Goal: Information Seeking & Learning: Find specific fact

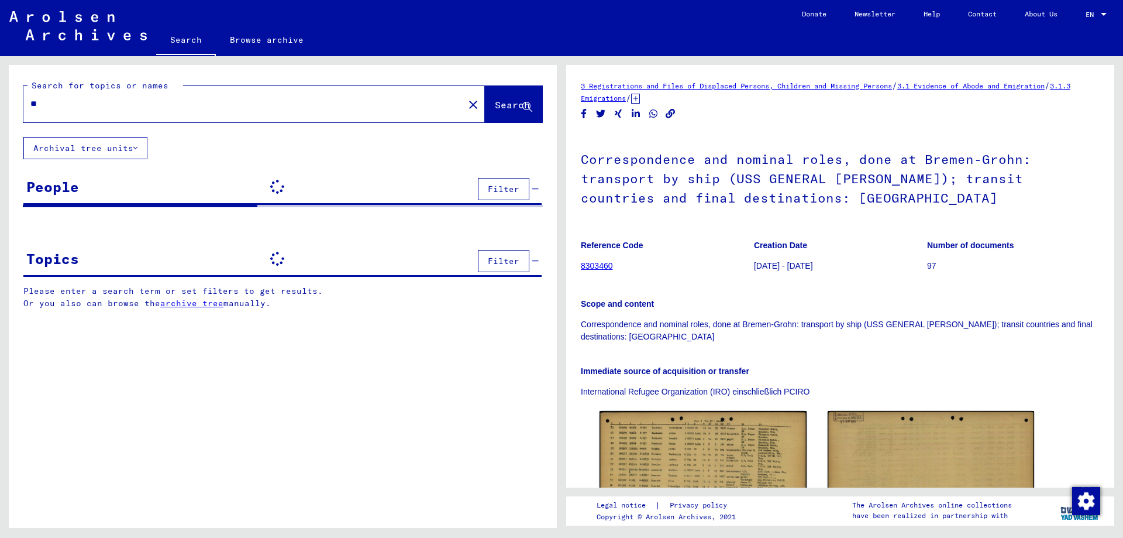
type input "*"
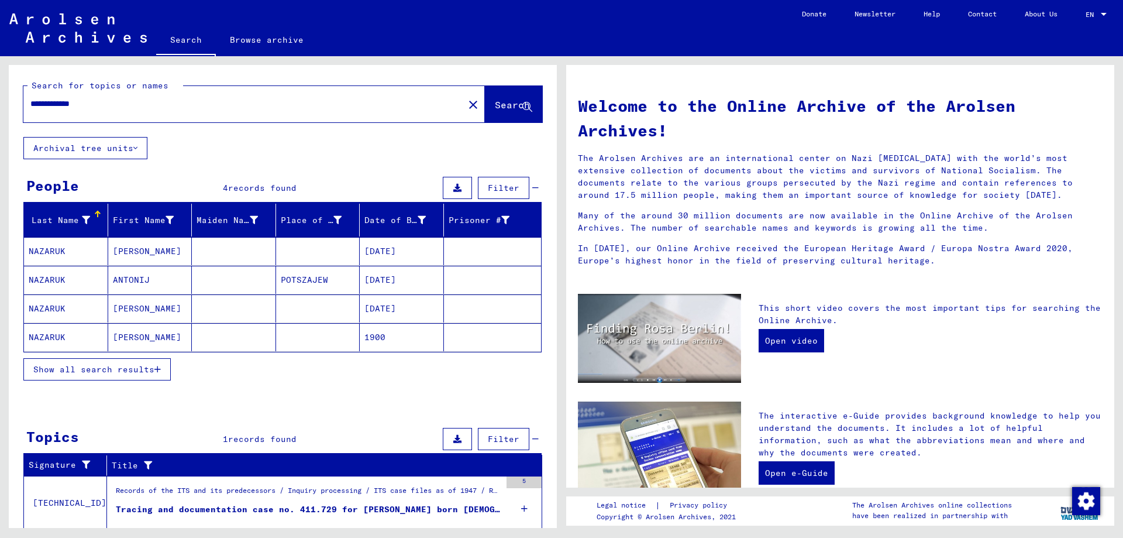
click at [77, 308] on mat-cell "NAZARUK" at bounding box center [66, 308] width 84 height 28
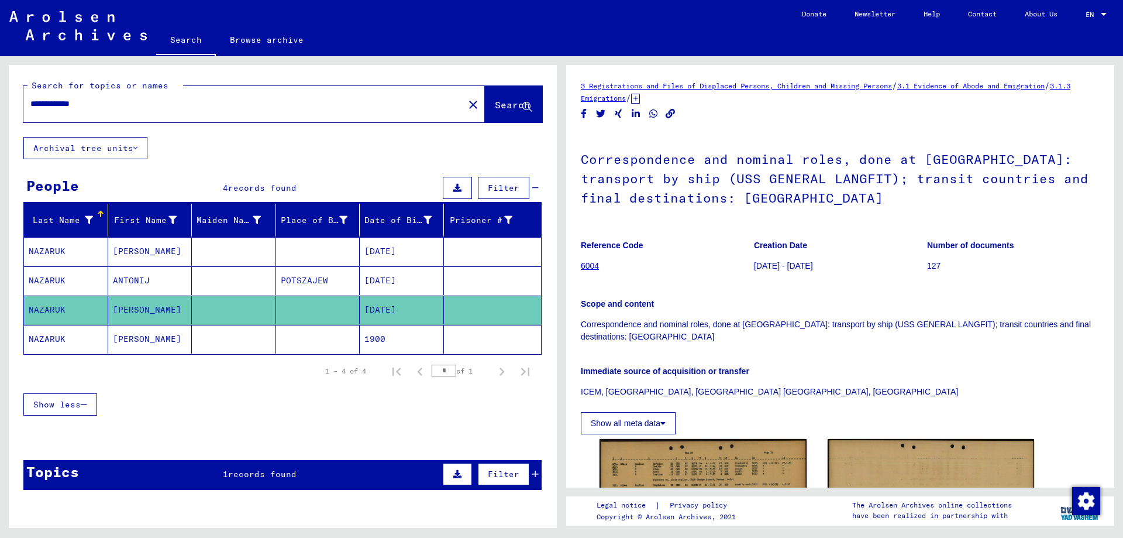
click at [126, 337] on mat-cell "[PERSON_NAME]" at bounding box center [150, 339] width 84 height 29
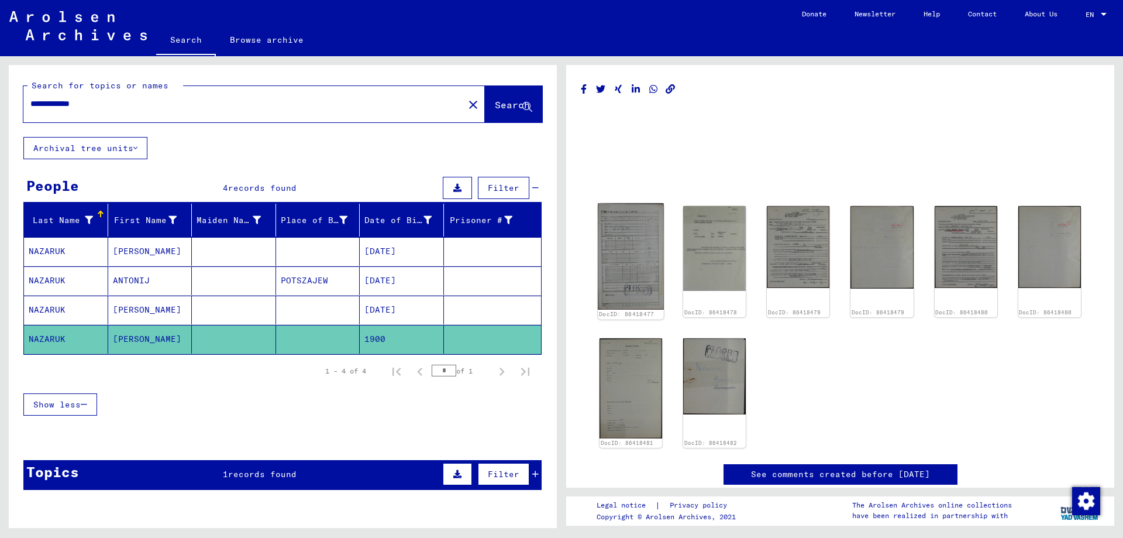
click at [630, 271] on img at bounding box center [631, 256] width 66 height 106
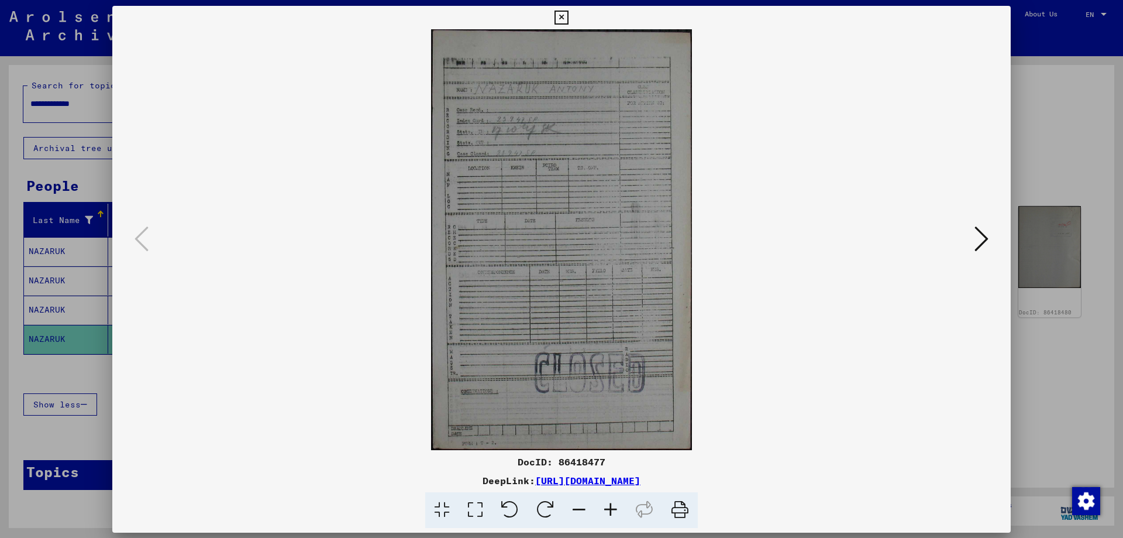
click at [630, 271] on img at bounding box center [561, 239] width 819 height 421
click at [975, 242] on icon at bounding box center [981, 239] width 14 height 28
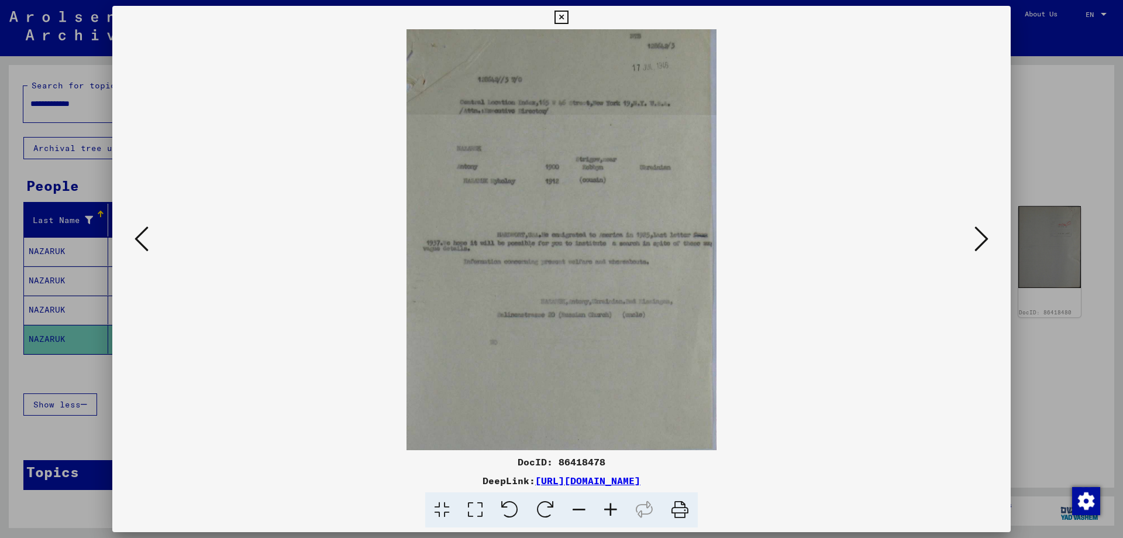
click at [614, 512] on icon at bounding box center [611, 510] width 32 height 36
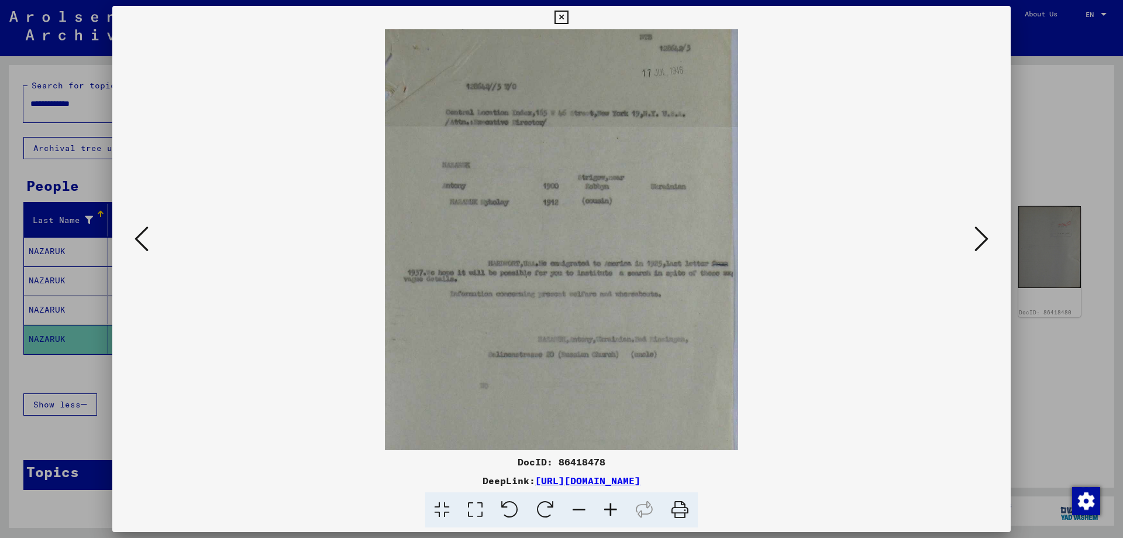
click at [614, 512] on icon at bounding box center [611, 510] width 32 height 36
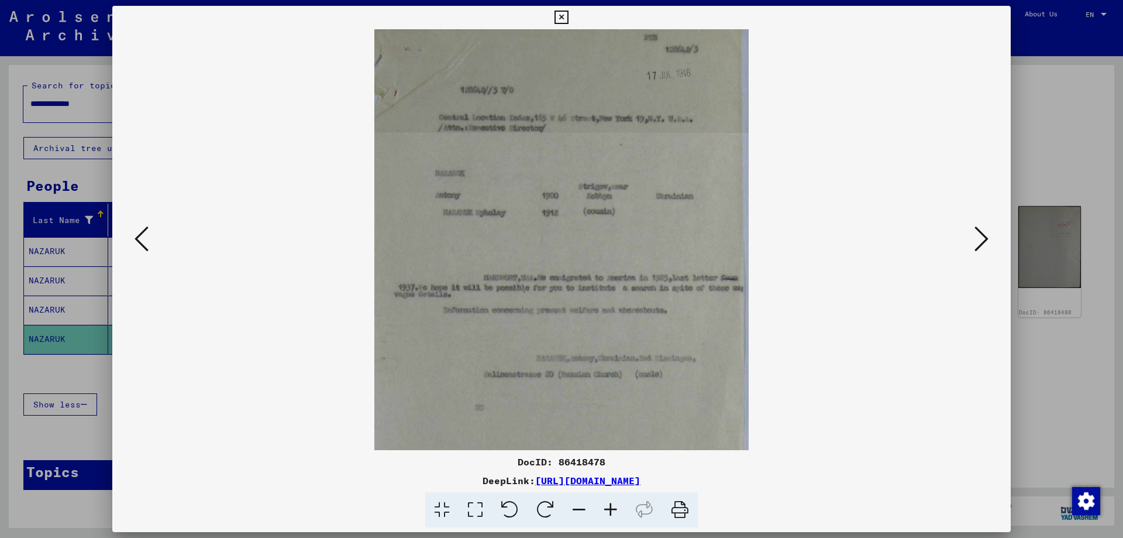
click at [614, 512] on icon at bounding box center [611, 510] width 32 height 36
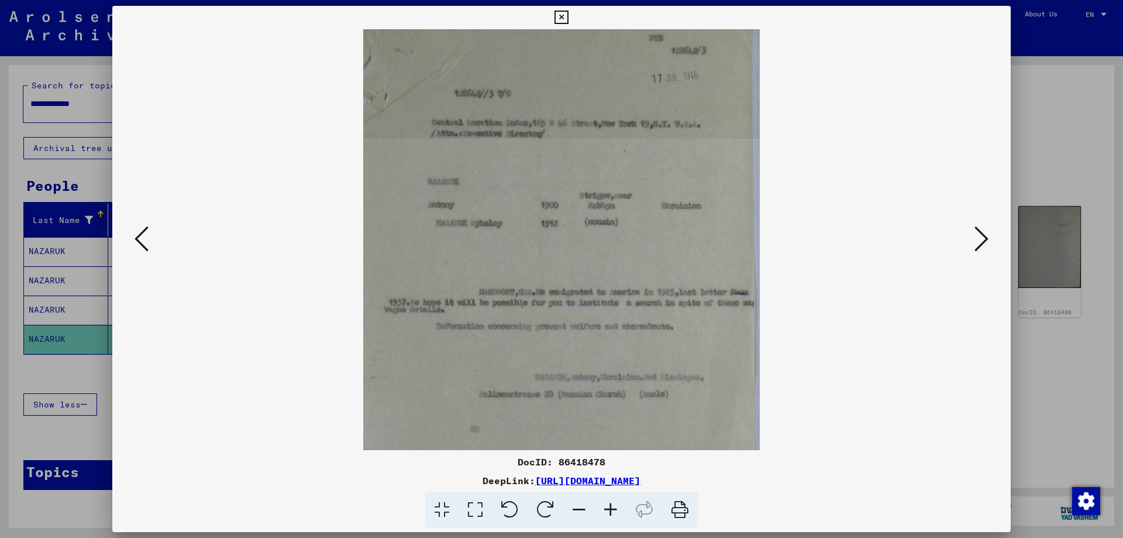
click at [614, 512] on icon at bounding box center [611, 510] width 32 height 36
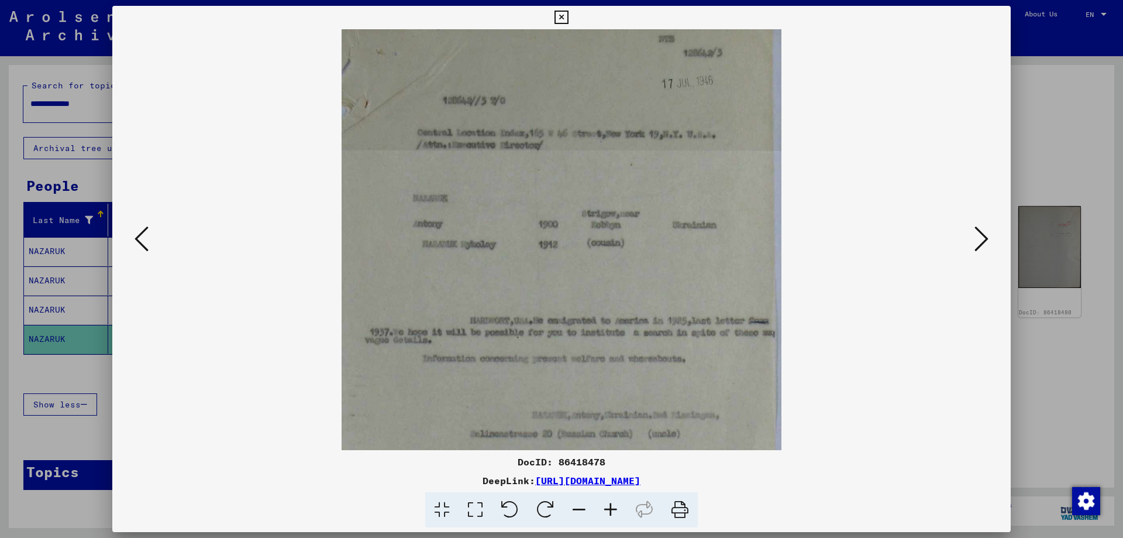
click at [614, 512] on icon at bounding box center [611, 510] width 32 height 36
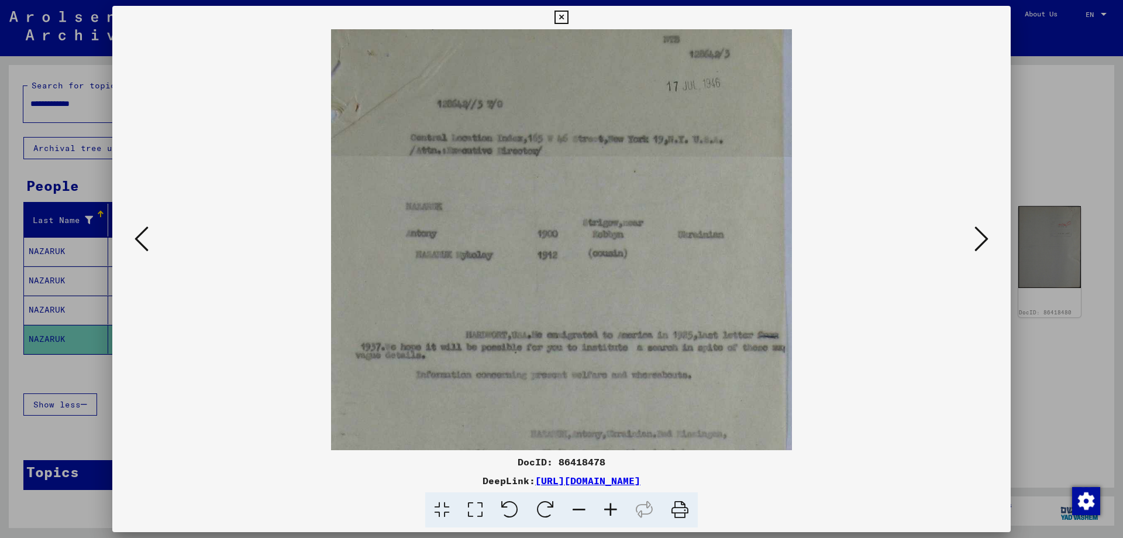
click at [614, 512] on icon at bounding box center [611, 510] width 32 height 36
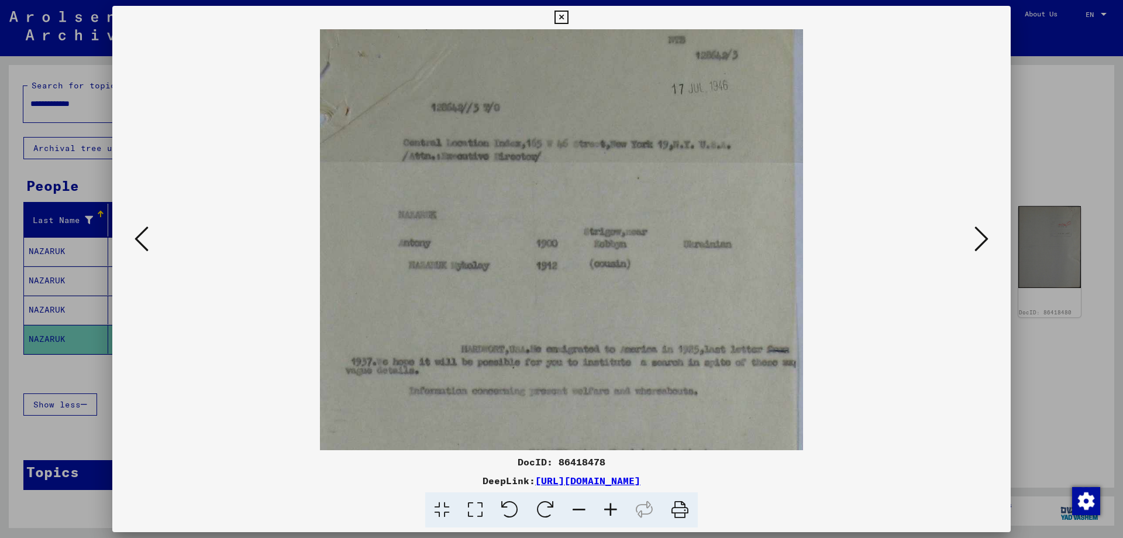
click at [614, 512] on icon at bounding box center [611, 510] width 32 height 36
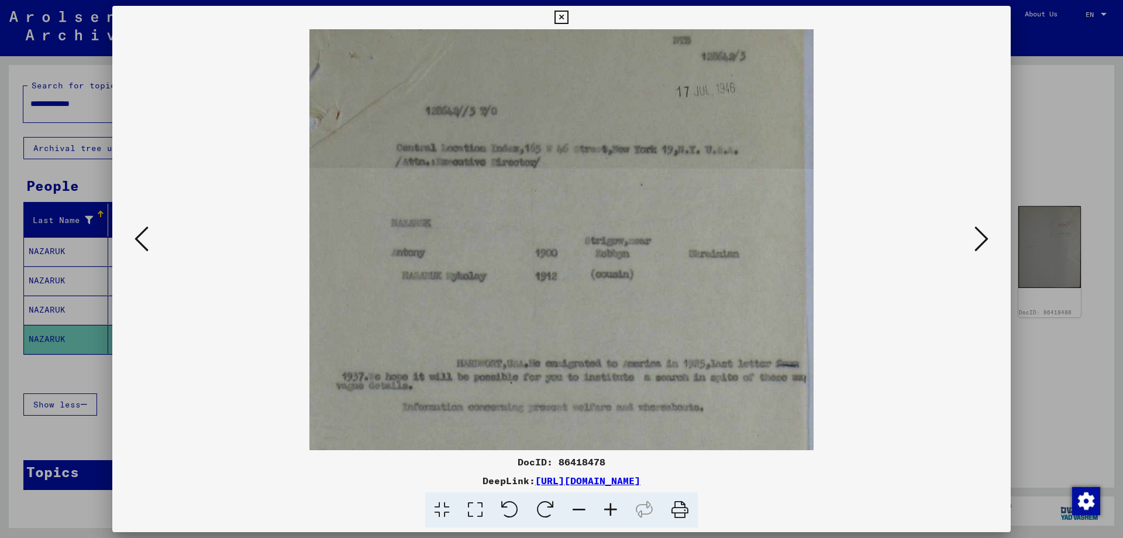
click at [972, 247] on button at bounding box center [981, 239] width 21 height 33
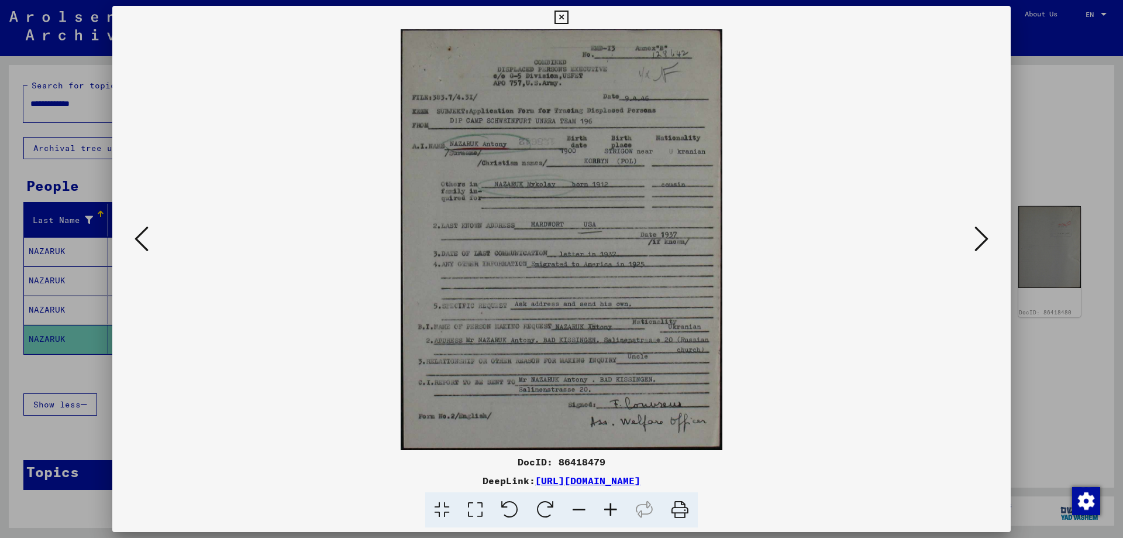
click at [616, 509] on icon at bounding box center [611, 510] width 32 height 36
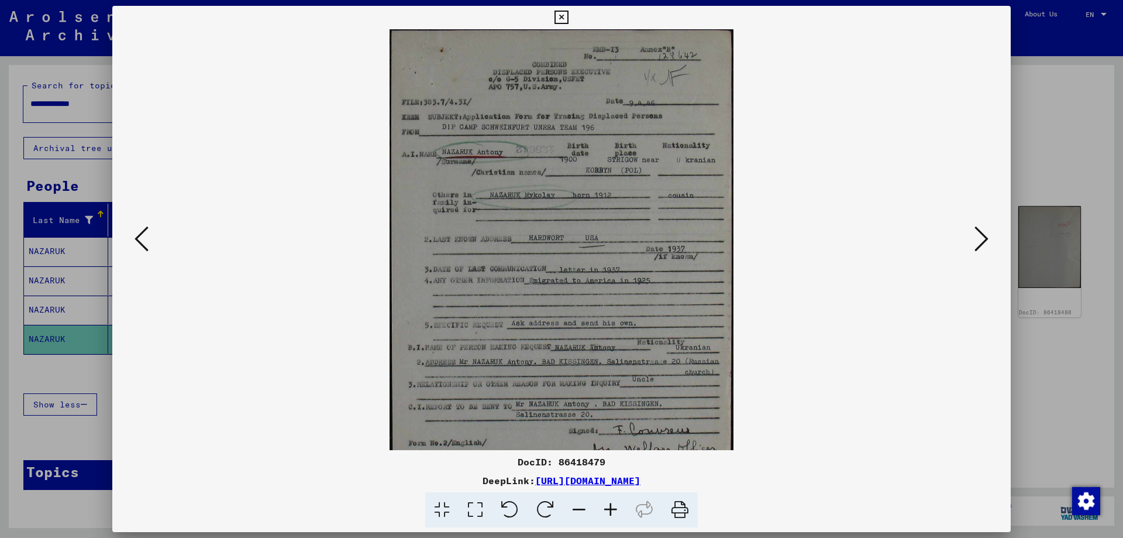
click at [616, 509] on icon at bounding box center [611, 510] width 32 height 36
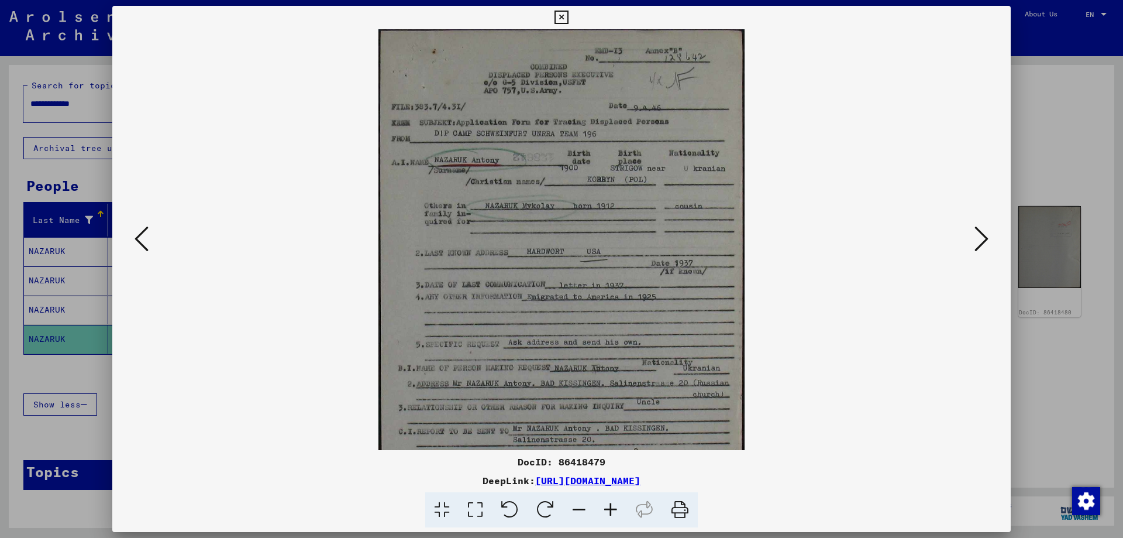
click at [616, 509] on icon at bounding box center [611, 510] width 32 height 36
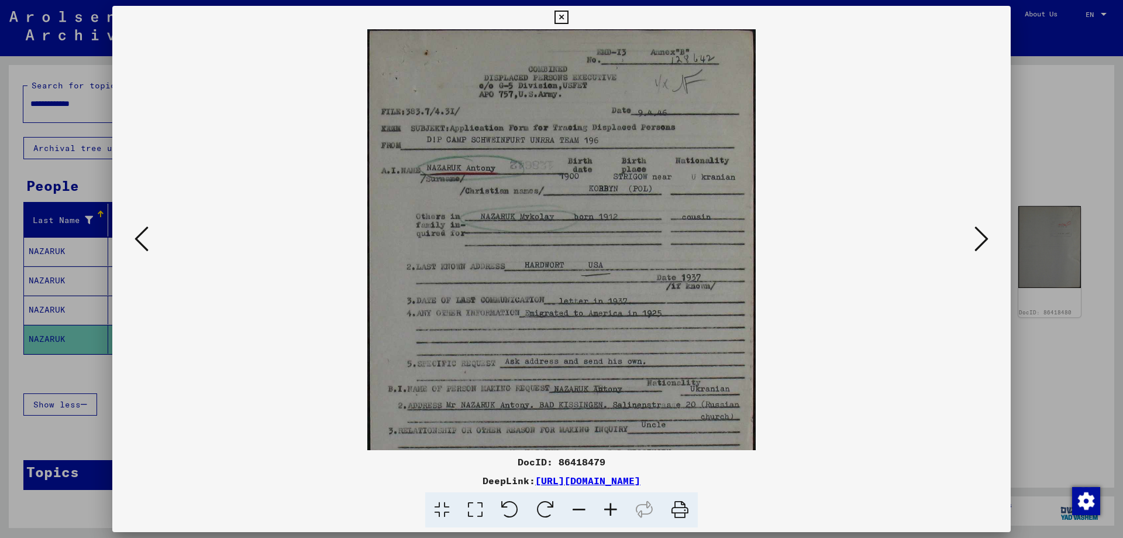
click at [616, 509] on icon at bounding box center [611, 510] width 32 height 36
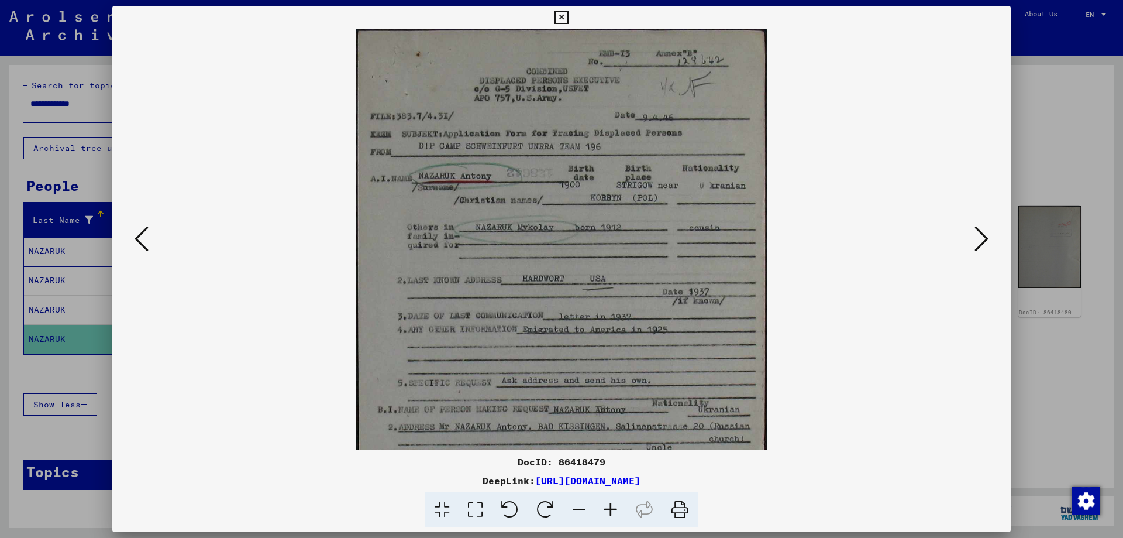
click at [616, 509] on icon at bounding box center [611, 510] width 32 height 36
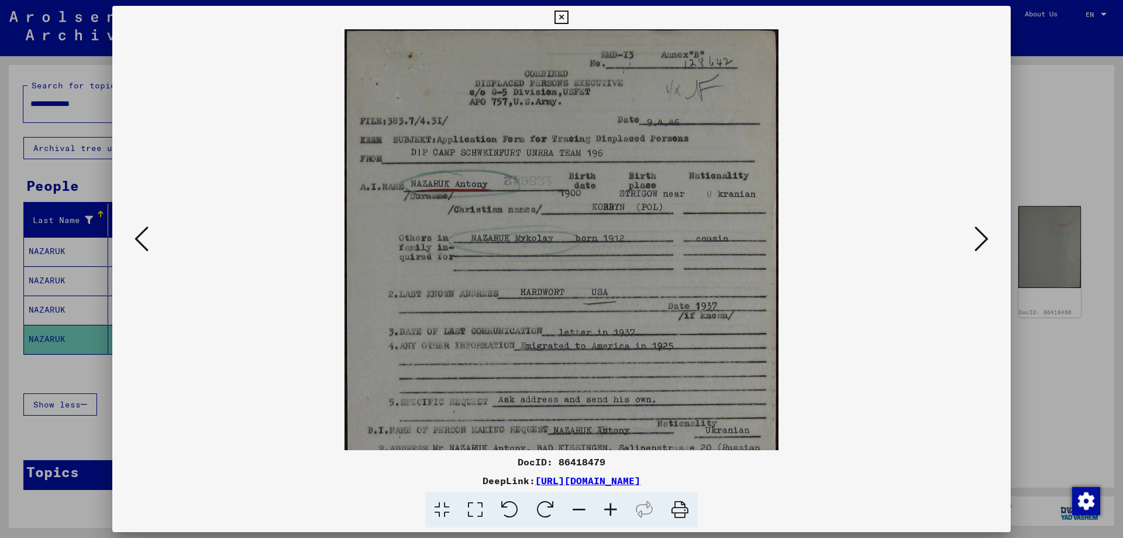
click at [616, 509] on icon at bounding box center [611, 510] width 32 height 36
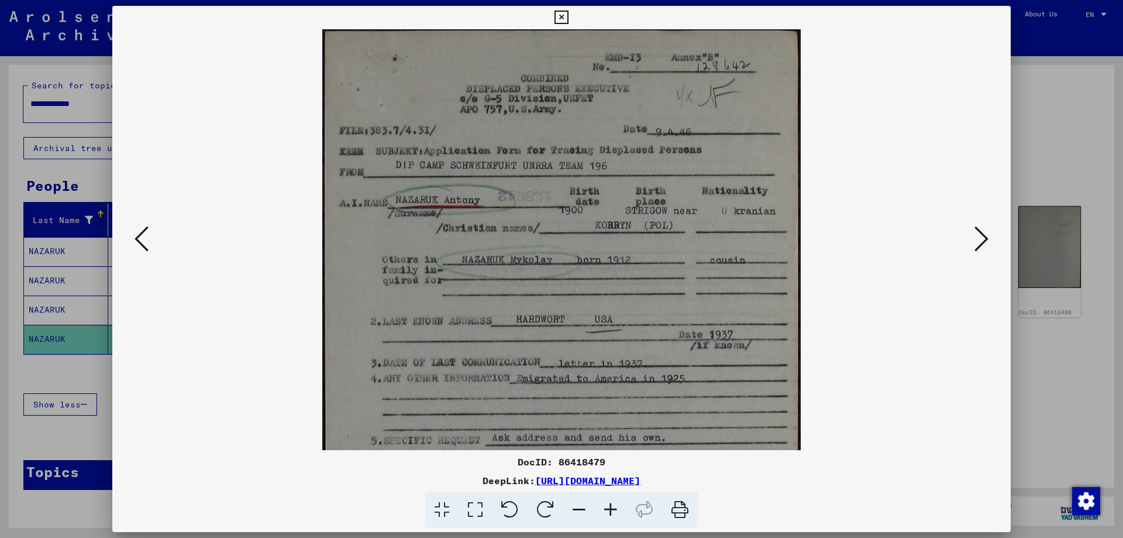
click at [616, 509] on icon at bounding box center [611, 510] width 32 height 36
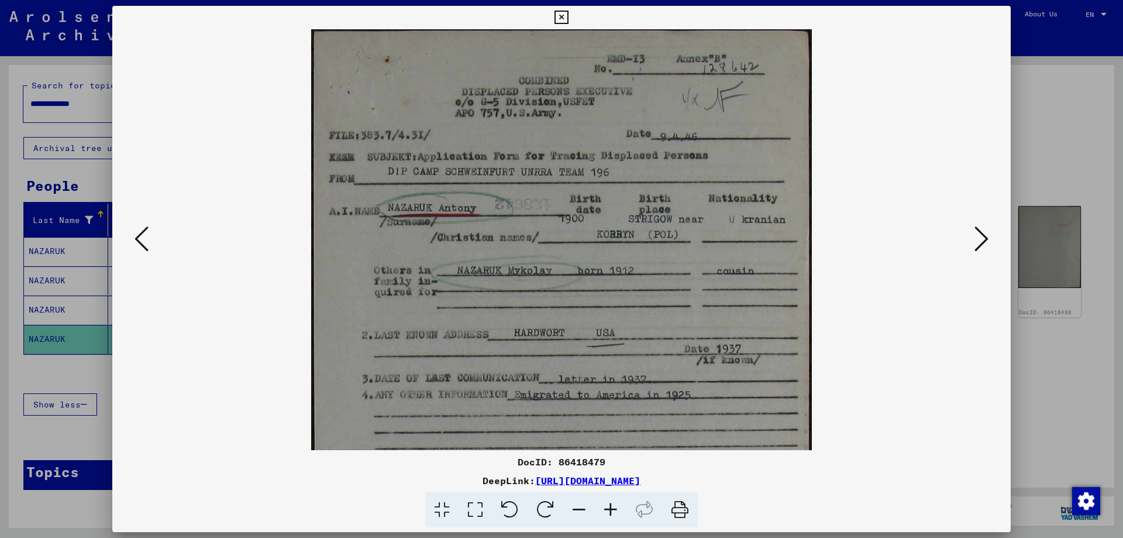
click at [616, 509] on icon at bounding box center [611, 510] width 32 height 36
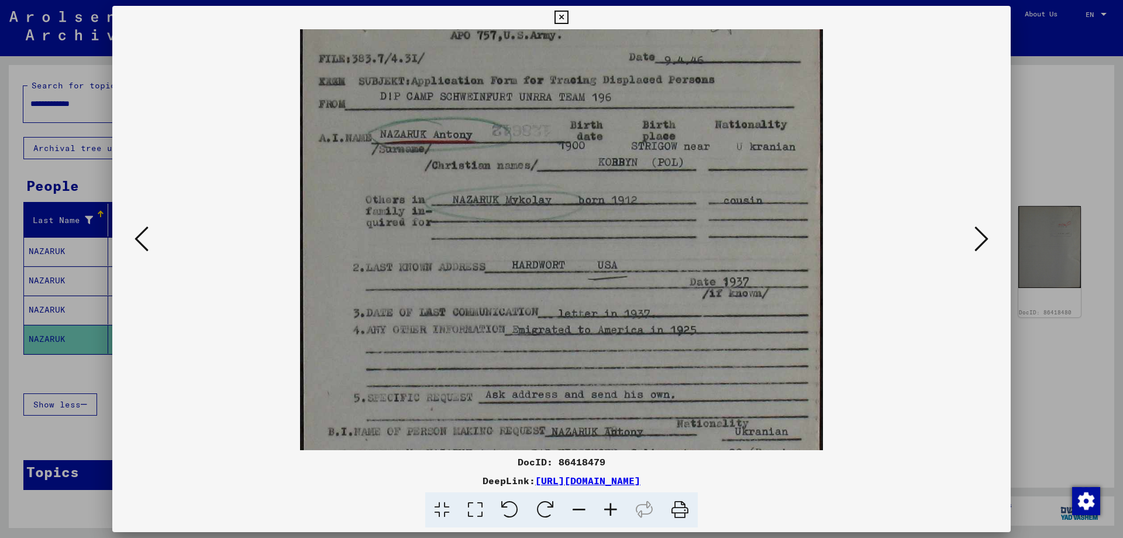
scroll to position [95, 0]
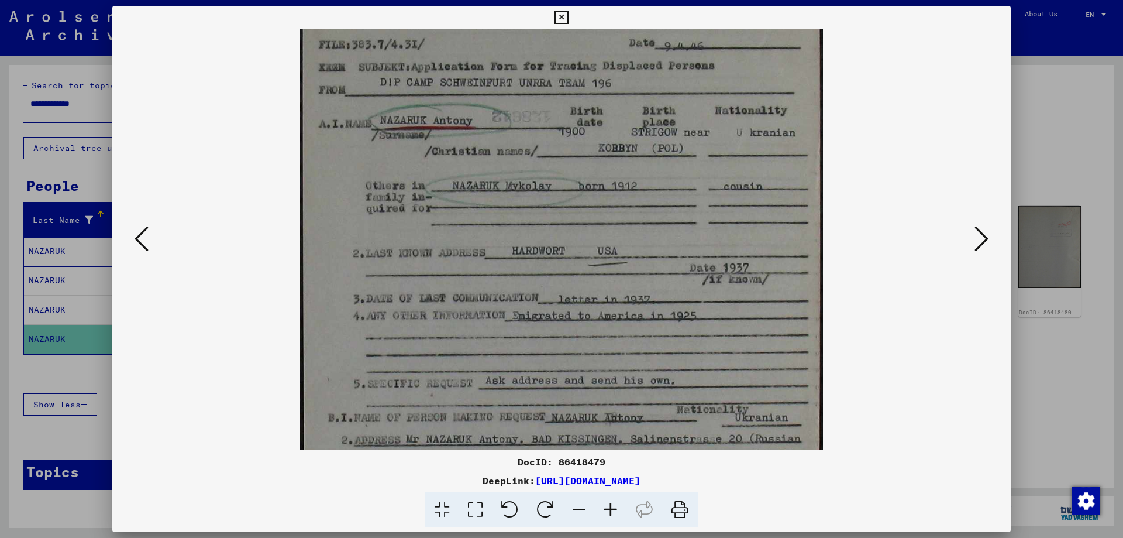
drag, startPoint x: 654, startPoint y: 379, endPoint x: 655, endPoint y: 284, distance: 95.3
click at [655, 284] on img at bounding box center [561, 276] width 523 height 684
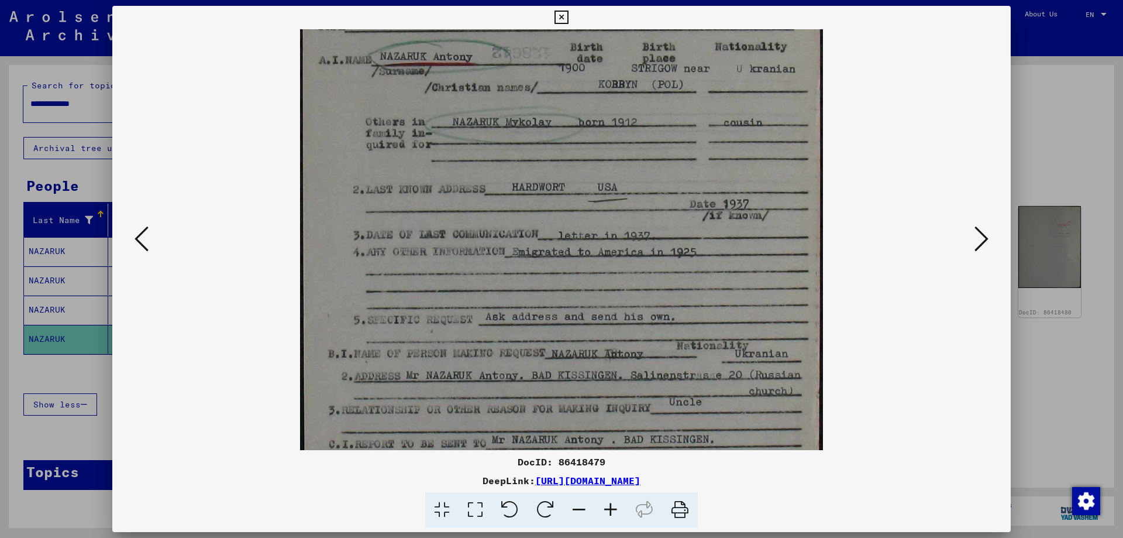
drag, startPoint x: 596, startPoint y: 306, endPoint x: 601, endPoint y: 243, distance: 63.9
click at [601, 243] on img at bounding box center [561, 212] width 523 height 684
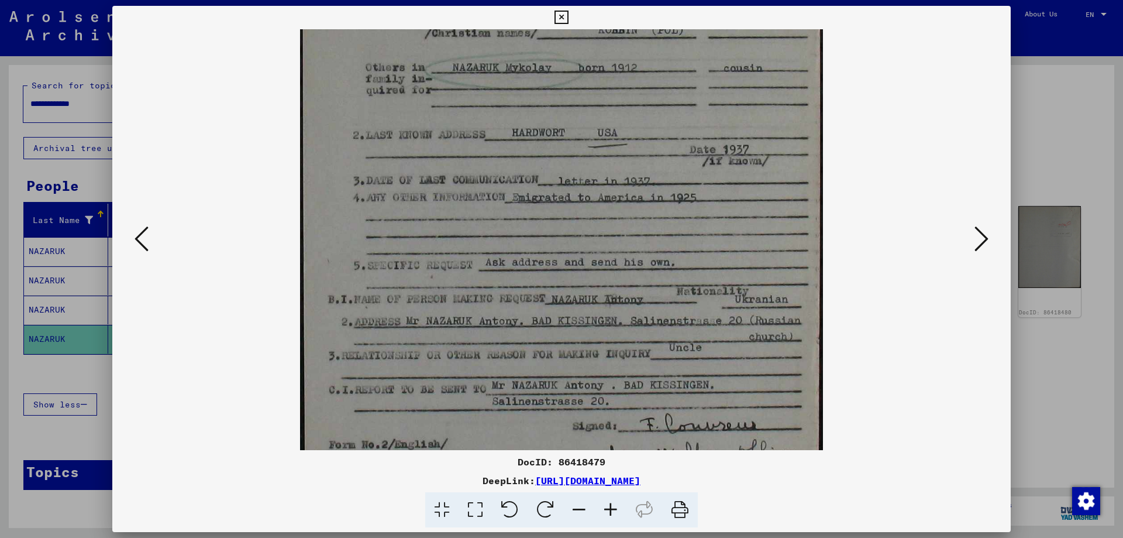
scroll to position [229, 0]
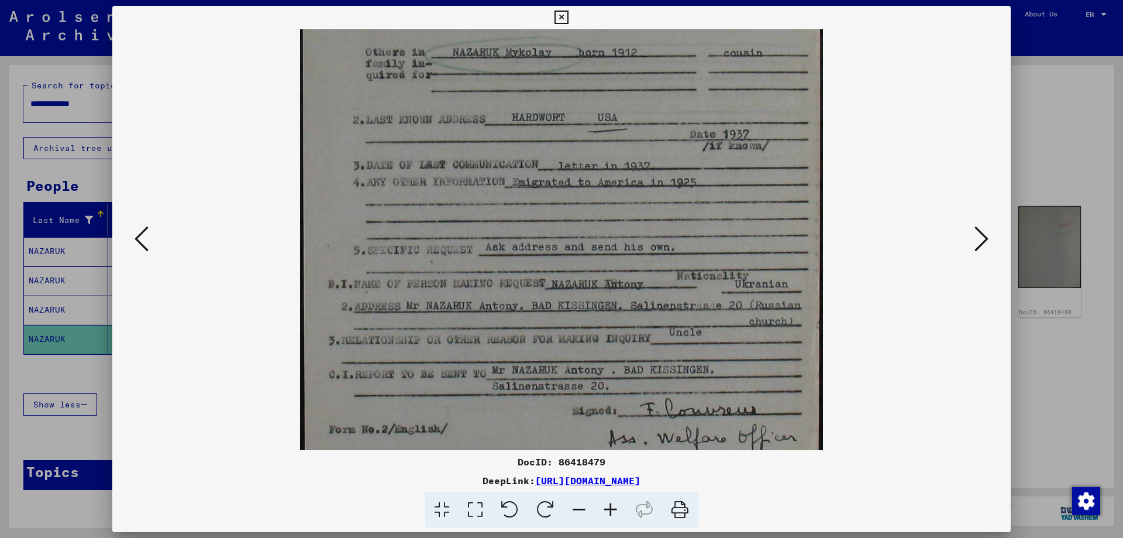
drag, startPoint x: 615, startPoint y: 278, endPoint x: 616, endPoint y: 229, distance: 49.1
click at [616, 229] on img at bounding box center [561, 143] width 523 height 684
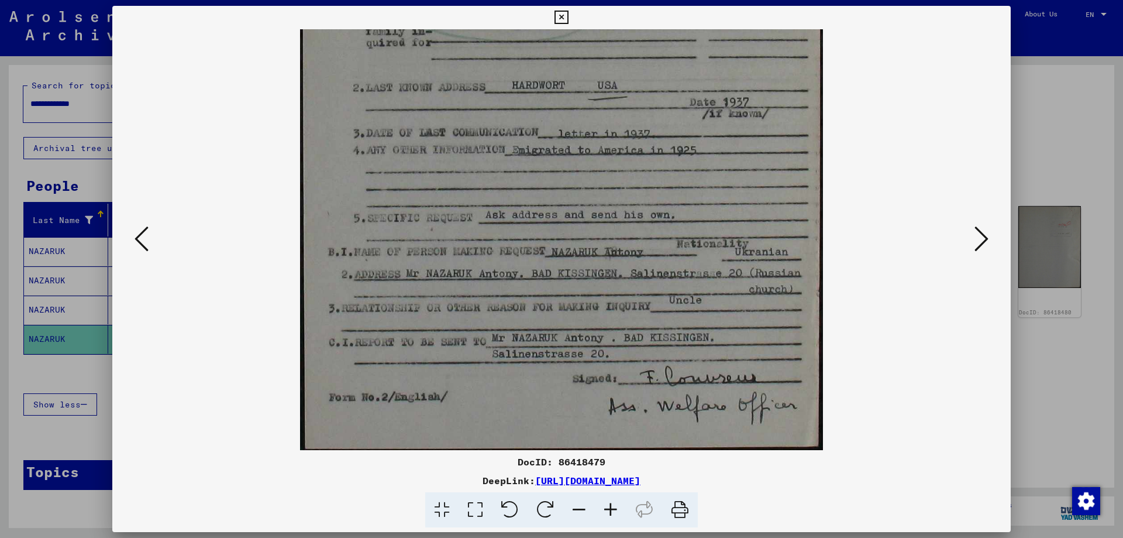
scroll to position [263, 0]
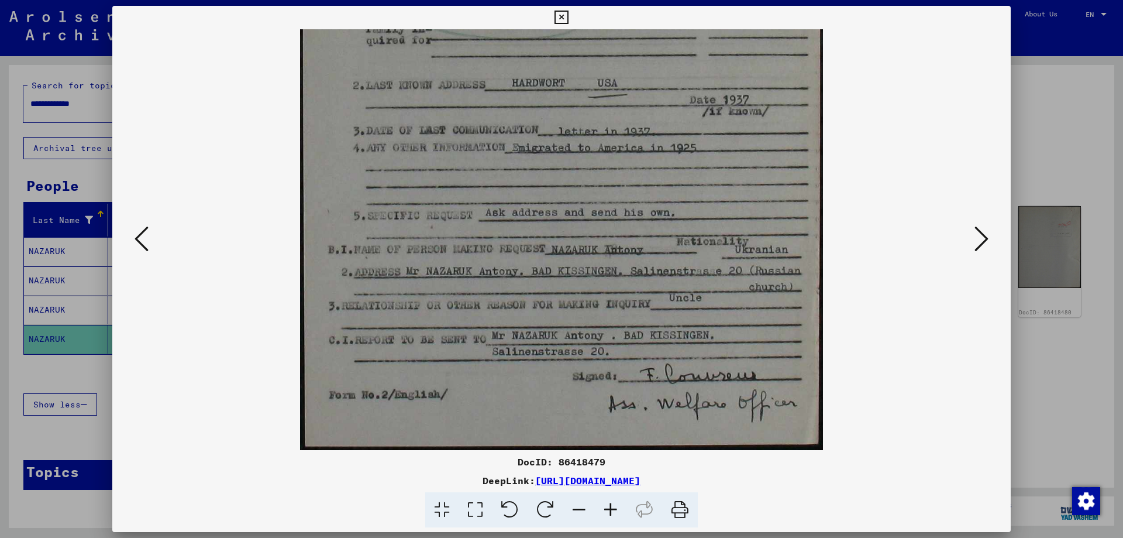
drag, startPoint x: 530, startPoint y: 290, endPoint x: 531, endPoint y: 225, distance: 64.9
click at [531, 225] on img at bounding box center [561, 108] width 523 height 684
drag, startPoint x: 561, startPoint y: 259, endPoint x: 565, endPoint y: 230, distance: 29.0
click at [565, 230] on img at bounding box center [561, 108] width 523 height 684
click at [983, 240] on icon at bounding box center [981, 239] width 14 height 28
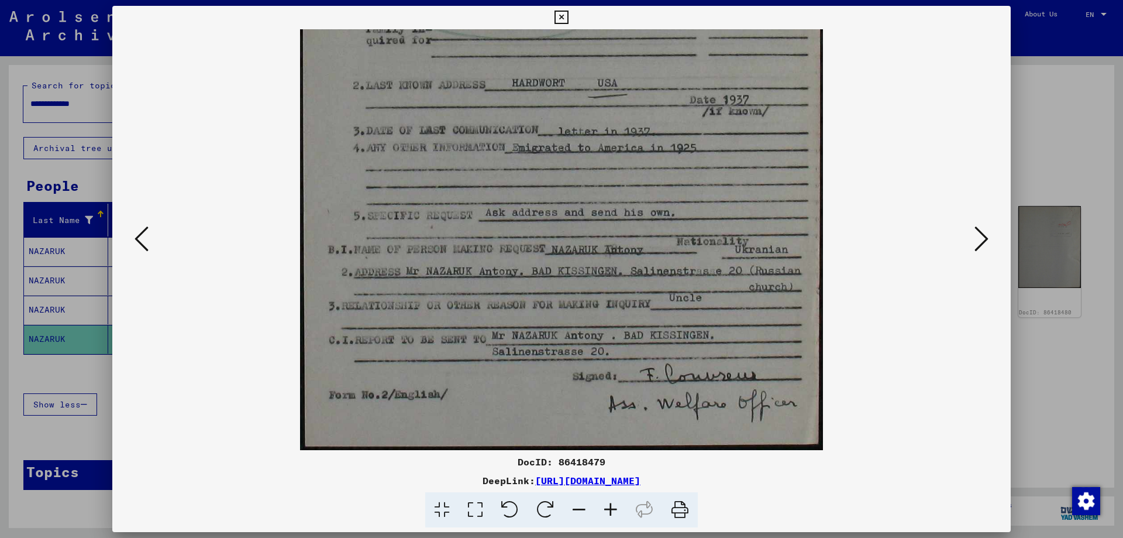
scroll to position [0, 0]
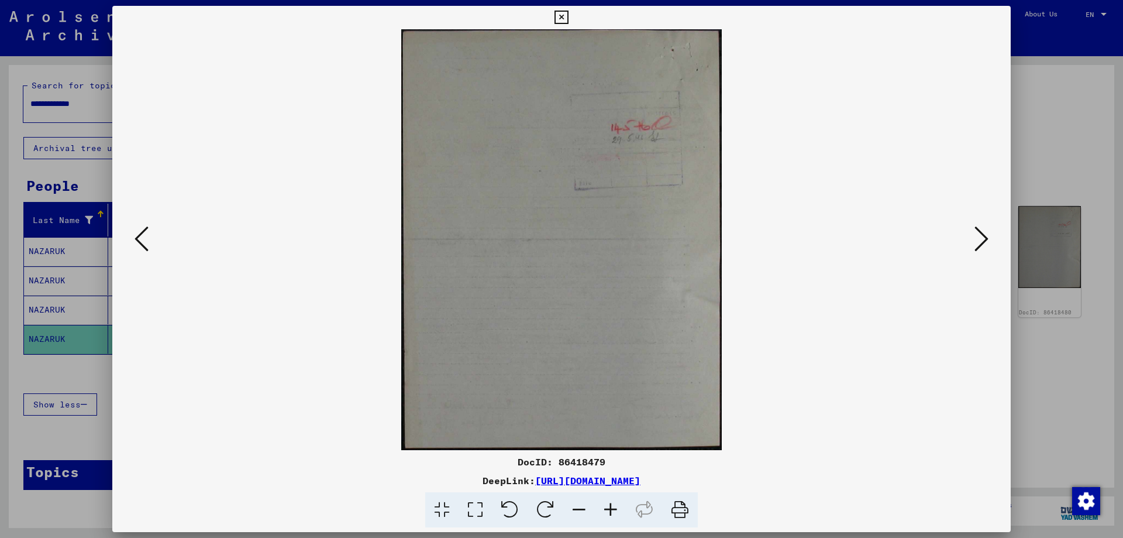
click at [983, 240] on icon at bounding box center [981, 239] width 14 height 28
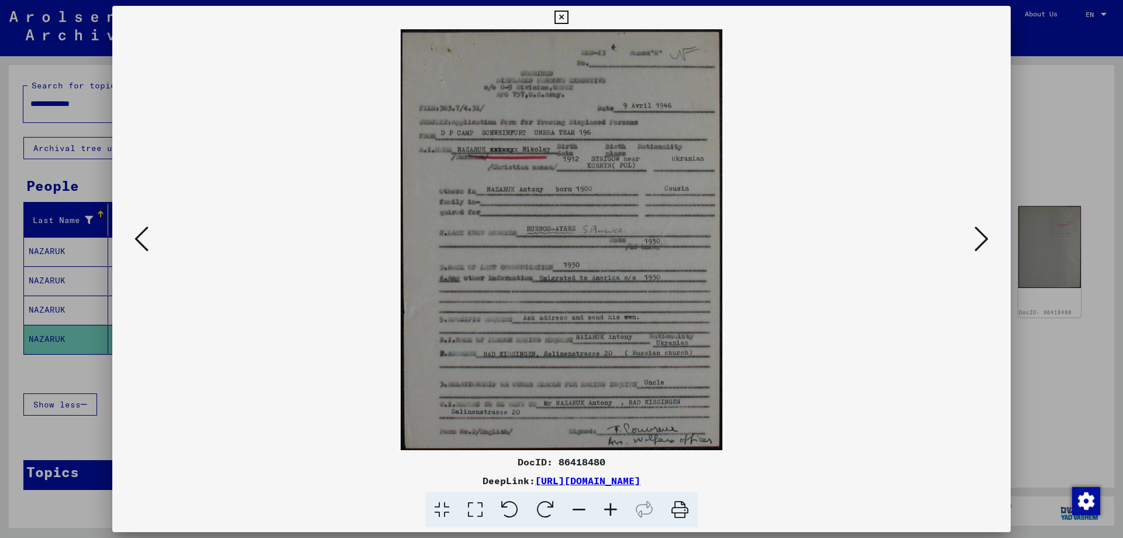
click at [978, 235] on icon at bounding box center [981, 239] width 14 height 28
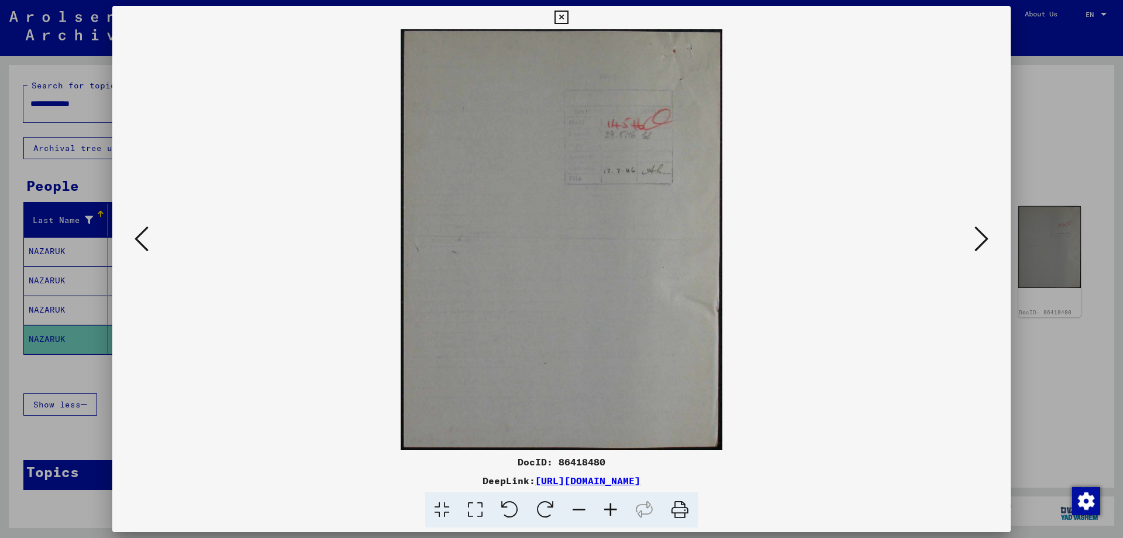
click at [1036, 173] on div at bounding box center [561, 269] width 1123 height 538
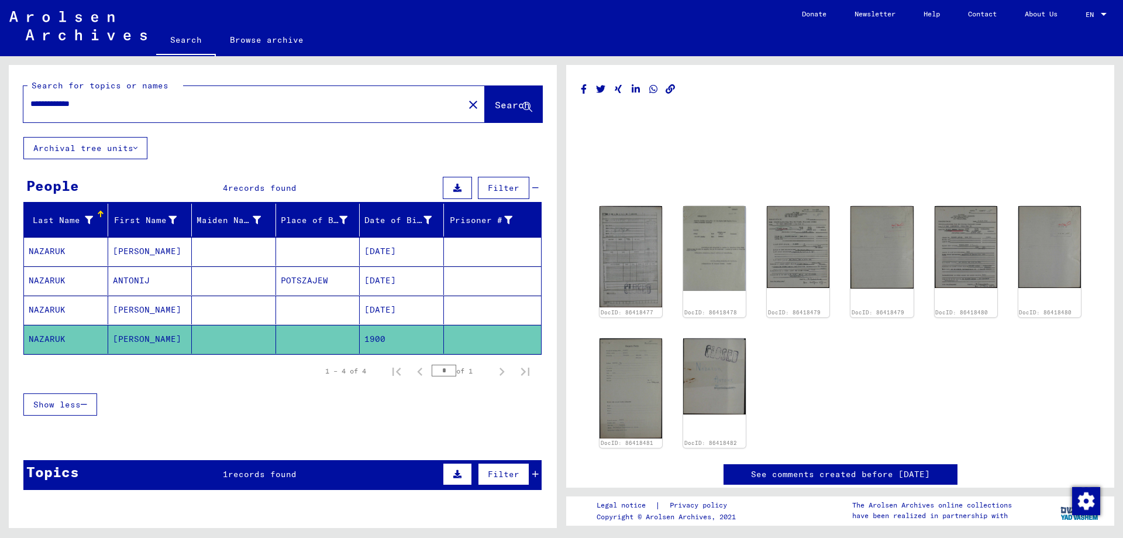
drag, startPoint x: 53, startPoint y: 106, endPoint x: 26, endPoint y: 111, distance: 27.9
click at [26, 111] on div "**********" at bounding box center [239, 104] width 433 height 26
drag, startPoint x: 55, startPoint y: 104, endPoint x: 19, endPoint y: 106, distance: 35.7
click at [19, 106] on div "**********" at bounding box center [283, 101] width 548 height 72
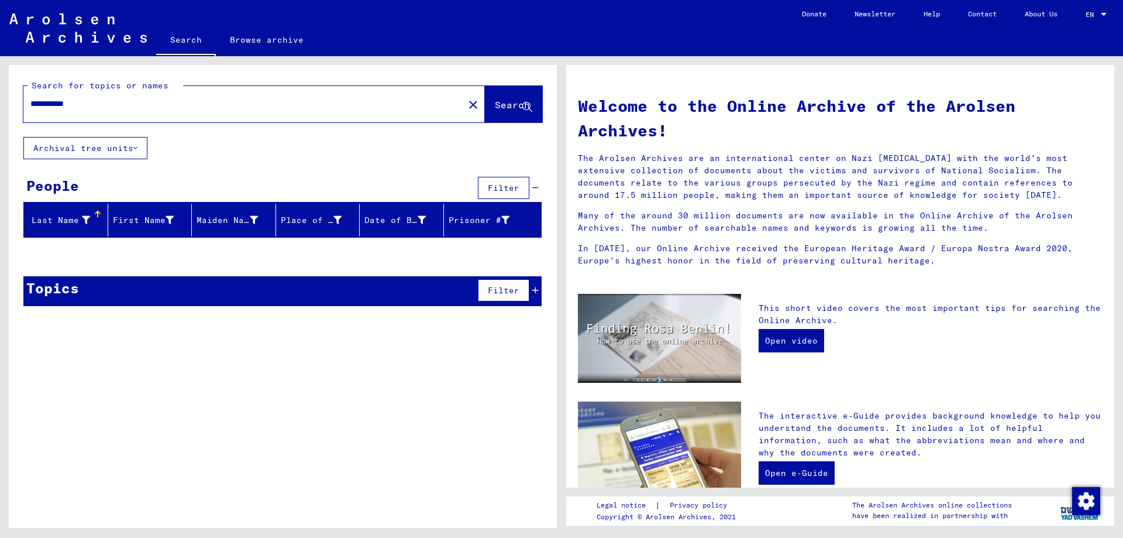
drag, startPoint x: 185, startPoint y: 105, endPoint x: 15, endPoint y: 91, distance: 170.2
click at [15, 91] on div "**********" at bounding box center [283, 101] width 548 height 72
type input "*"
type input "*******"
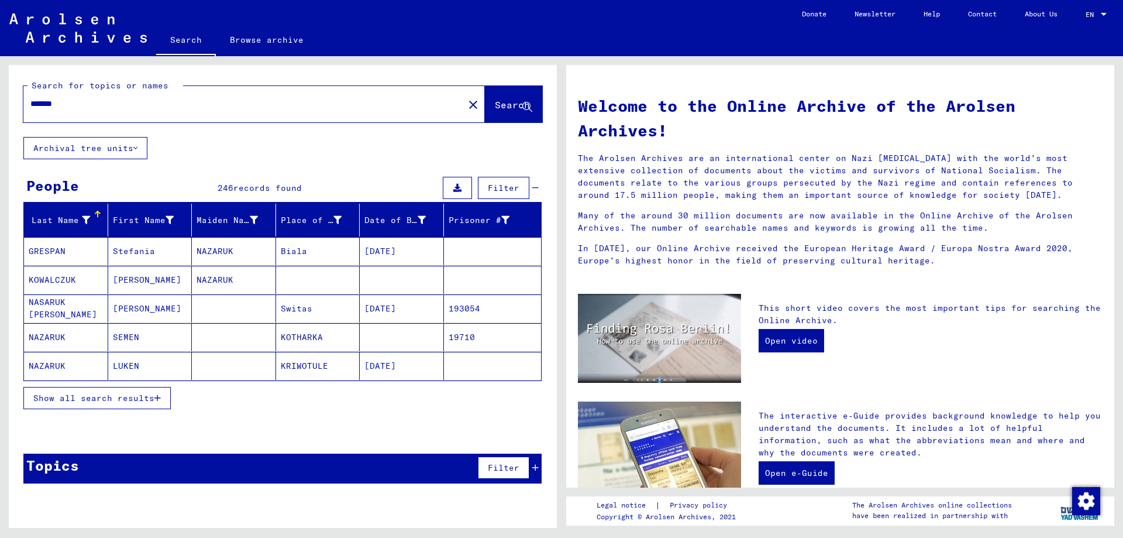
click at [101, 388] on button "Show all search results" at bounding box center [96, 398] width 147 height 22
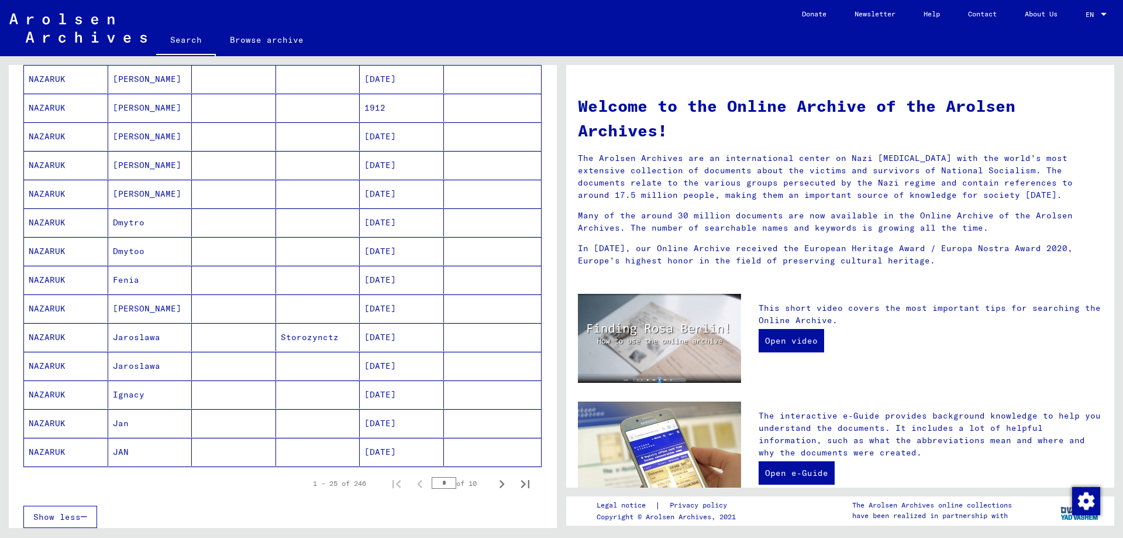
scroll to position [574, 0]
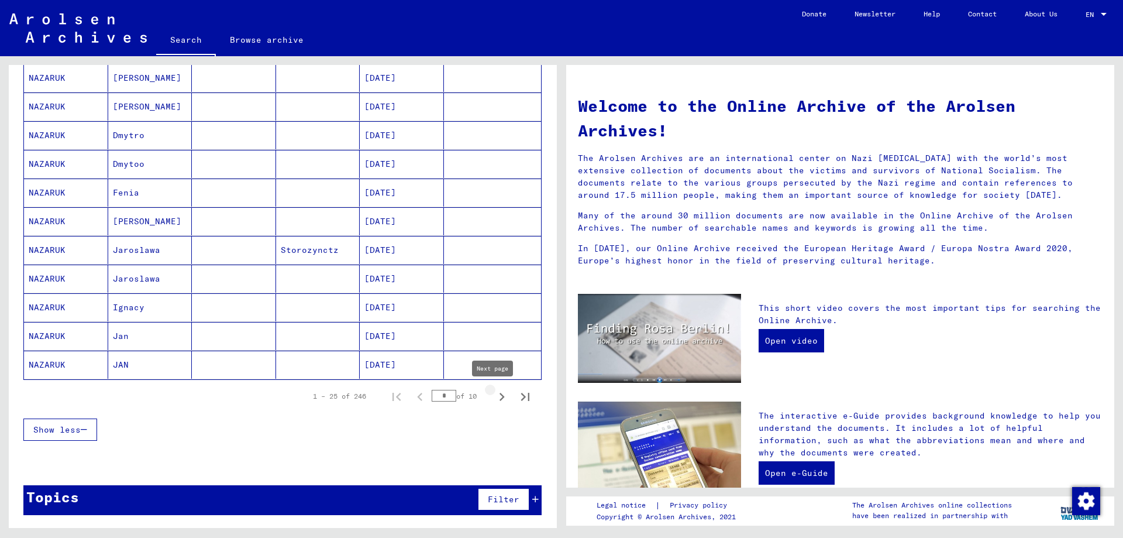
click at [494, 396] on icon "Next page" at bounding box center [502, 396] width 16 height 16
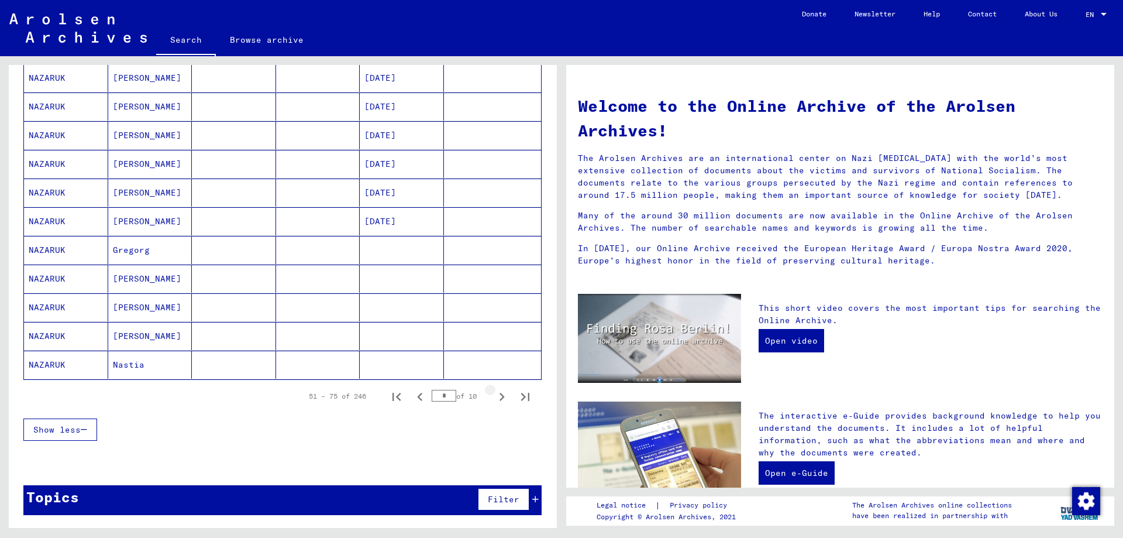
click at [494, 396] on icon "Next page" at bounding box center [502, 396] width 16 height 16
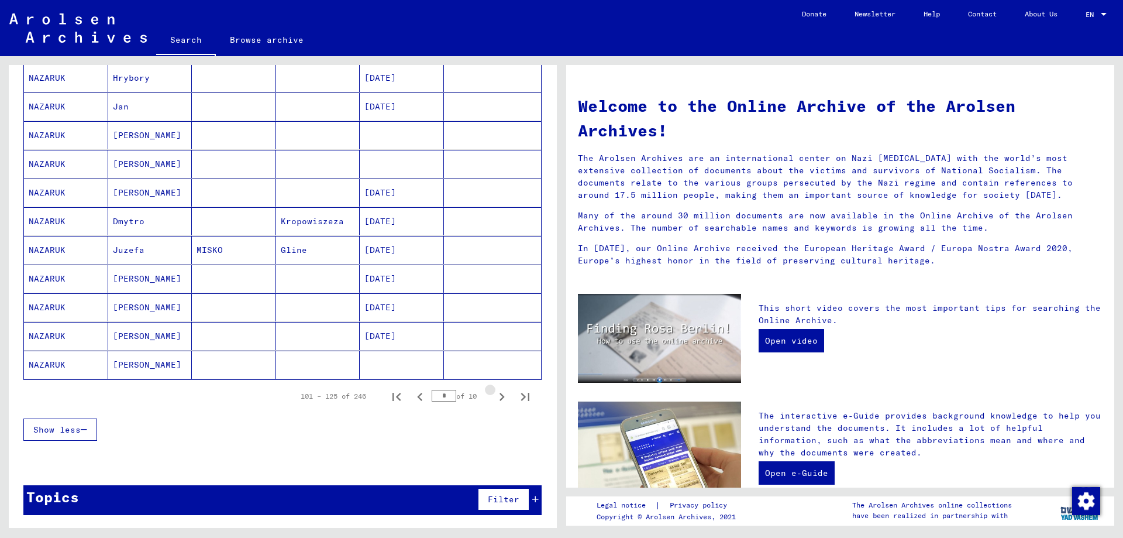
click at [494, 396] on icon "Next page" at bounding box center [502, 396] width 16 height 16
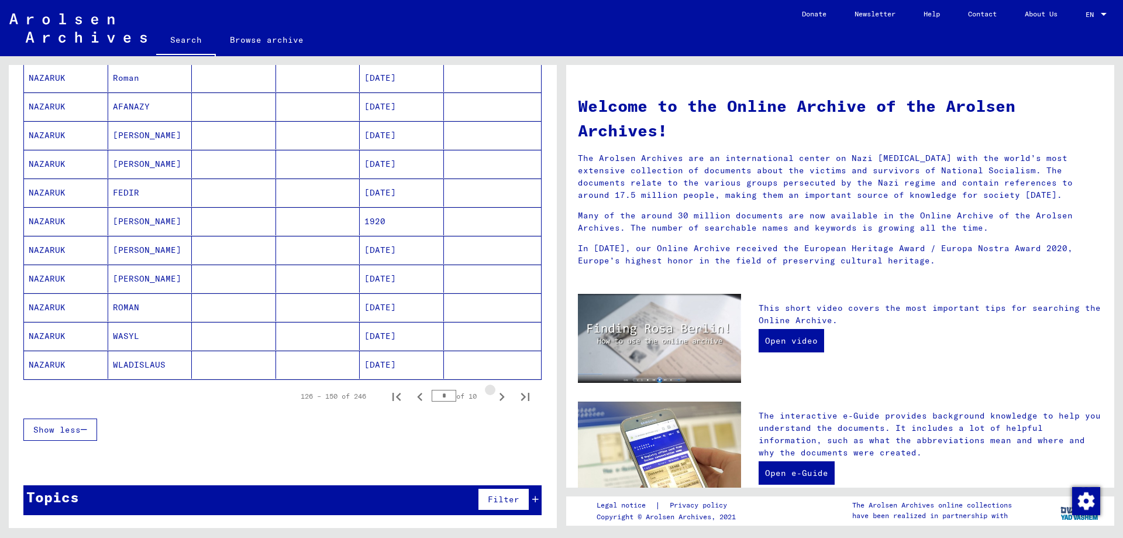
click at [494, 396] on icon "Next page" at bounding box center [502, 396] width 16 height 16
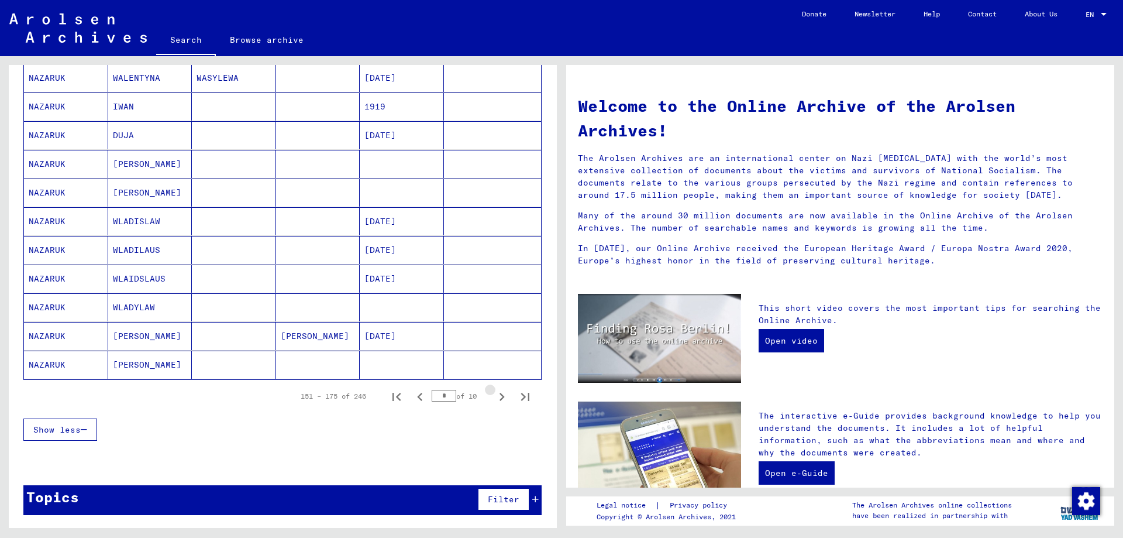
click at [494, 396] on icon "Next page" at bounding box center [502, 396] width 16 height 16
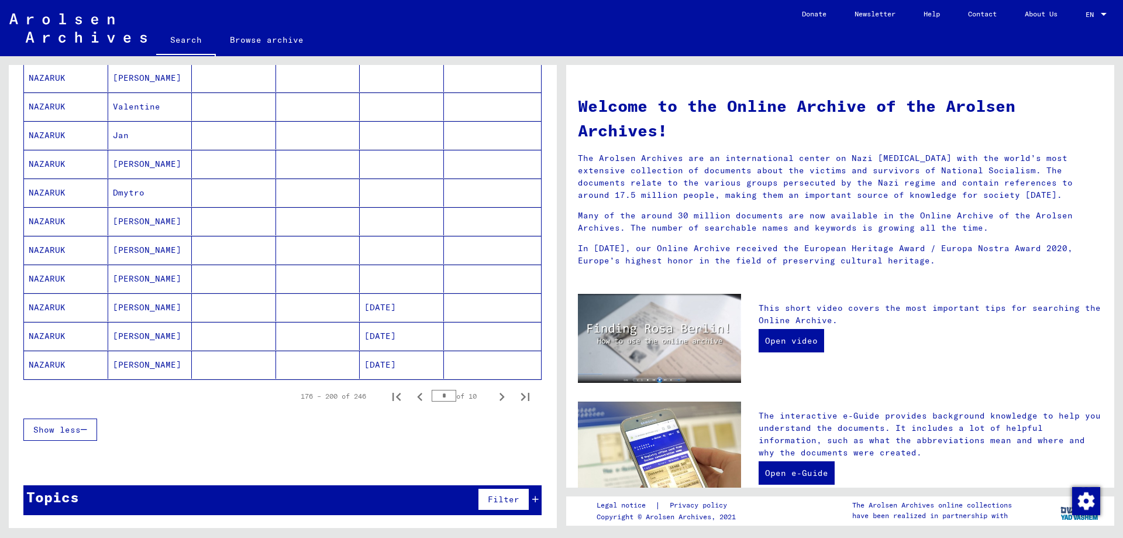
click at [494, 396] on icon "Next page" at bounding box center [502, 396] width 16 height 16
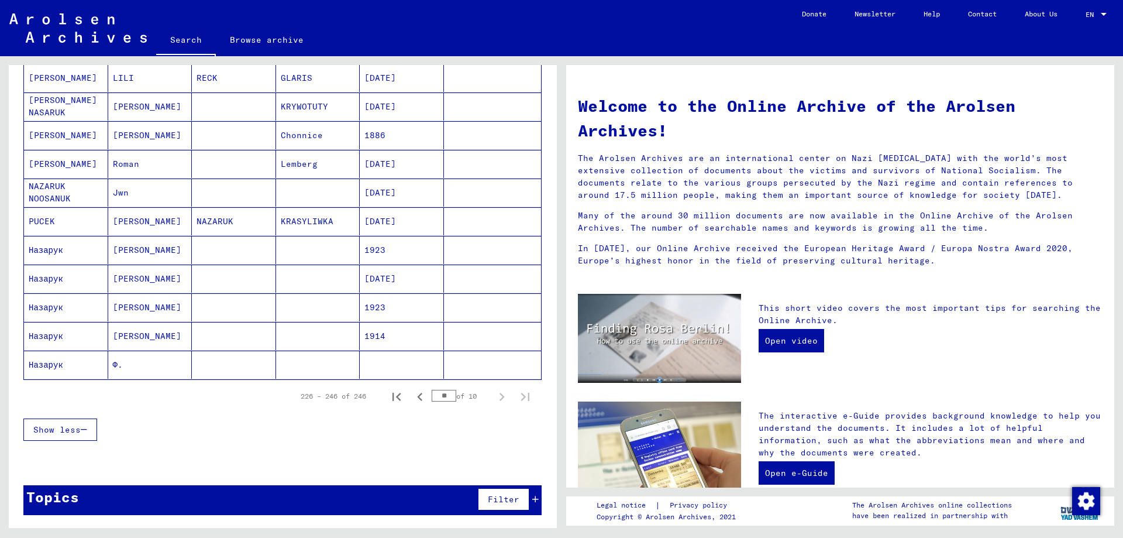
scroll to position [460, 0]
click at [54, 253] on mat-cell "Назарук" at bounding box center [66, 250] width 84 height 28
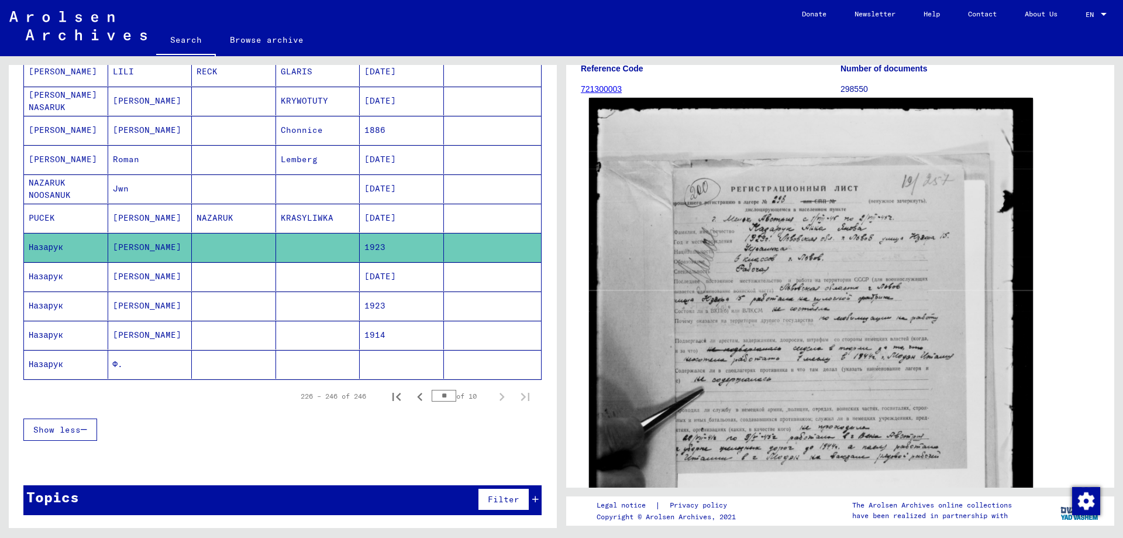
scroll to position [175, 0]
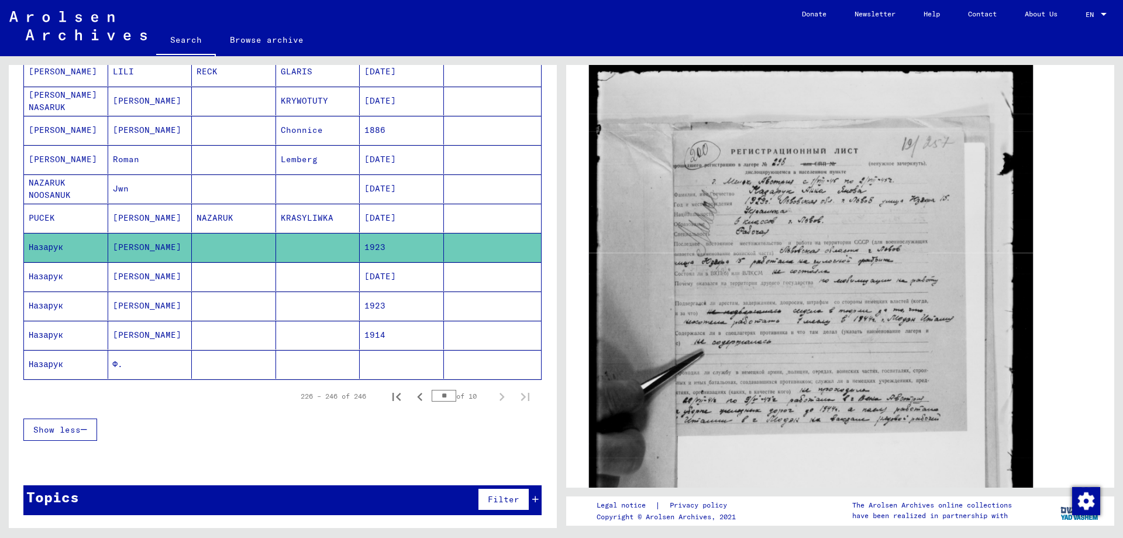
click at [837, 252] on img at bounding box center [811, 348] width 444 height 577
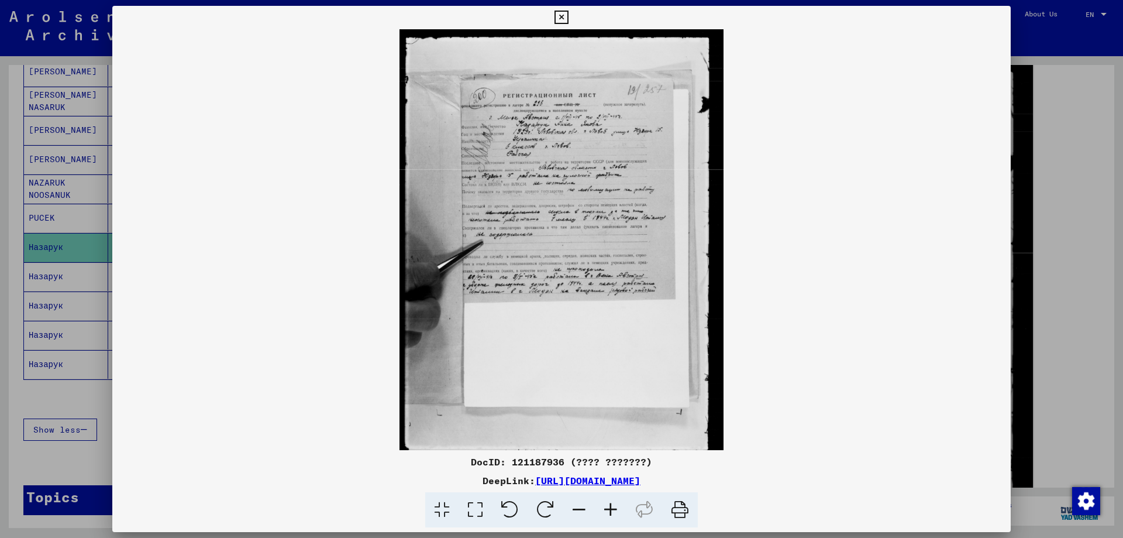
click at [837, 252] on img at bounding box center [561, 239] width 898 height 421
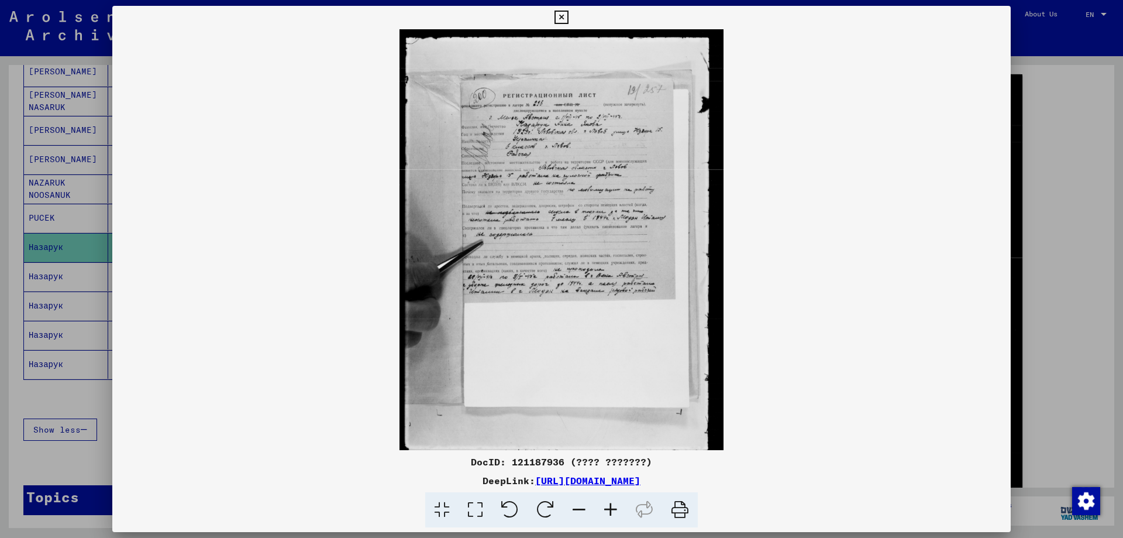
click at [612, 506] on icon at bounding box center [611, 510] width 32 height 36
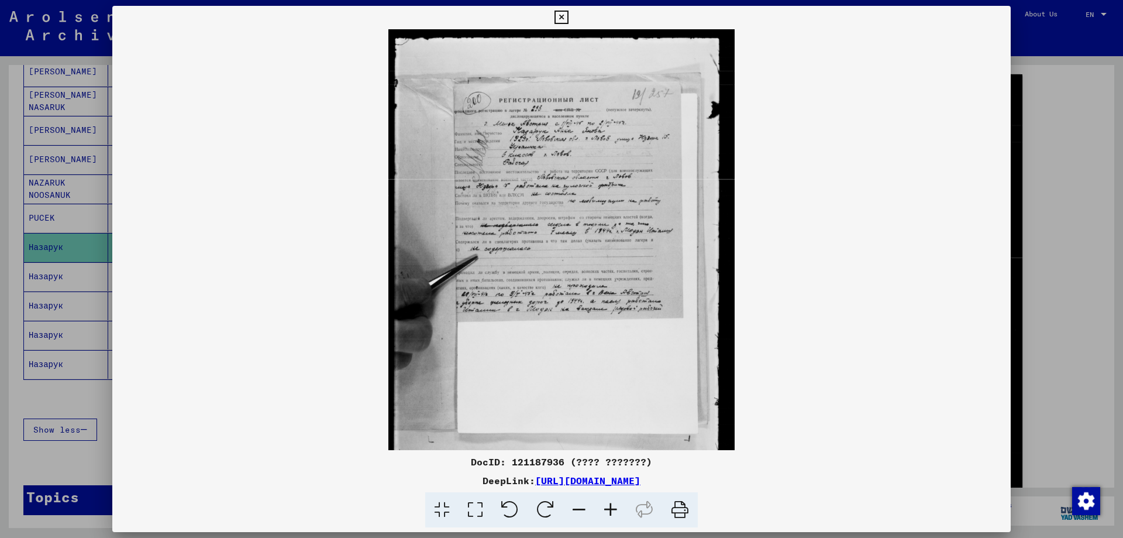
click at [612, 506] on icon at bounding box center [611, 510] width 32 height 36
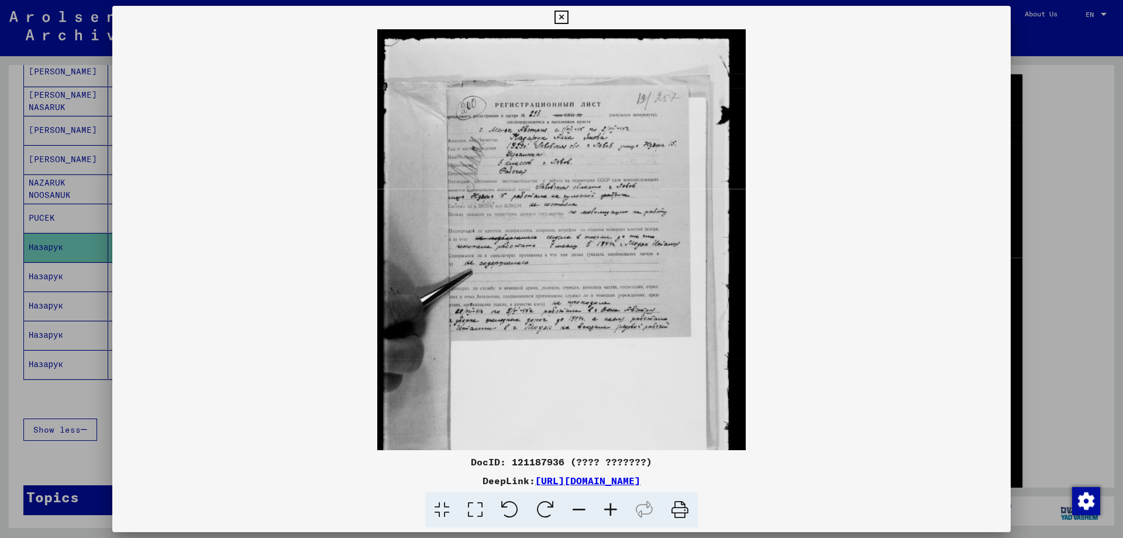
click at [612, 506] on icon at bounding box center [611, 510] width 32 height 36
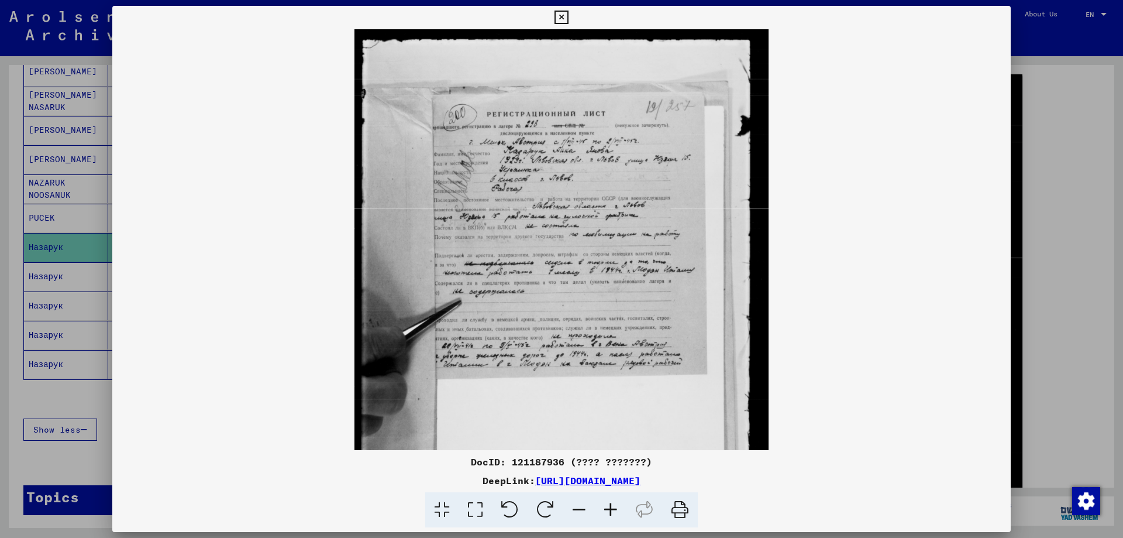
click at [612, 506] on icon at bounding box center [611, 510] width 32 height 36
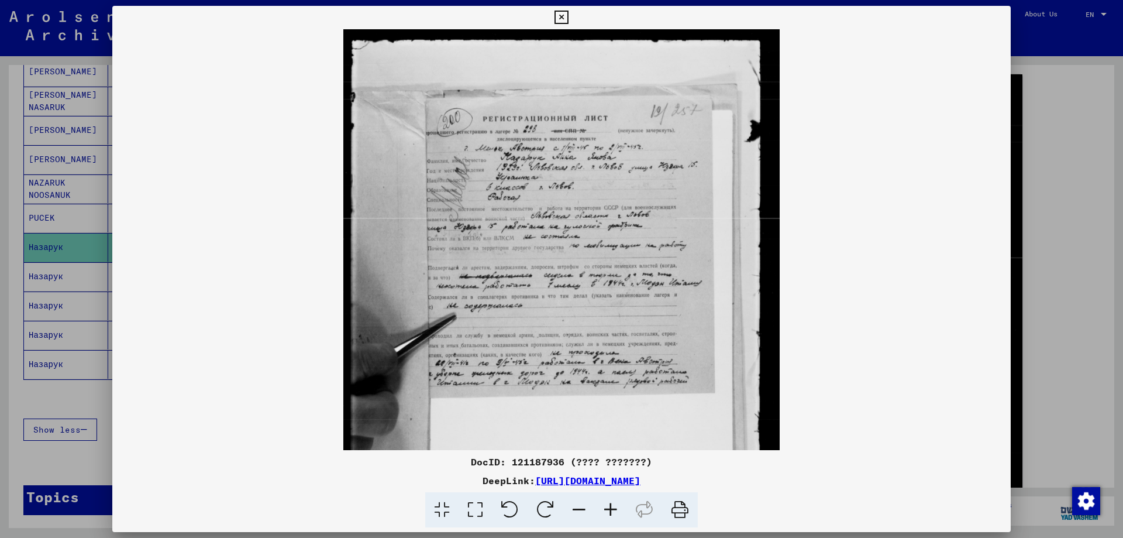
click at [612, 506] on icon at bounding box center [611, 510] width 32 height 36
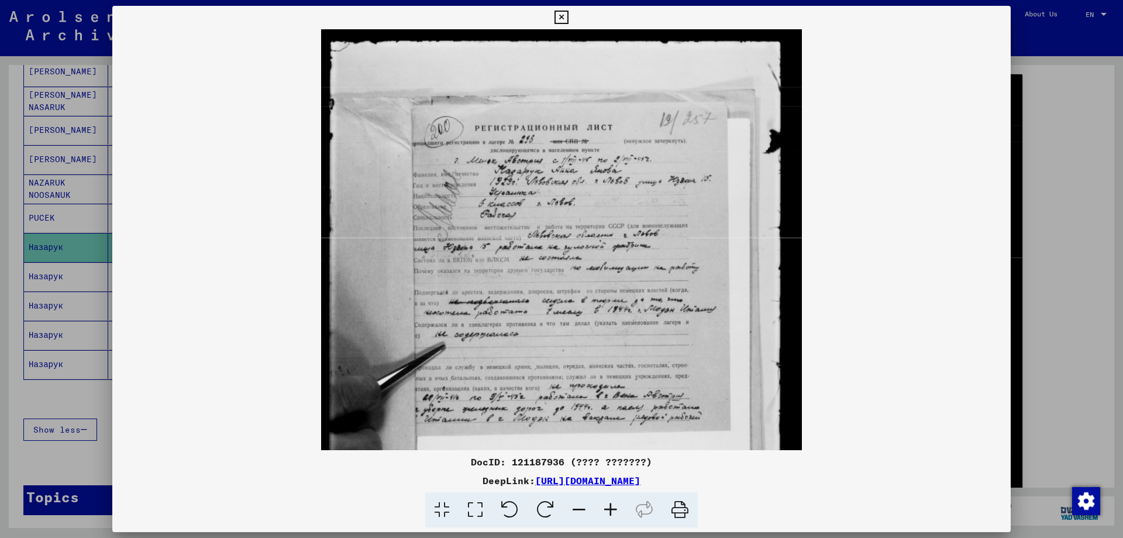
click at [612, 506] on icon at bounding box center [611, 510] width 32 height 36
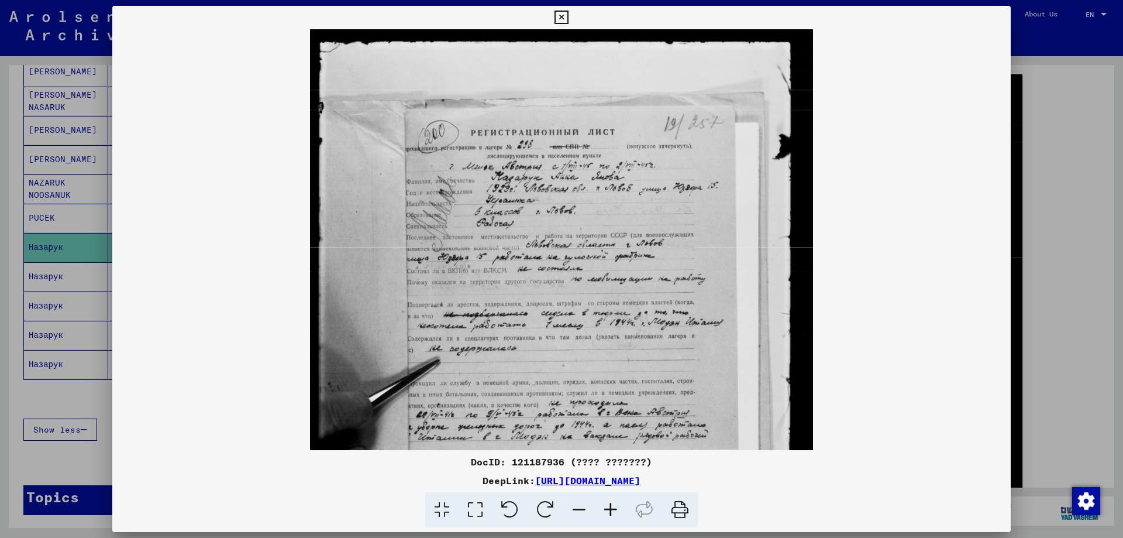
click at [612, 506] on icon at bounding box center [611, 510] width 32 height 36
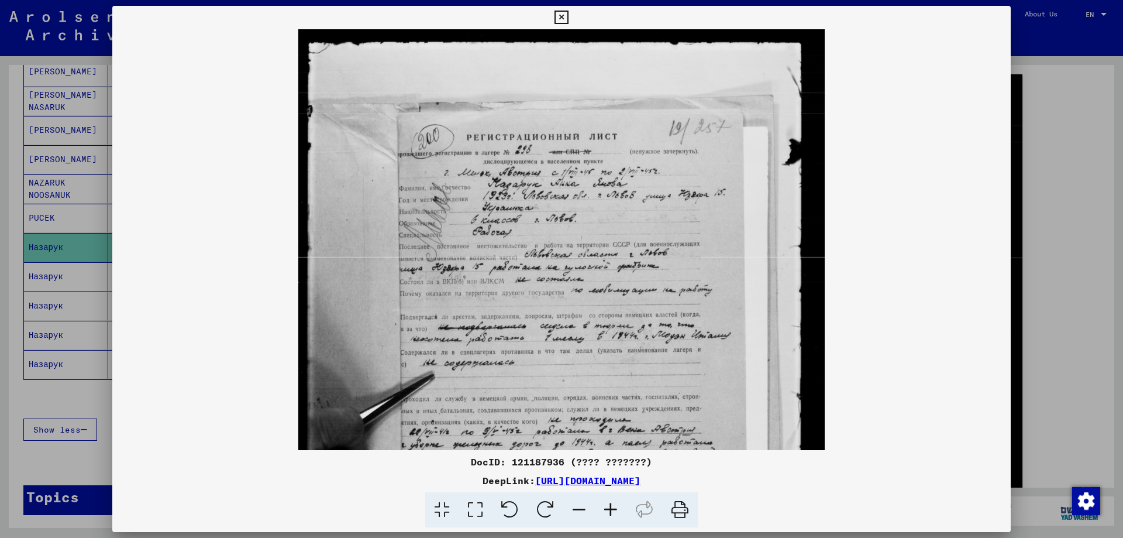
click at [612, 506] on icon at bounding box center [611, 510] width 32 height 36
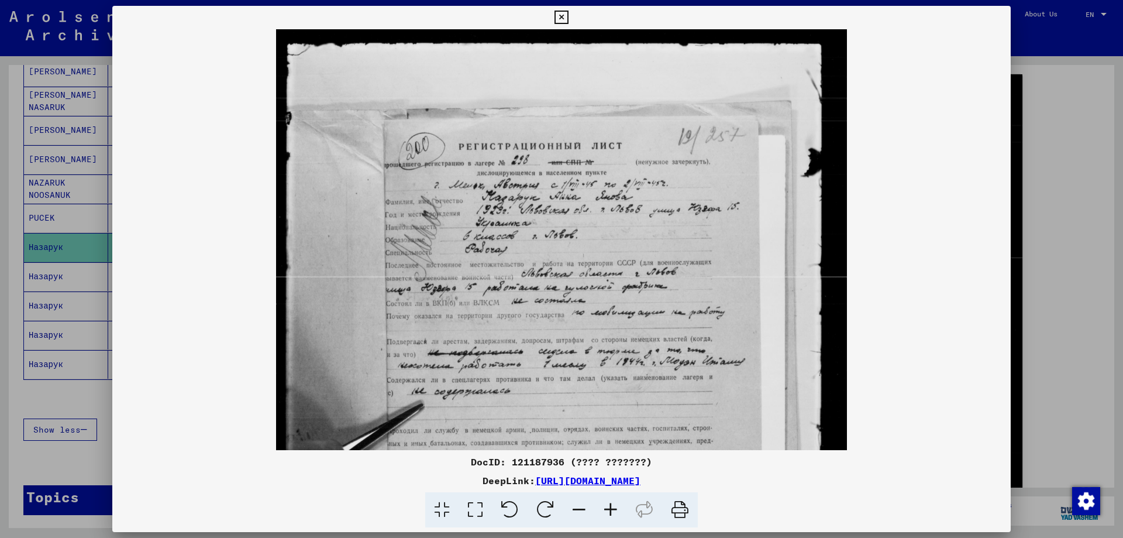
click at [612, 506] on icon at bounding box center [611, 510] width 32 height 36
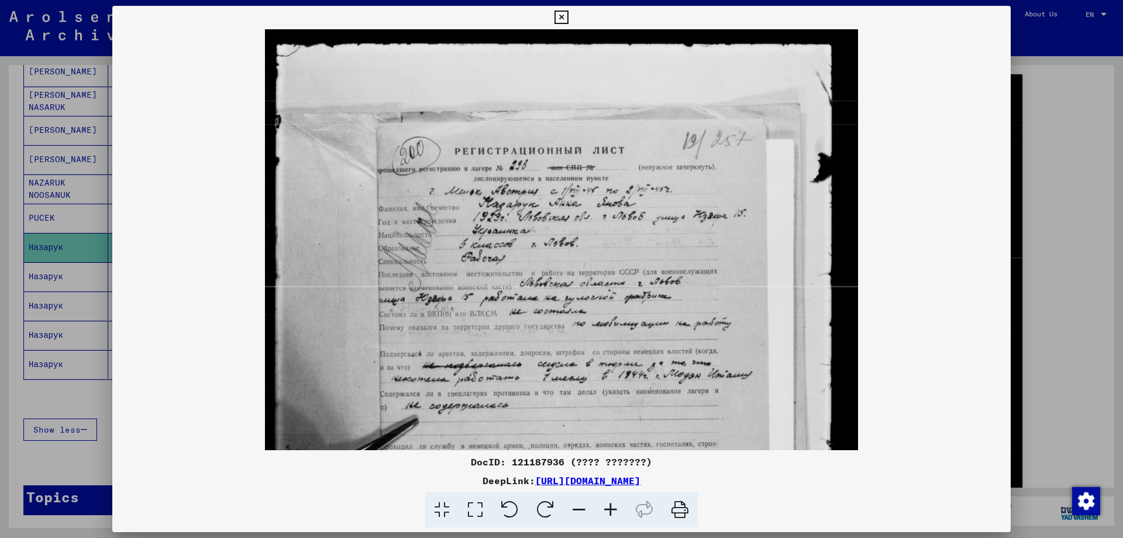
click at [612, 506] on icon at bounding box center [611, 510] width 32 height 36
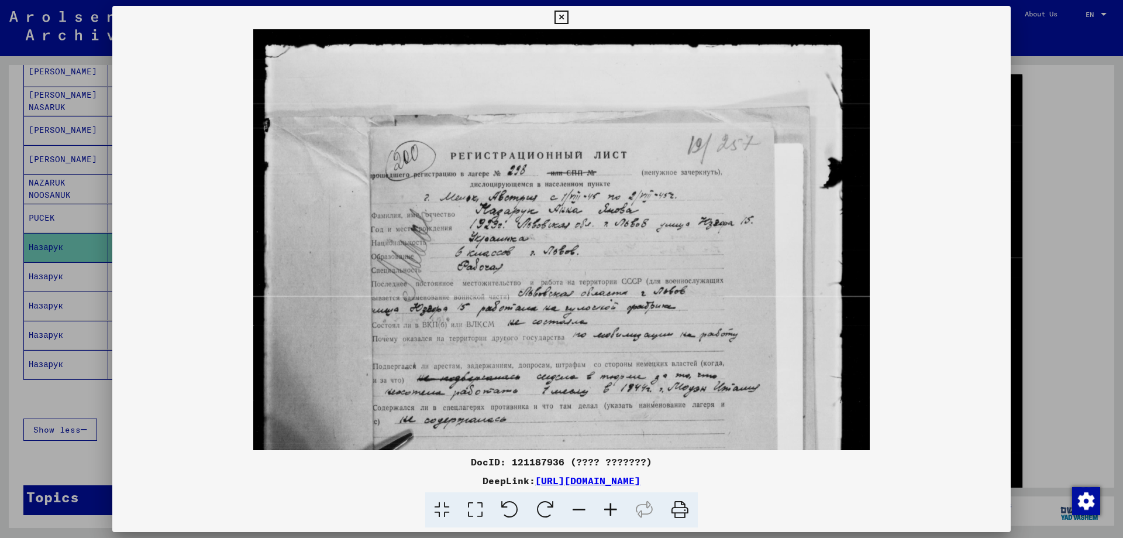
click at [612, 506] on icon at bounding box center [611, 510] width 32 height 36
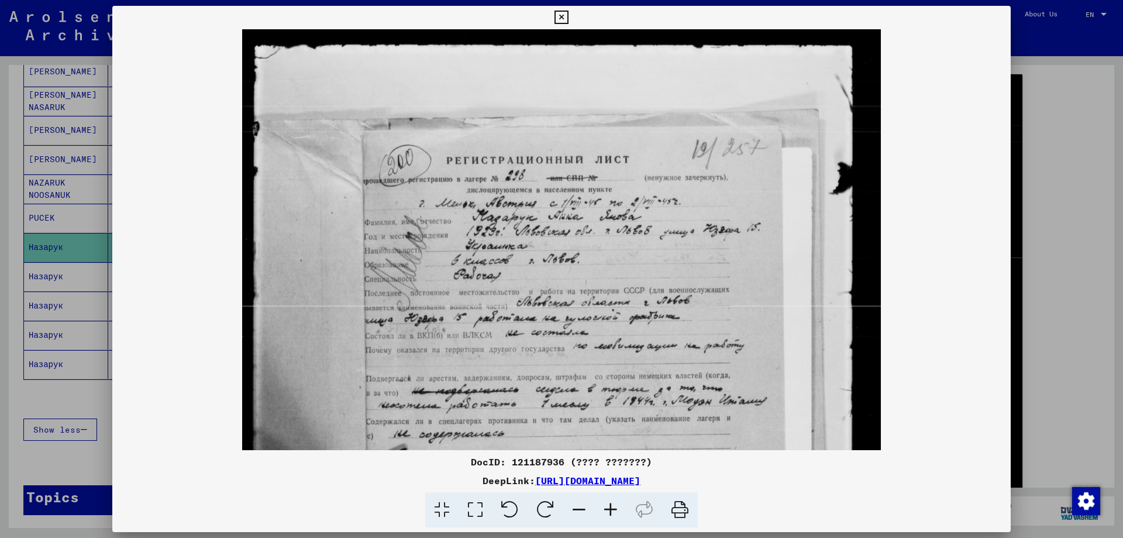
click at [612, 506] on icon at bounding box center [611, 510] width 32 height 36
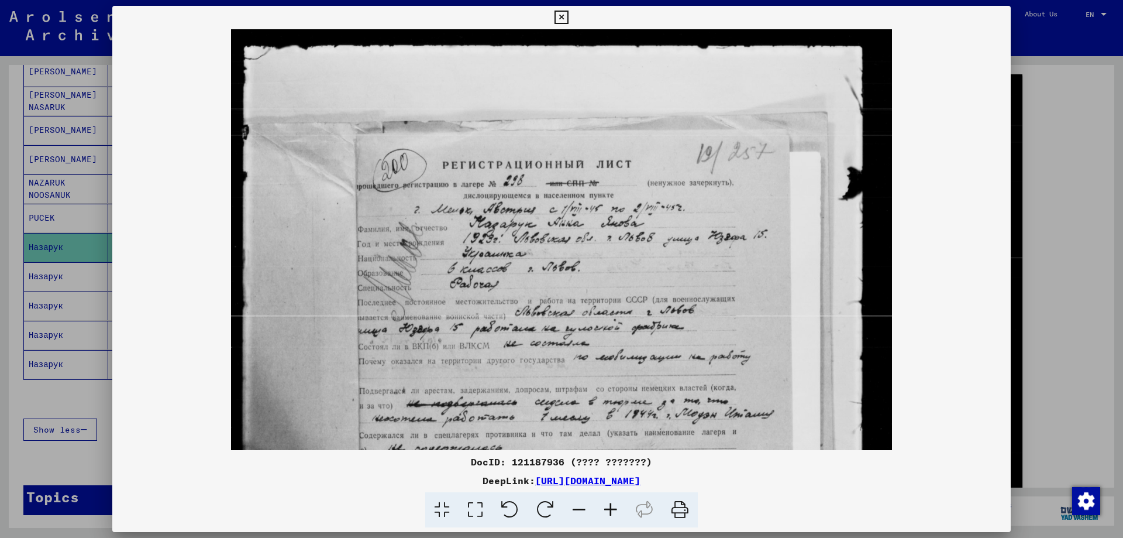
click at [612, 506] on icon at bounding box center [611, 510] width 32 height 36
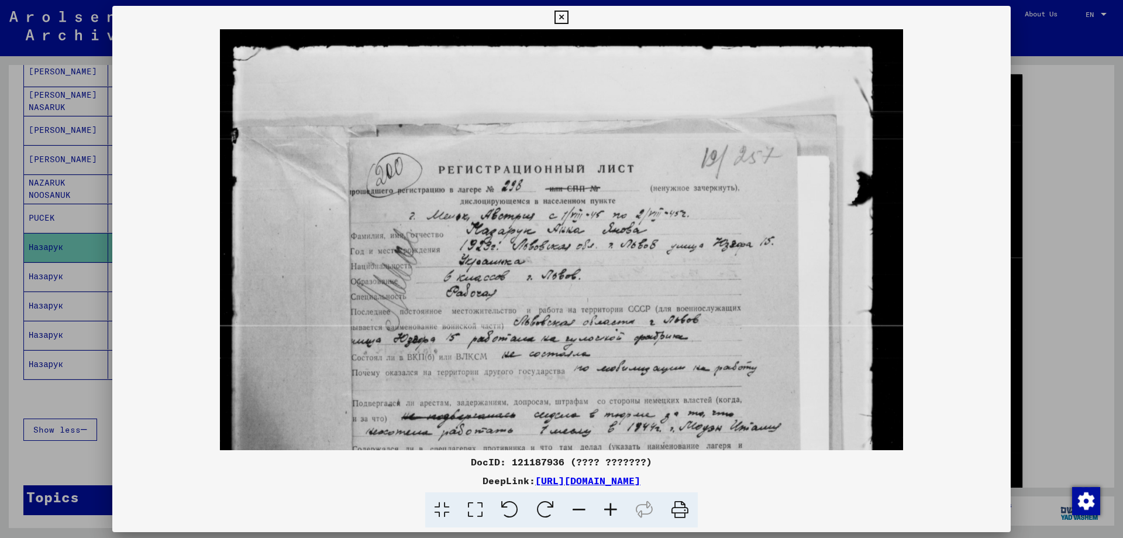
scroll to position [87, 0]
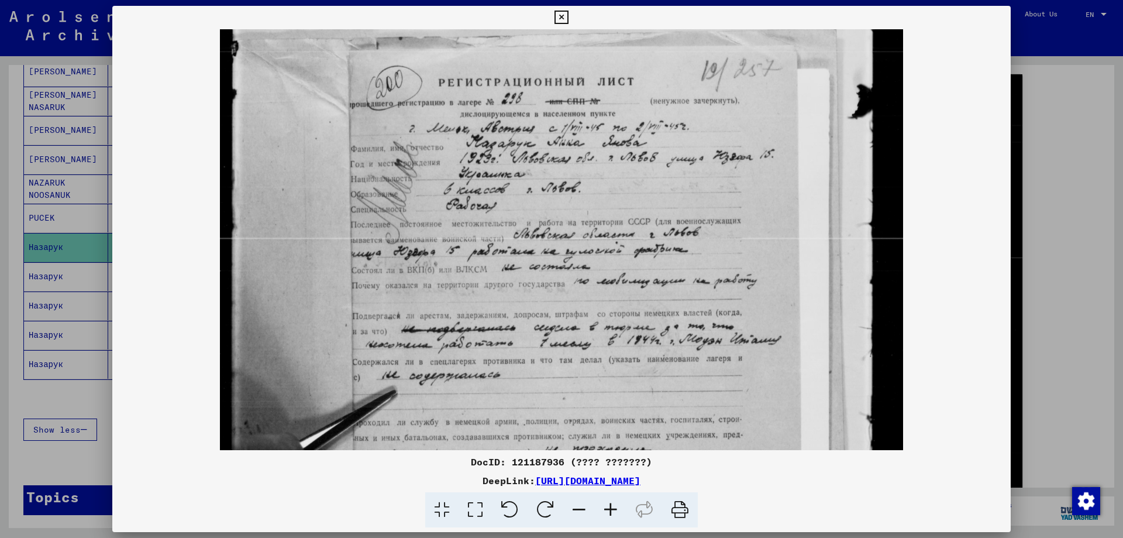
drag, startPoint x: 655, startPoint y: 343, endPoint x: 662, endPoint y: 256, distance: 87.5
click at [662, 256] on img at bounding box center [562, 386] width 684 height 888
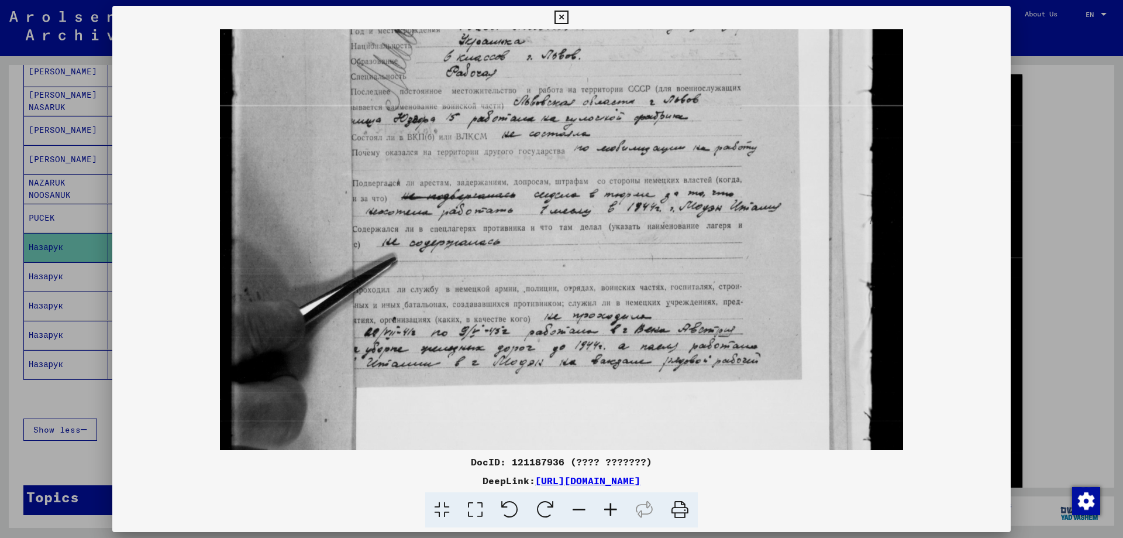
scroll to position [223, 0]
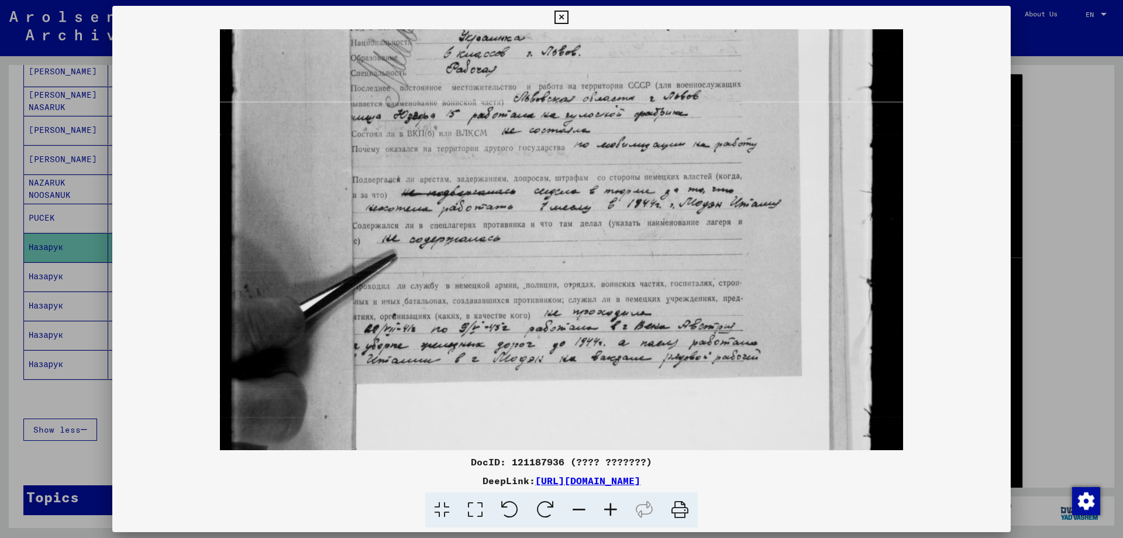
drag, startPoint x: 635, startPoint y: 398, endPoint x: 632, endPoint y: 262, distance: 136.3
click at [632, 262] on img at bounding box center [562, 250] width 684 height 888
click at [1025, 256] on div at bounding box center [561, 269] width 1123 height 538
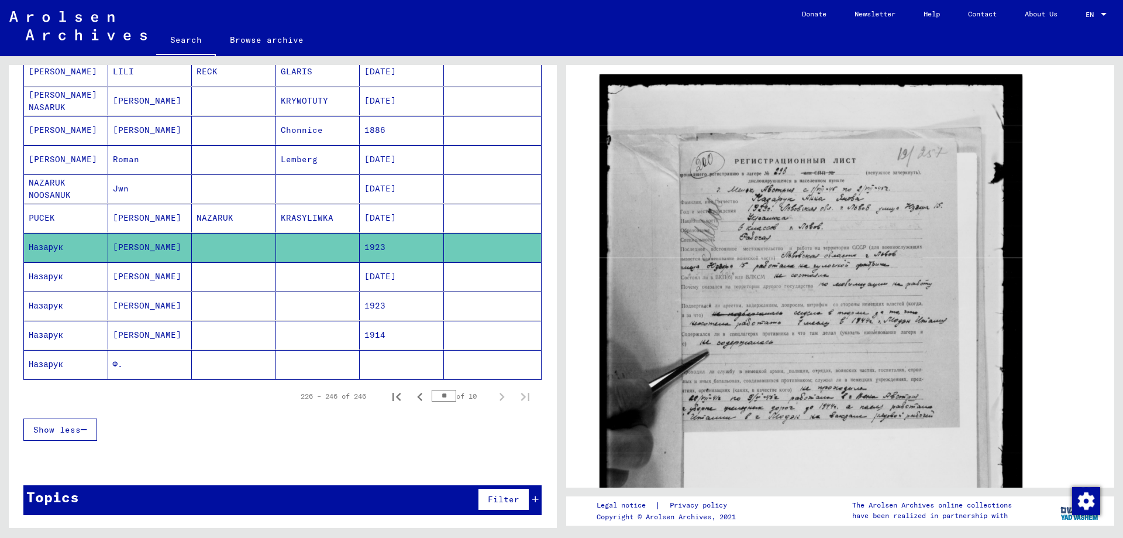
click at [178, 282] on mat-cell "[PERSON_NAME]" at bounding box center [150, 276] width 84 height 29
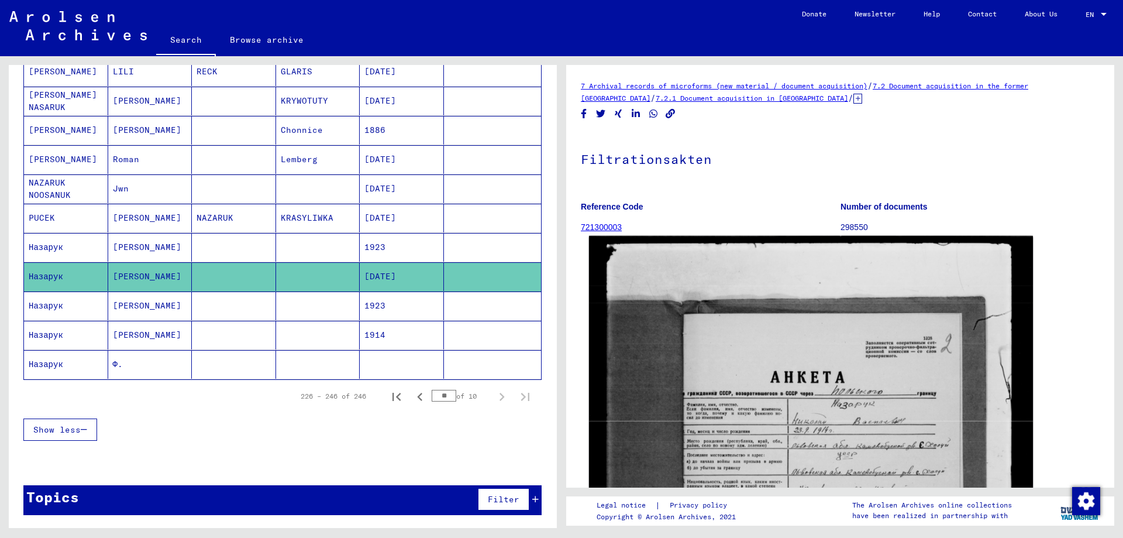
click at [907, 394] on img at bounding box center [811, 529] width 444 height 587
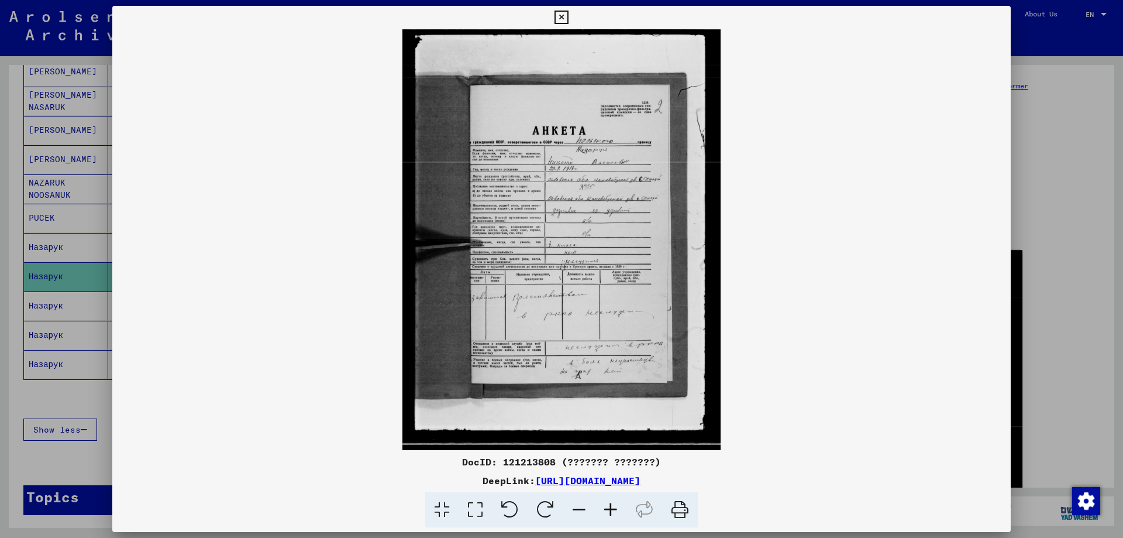
click at [613, 512] on icon at bounding box center [611, 510] width 32 height 36
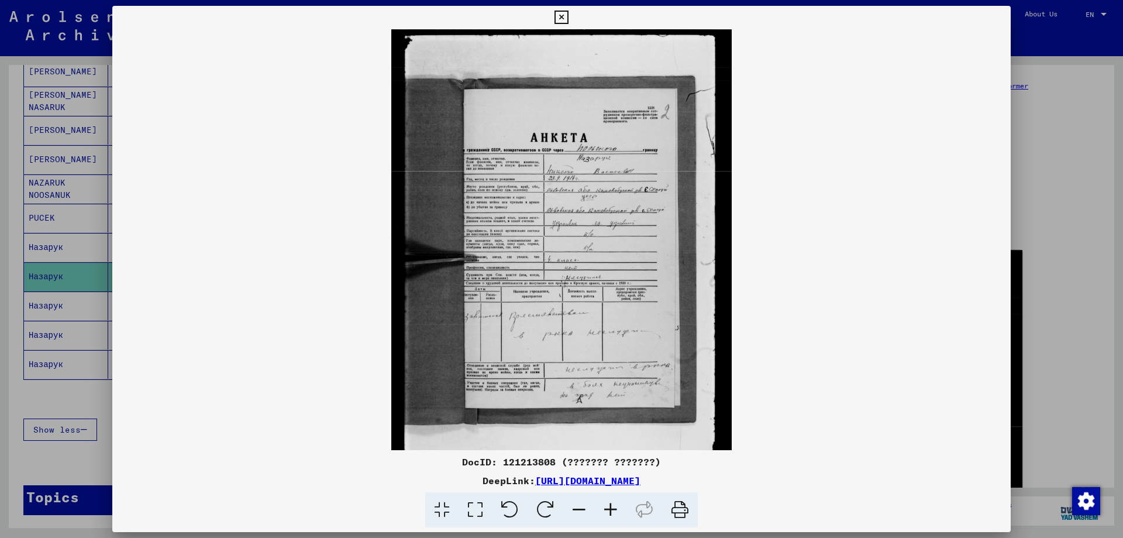
click at [613, 512] on icon at bounding box center [611, 510] width 32 height 36
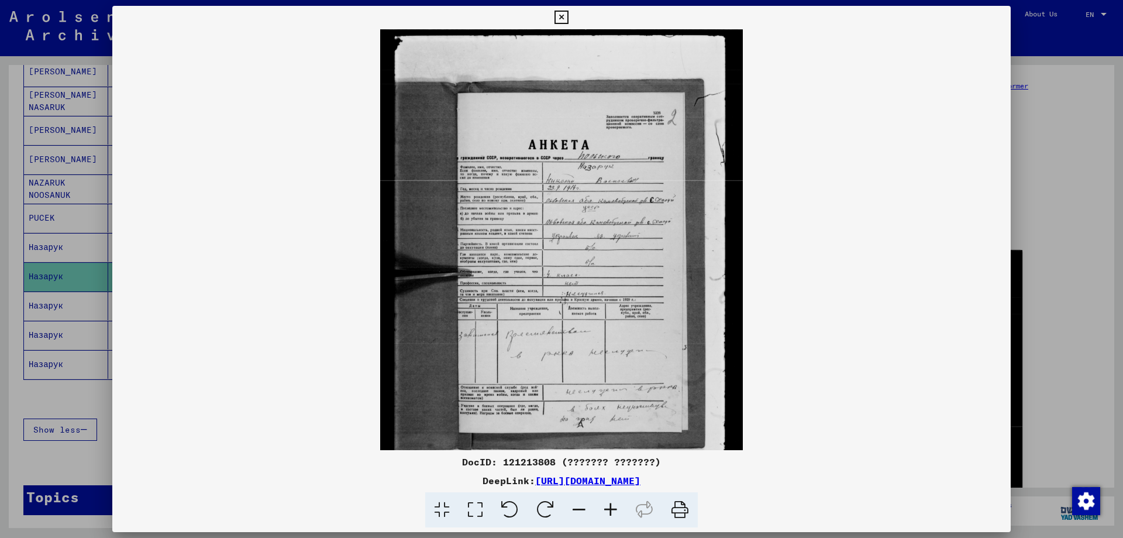
click at [613, 512] on icon at bounding box center [611, 510] width 32 height 36
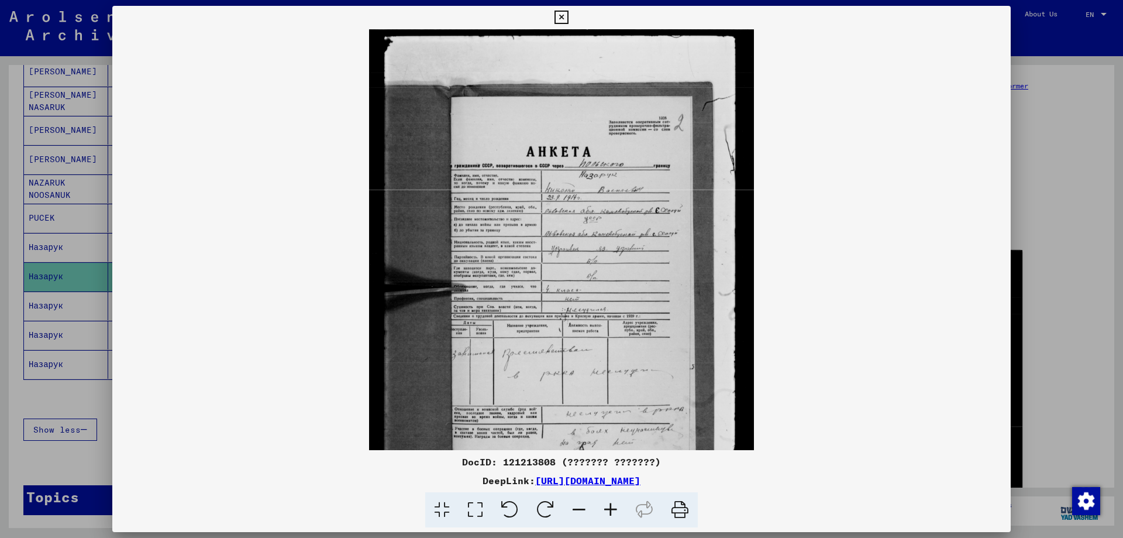
click at [613, 512] on icon at bounding box center [611, 510] width 32 height 36
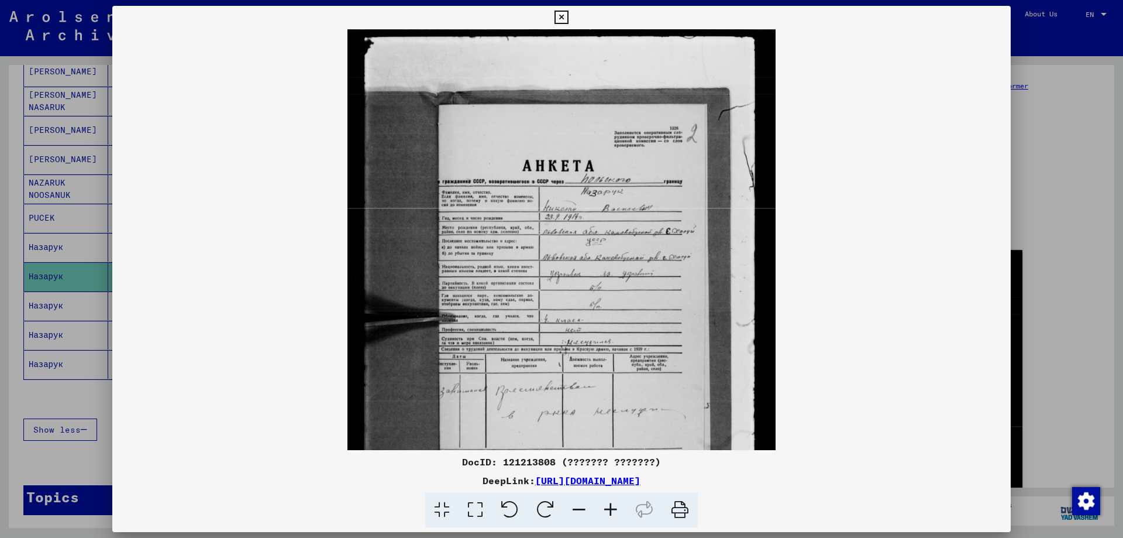
click at [613, 512] on icon at bounding box center [611, 510] width 32 height 36
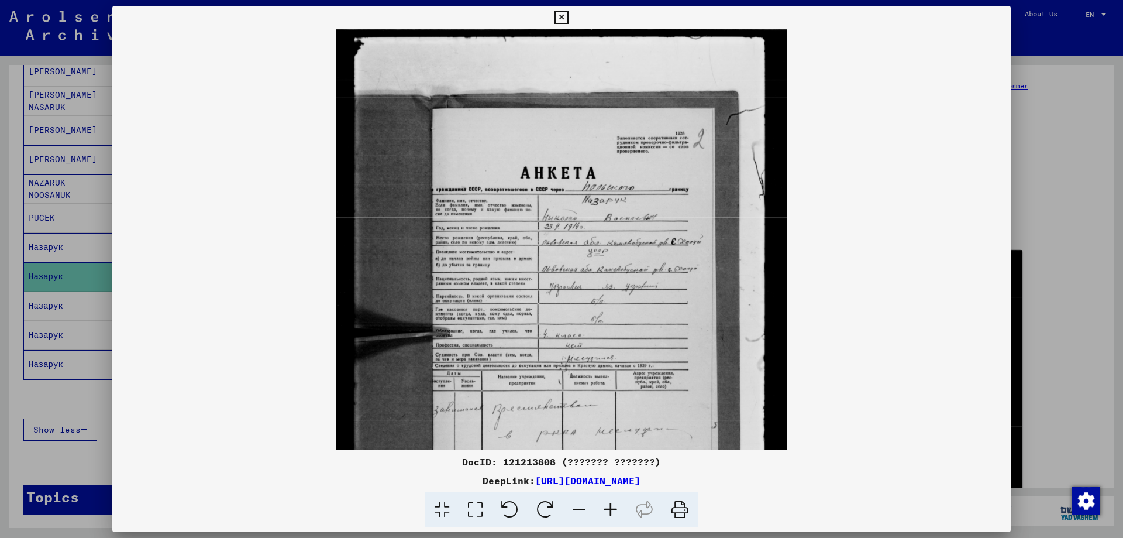
click at [613, 512] on icon at bounding box center [611, 510] width 32 height 36
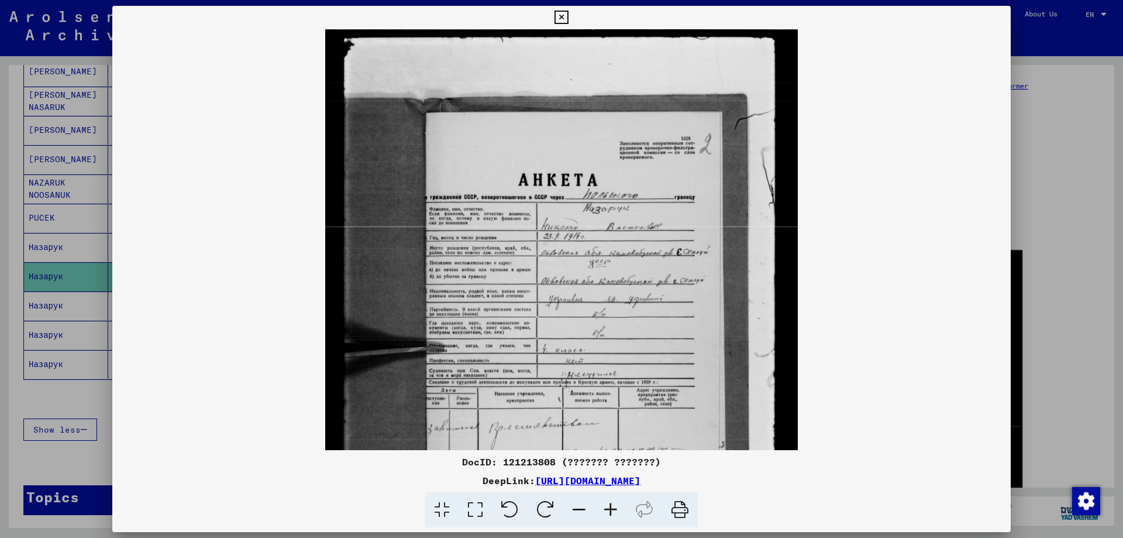
click at [613, 512] on icon at bounding box center [611, 510] width 32 height 36
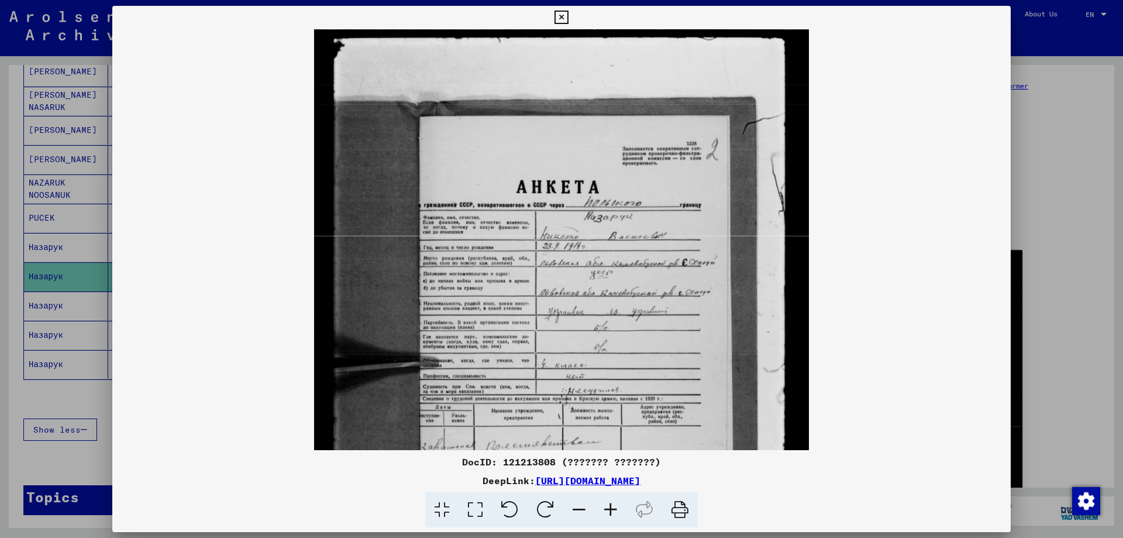
click at [613, 512] on icon at bounding box center [611, 510] width 32 height 36
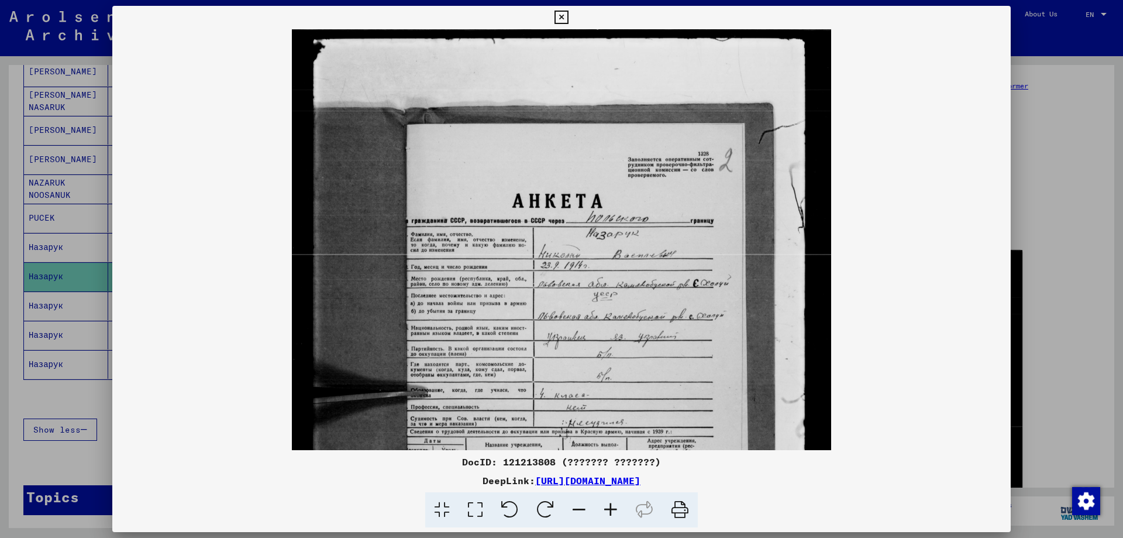
click at [613, 512] on icon at bounding box center [611, 510] width 32 height 36
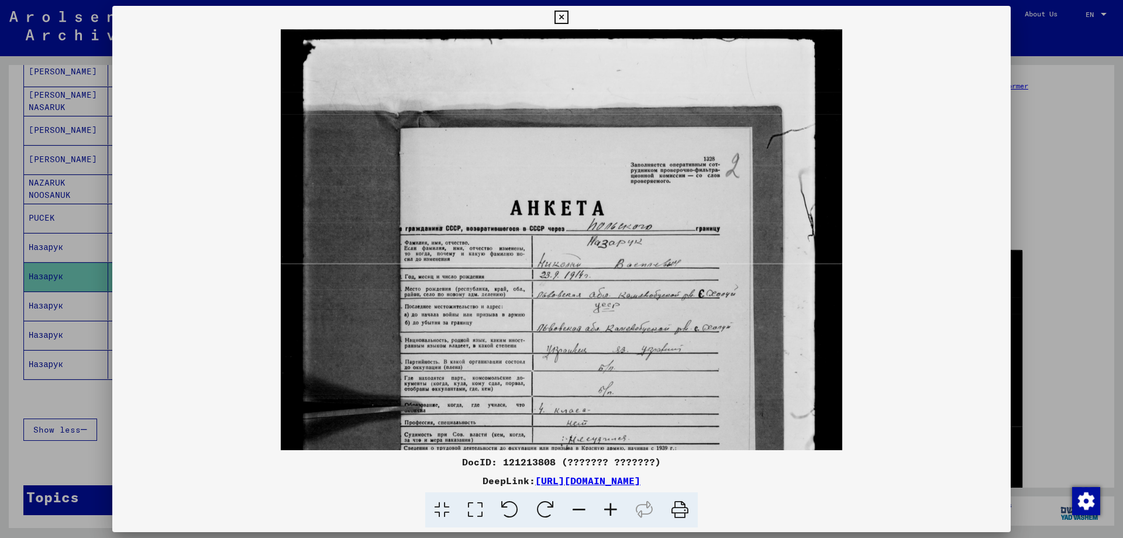
click at [613, 512] on icon at bounding box center [611, 510] width 32 height 36
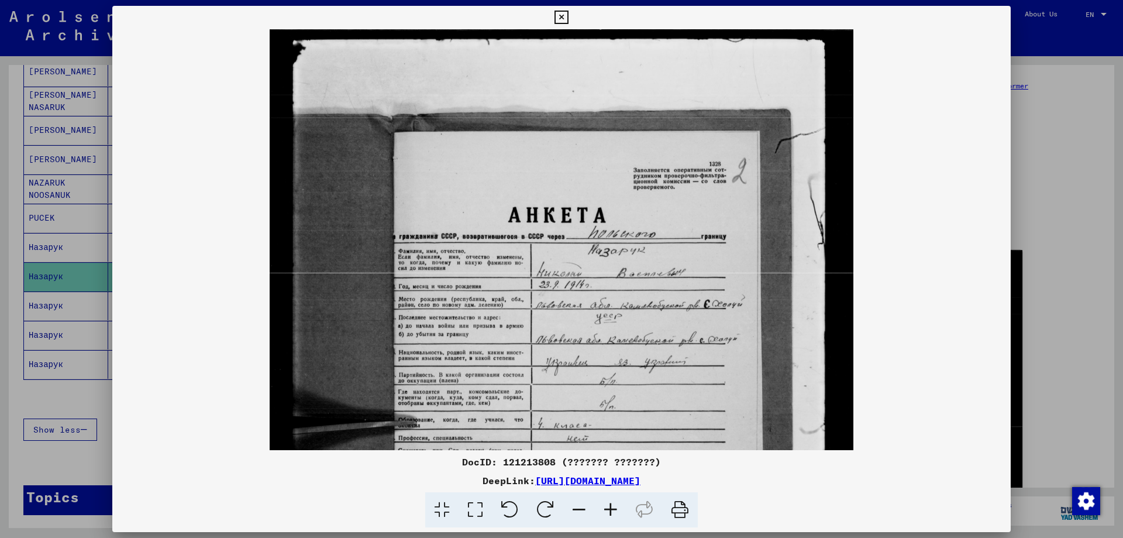
click at [613, 512] on icon at bounding box center [611, 510] width 32 height 36
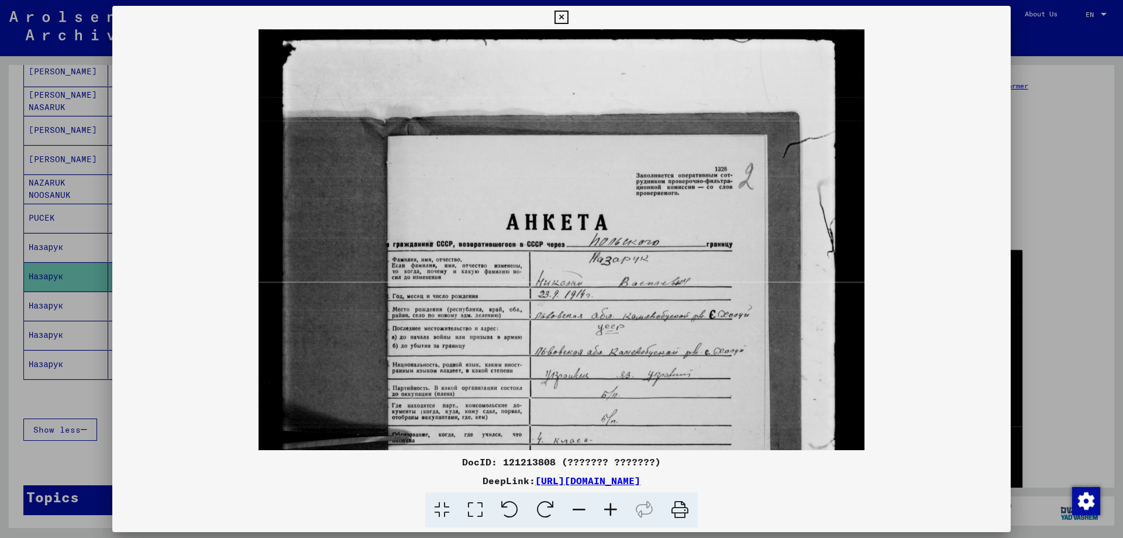
click at [613, 512] on icon at bounding box center [611, 510] width 32 height 36
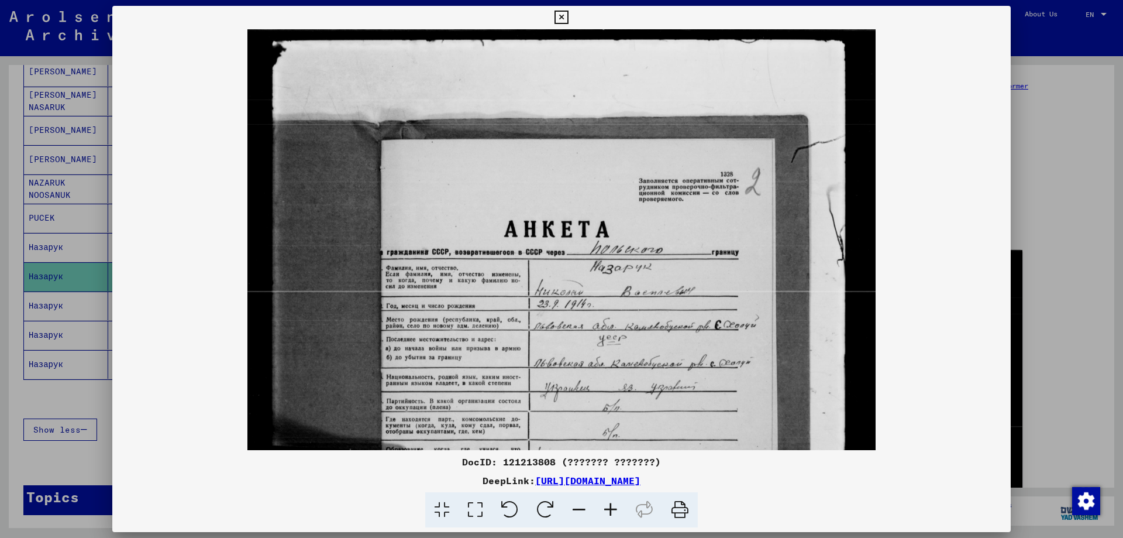
click at [613, 512] on icon at bounding box center [611, 510] width 32 height 36
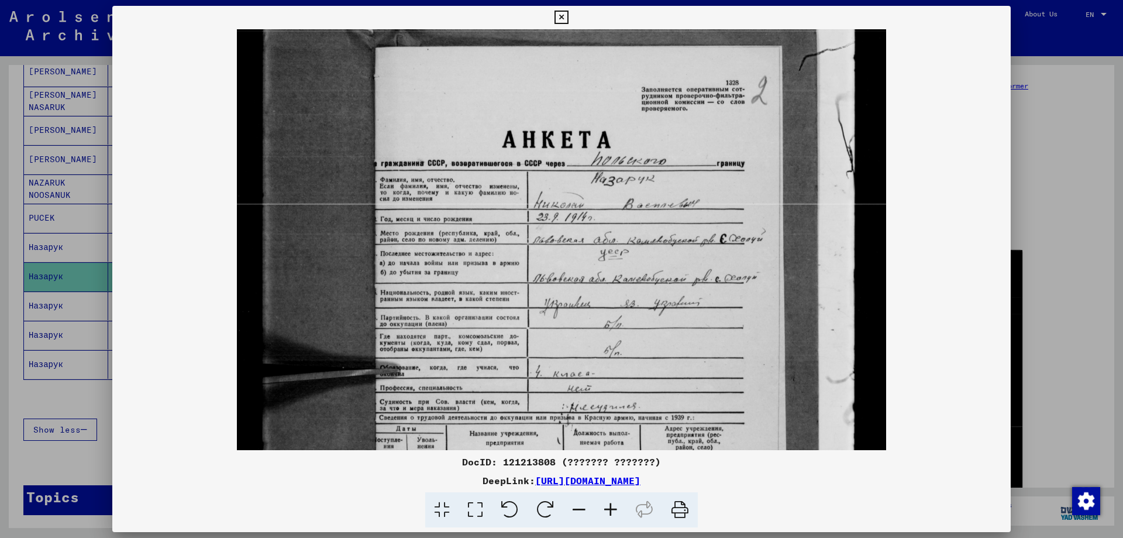
drag, startPoint x: 594, startPoint y: 366, endPoint x: 596, endPoint y: 278, distance: 87.2
click at [596, 280] on img at bounding box center [562, 361] width 650 height 859
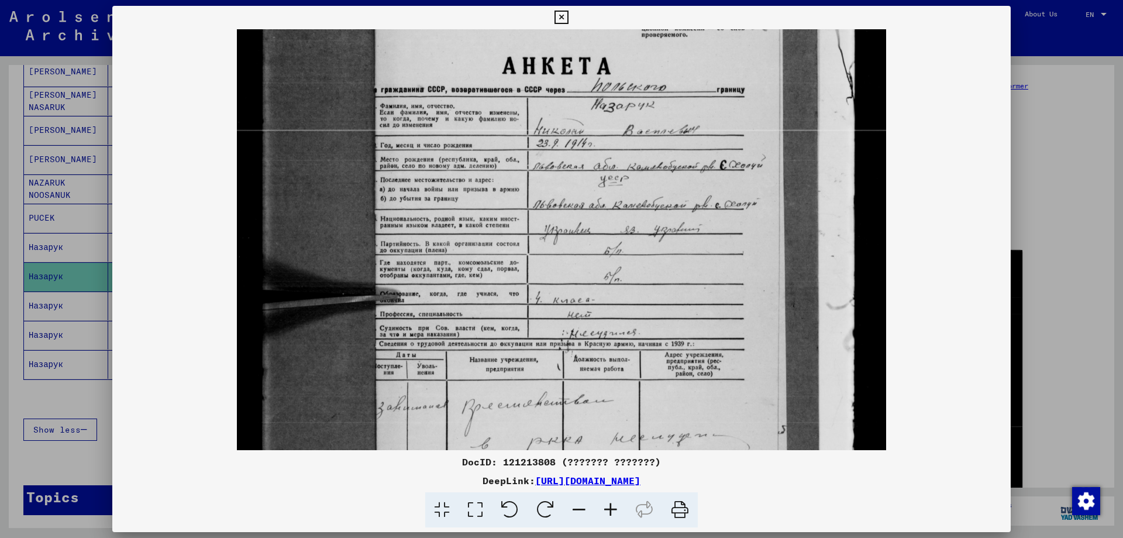
scroll to position [191, 0]
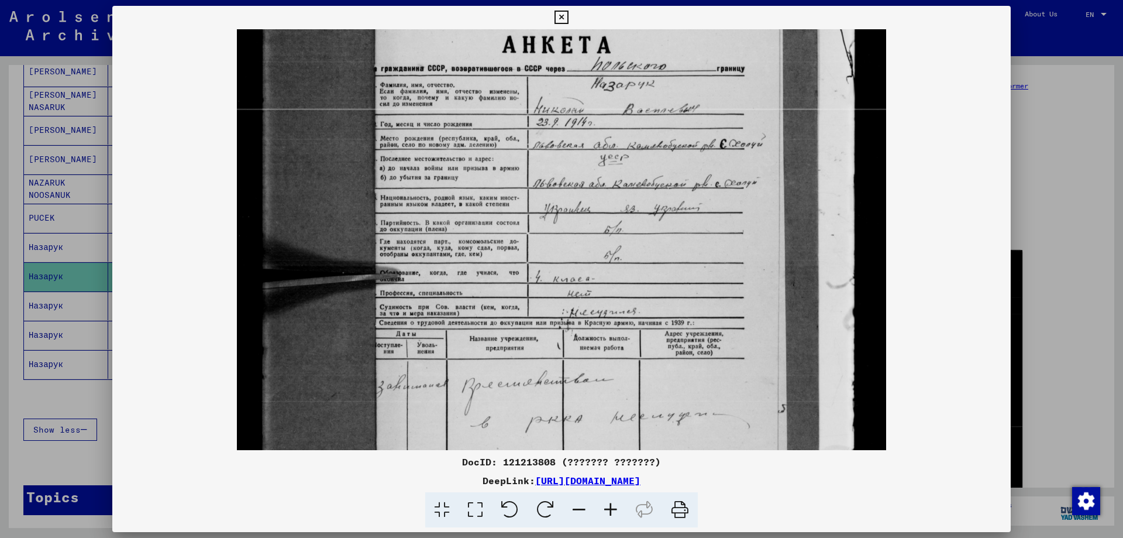
drag, startPoint x: 681, startPoint y: 380, endPoint x: 673, endPoint y: 288, distance: 92.8
click at [673, 288] on img at bounding box center [562, 267] width 650 height 859
click at [1029, 312] on div at bounding box center [561, 269] width 1123 height 538
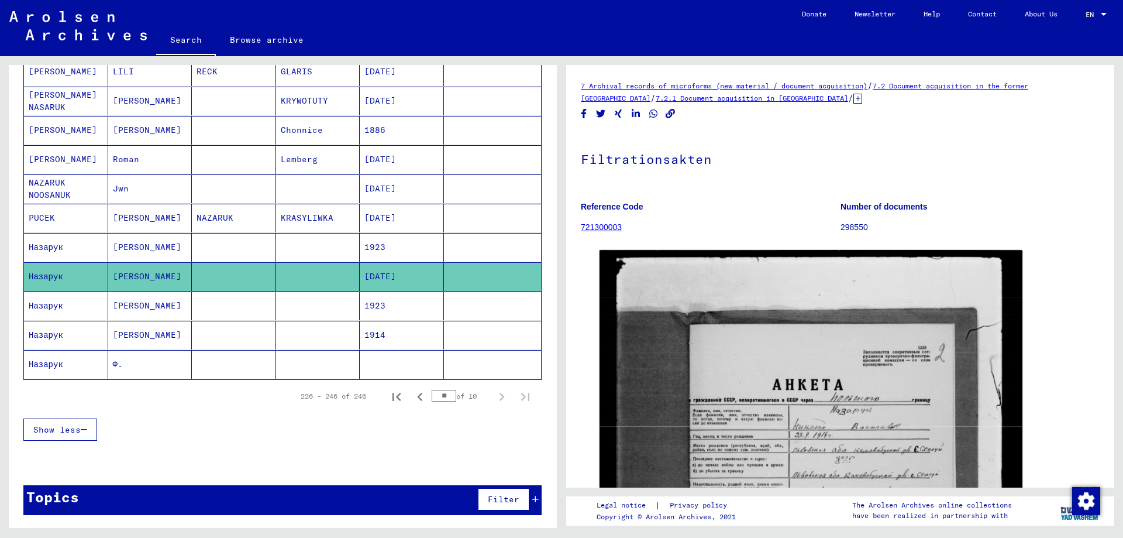
click at [149, 314] on mat-cell "[PERSON_NAME]" at bounding box center [150, 305] width 84 height 29
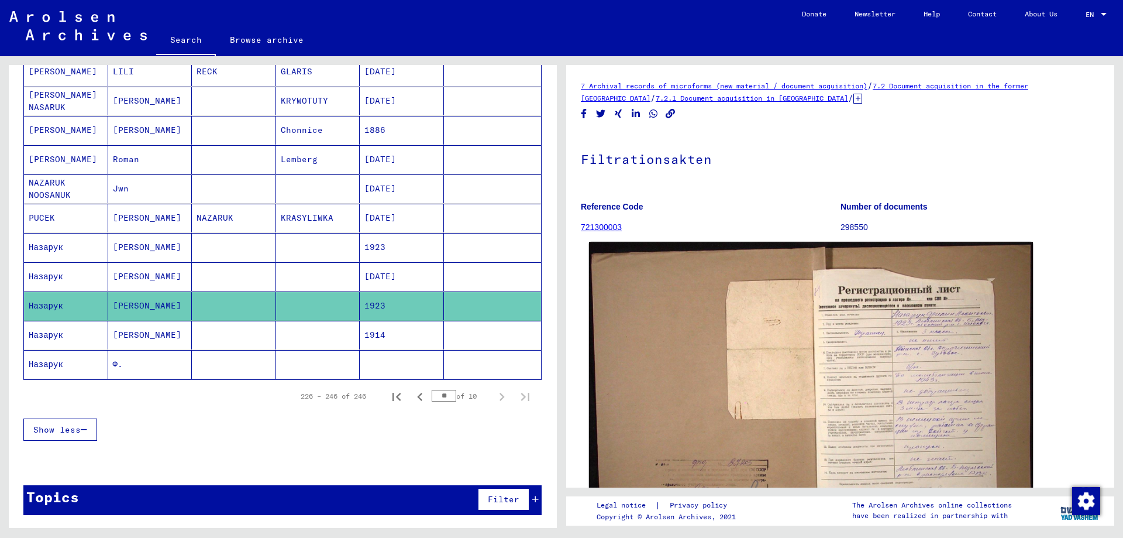
click at [841, 399] on img at bounding box center [811, 406] width 444 height 329
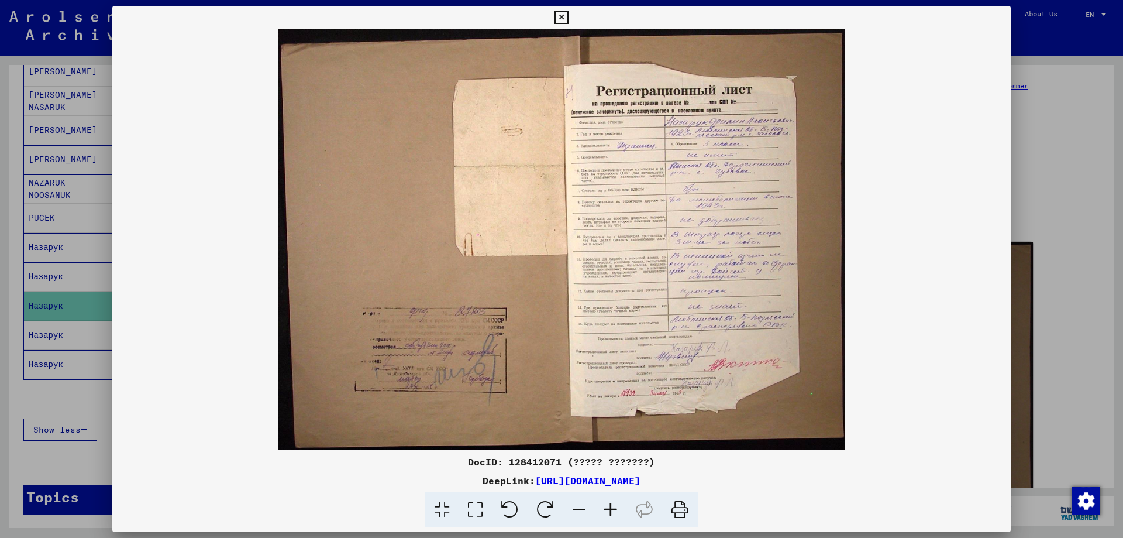
click at [841, 399] on img at bounding box center [561, 239] width 898 height 421
click at [611, 509] on icon at bounding box center [611, 510] width 32 height 36
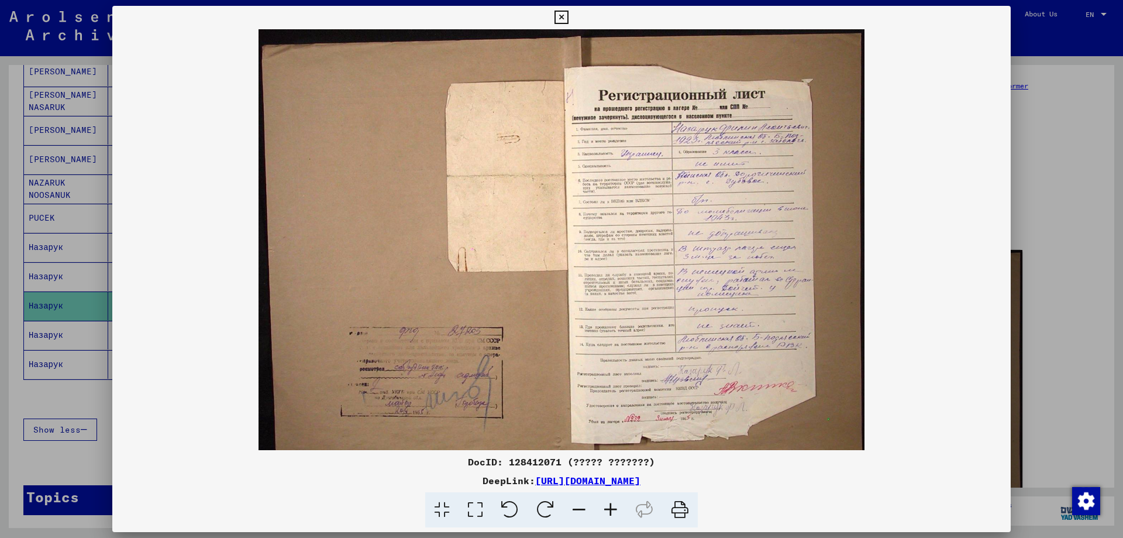
click at [611, 509] on icon at bounding box center [611, 510] width 32 height 36
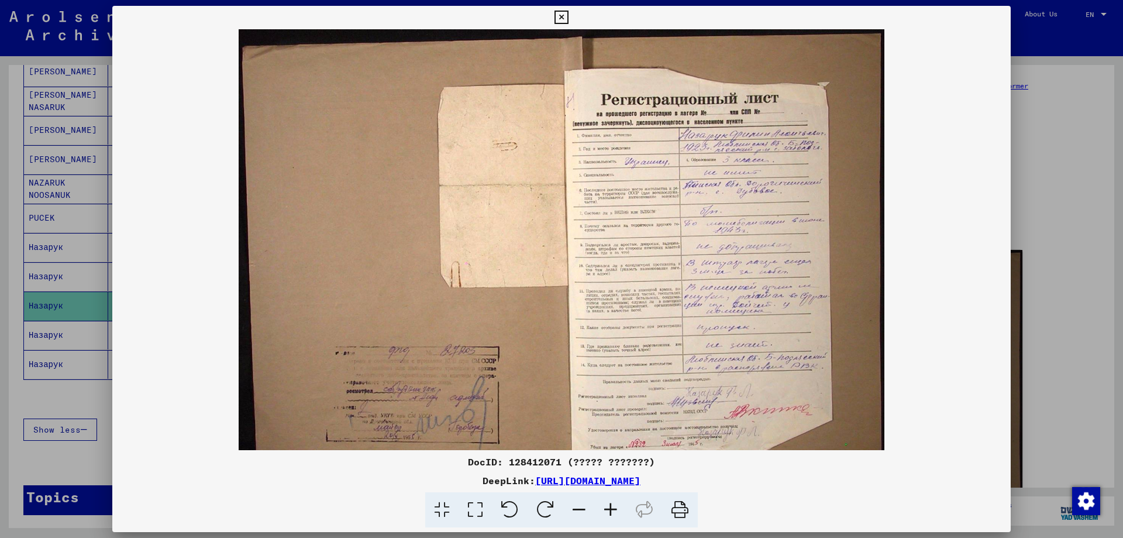
click at [611, 509] on icon at bounding box center [611, 510] width 32 height 36
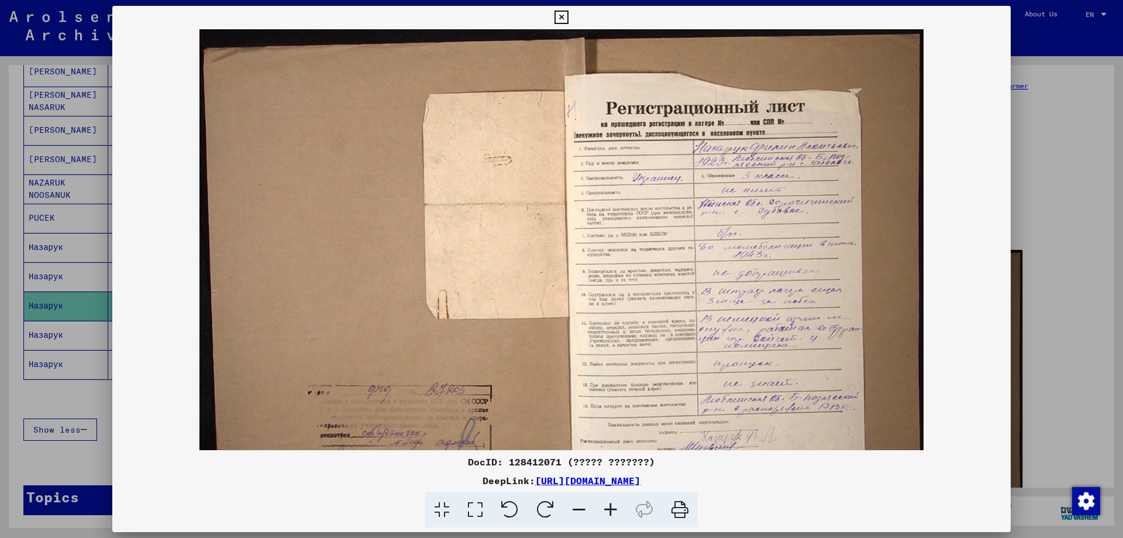
click at [611, 509] on icon at bounding box center [611, 510] width 32 height 36
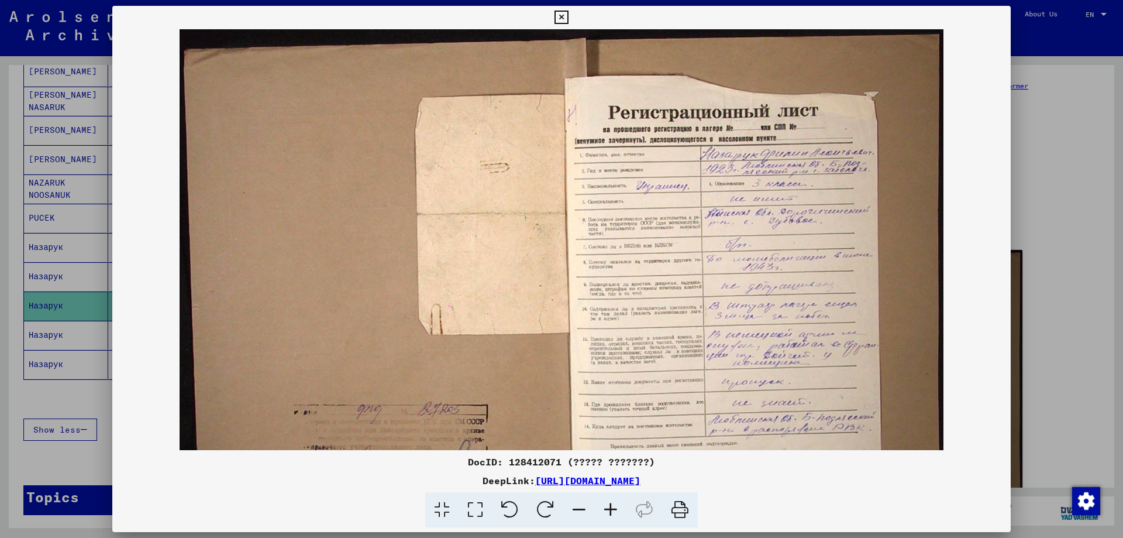
click at [611, 509] on icon at bounding box center [611, 510] width 32 height 36
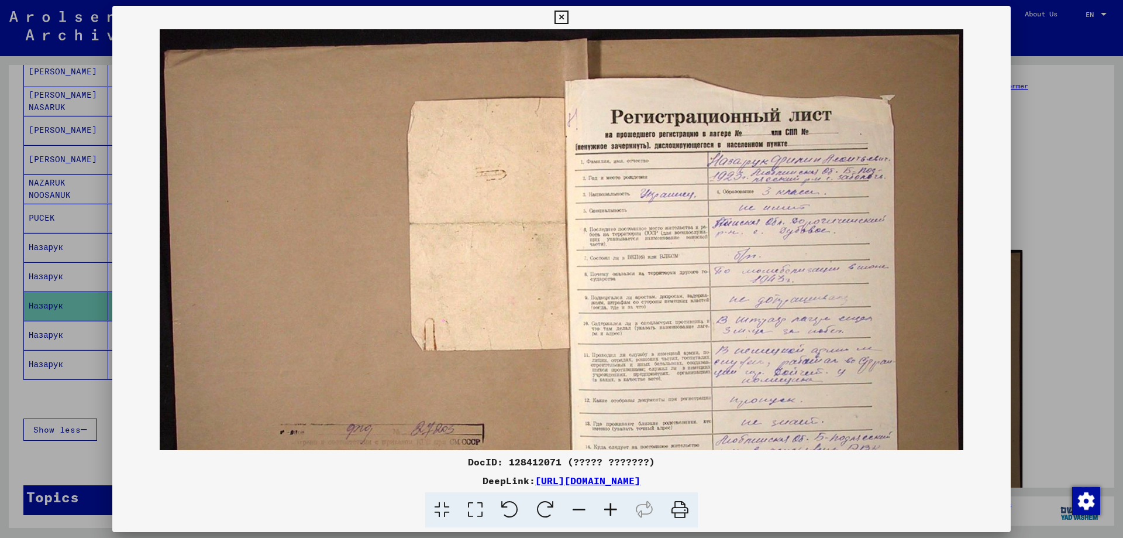
click at [611, 509] on icon at bounding box center [611, 510] width 32 height 36
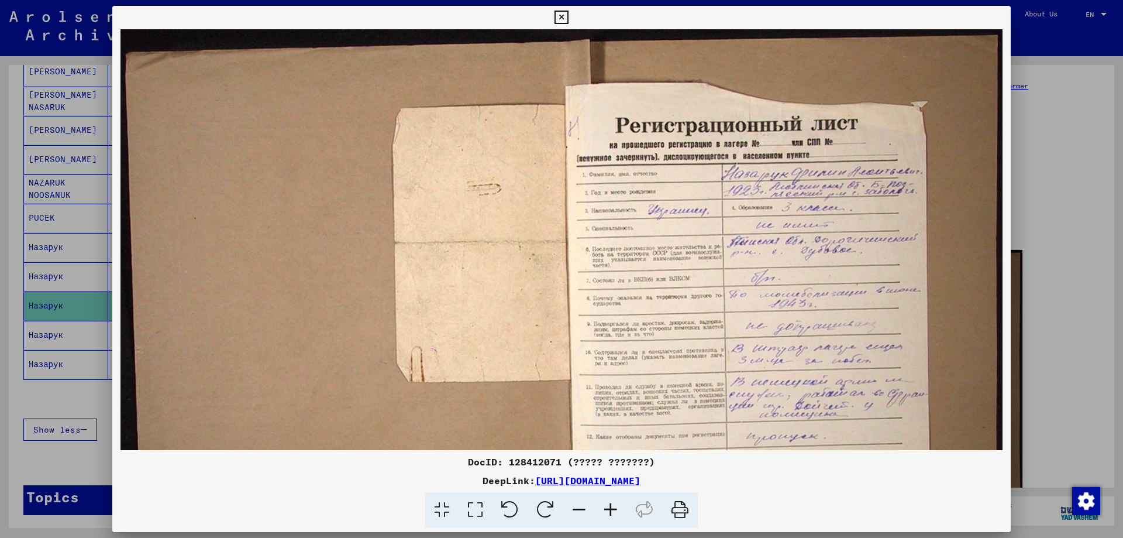
click at [1073, 294] on div at bounding box center [561, 269] width 1123 height 538
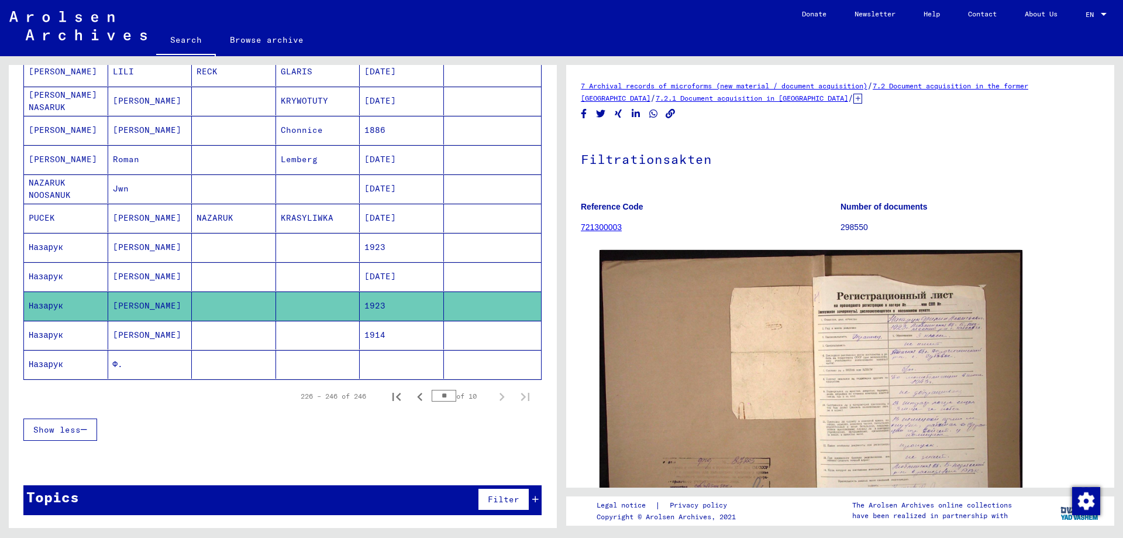
click at [143, 332] on mat-cell "[PERSON_NAME]" at bounding box center [150, 335] width 84 height 29
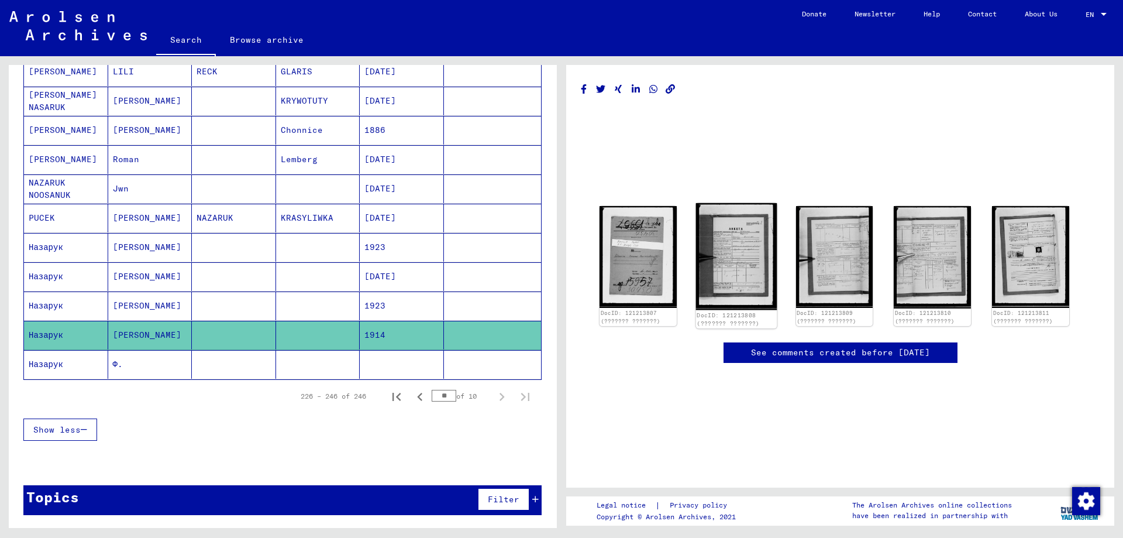
click at [735, 249] on img at bounding box center [736, 256] width 81 height 107
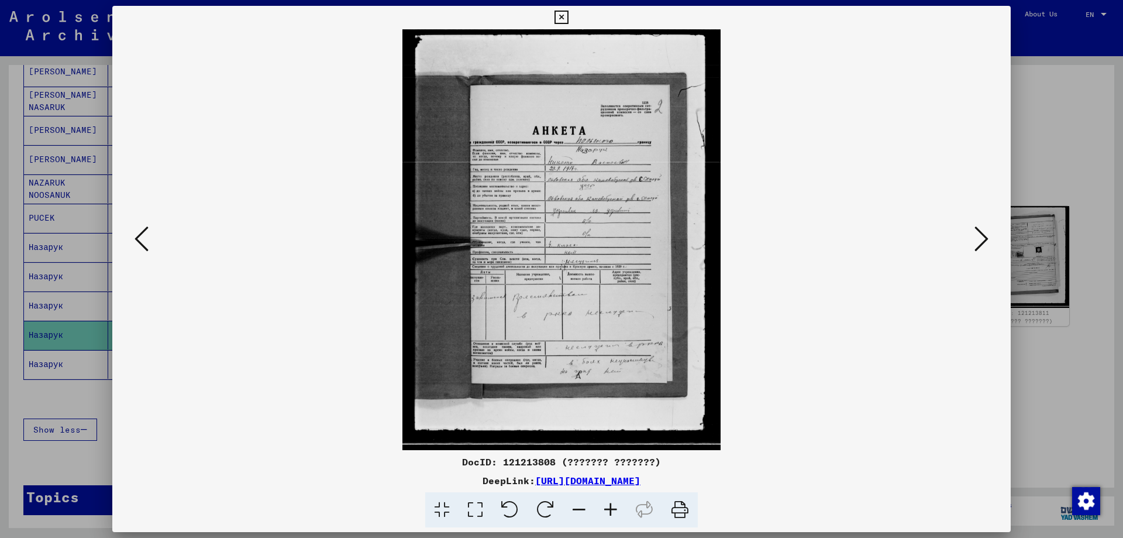
click at [605, 509] on icon at bounding box center [611, 510] width 32 height 36
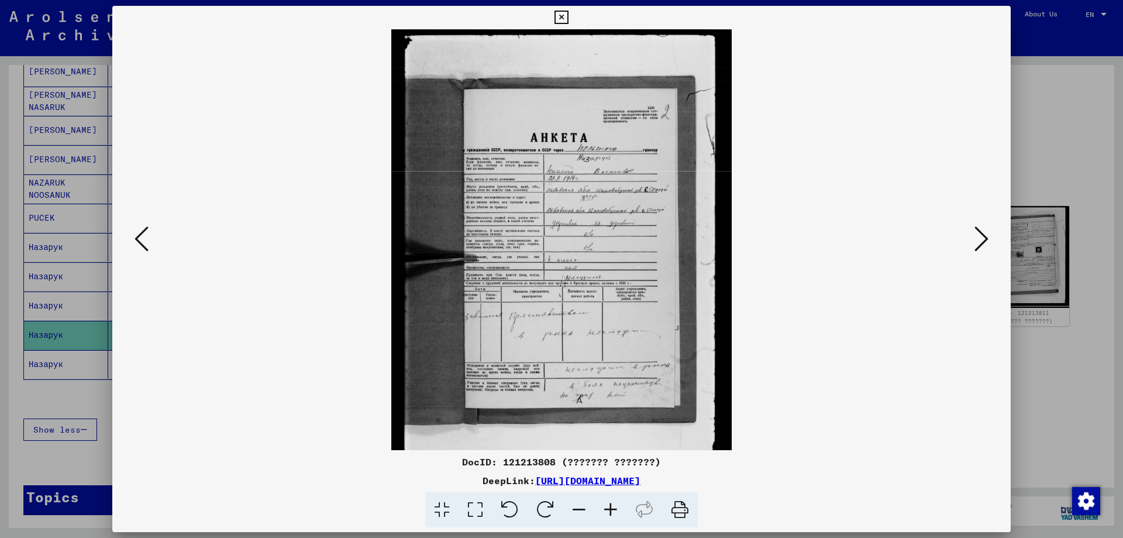
click at [605, 509] on icon at bounding box center [611, 510] width 32 height 36
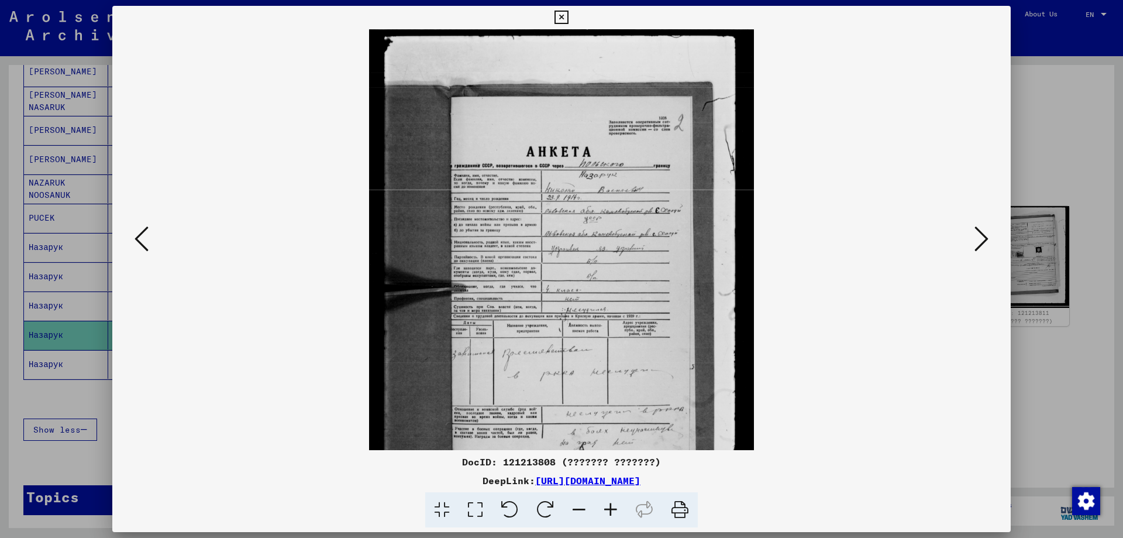
click at [605, 509] on icon at bounding box center [611, 510] width 32 height 36
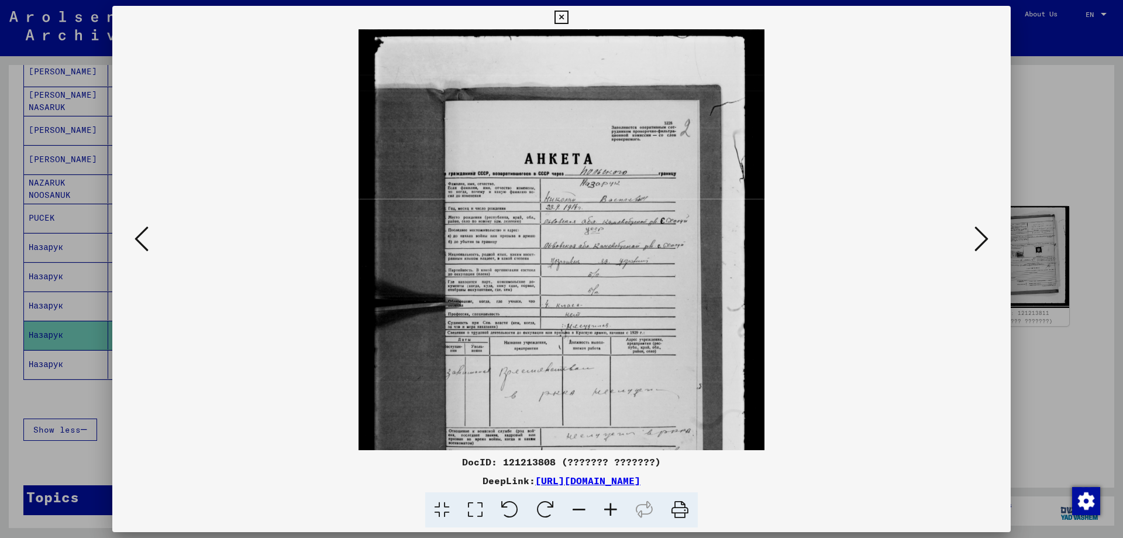
click at [605, 509] on icon at bounding box center [611, 510] width 32 height 36
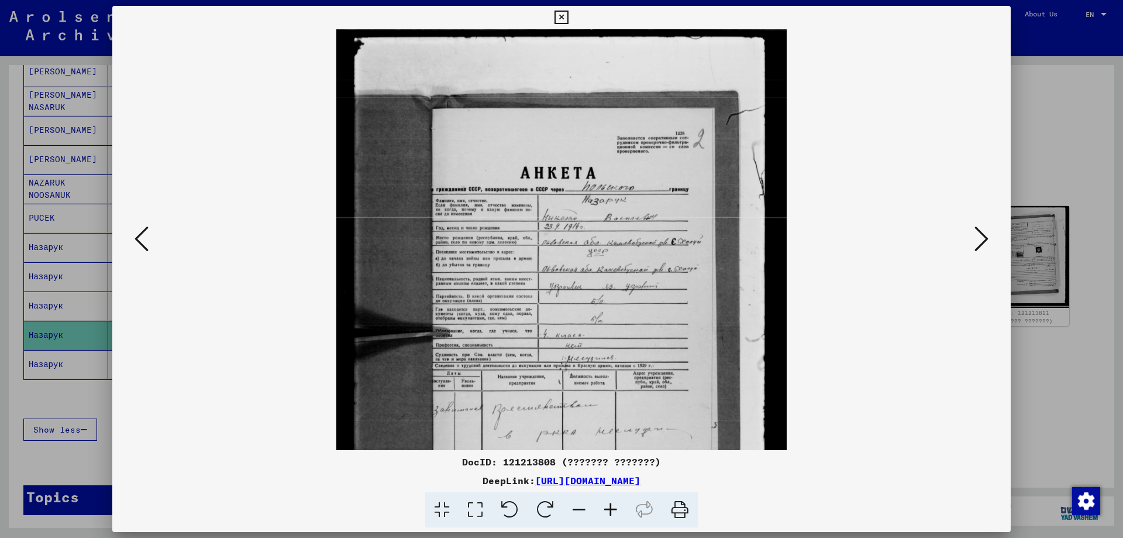
click at [605, 509] on icon at bounding box center [611, 510] width 32 height 36
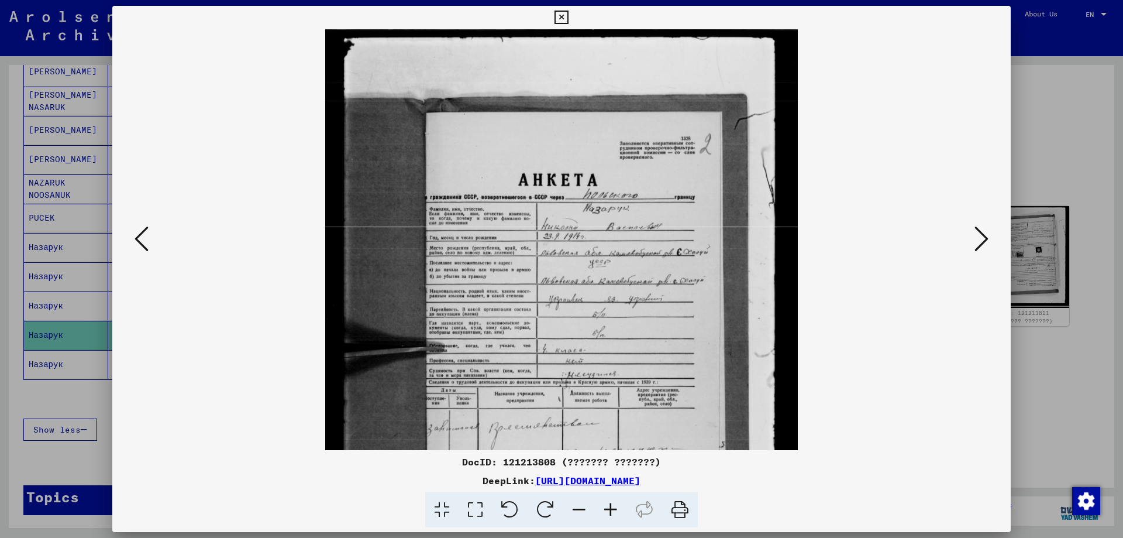
click at [605, 509] on icon at bounding box center [611, 510] width 32 height 36
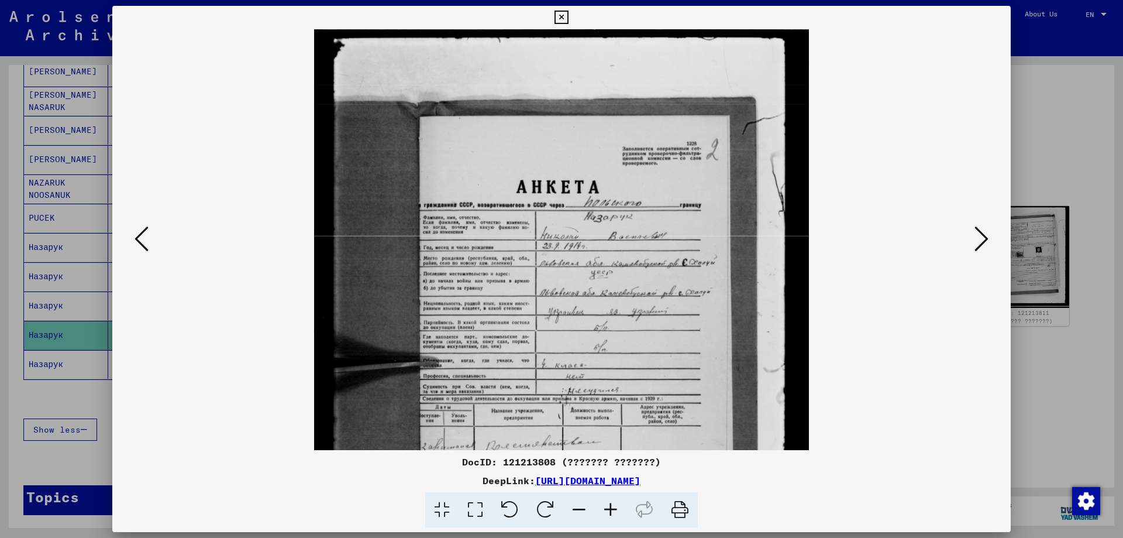
click at [605, 509] on icon at bounding box center [611, 510] width 32 height 36
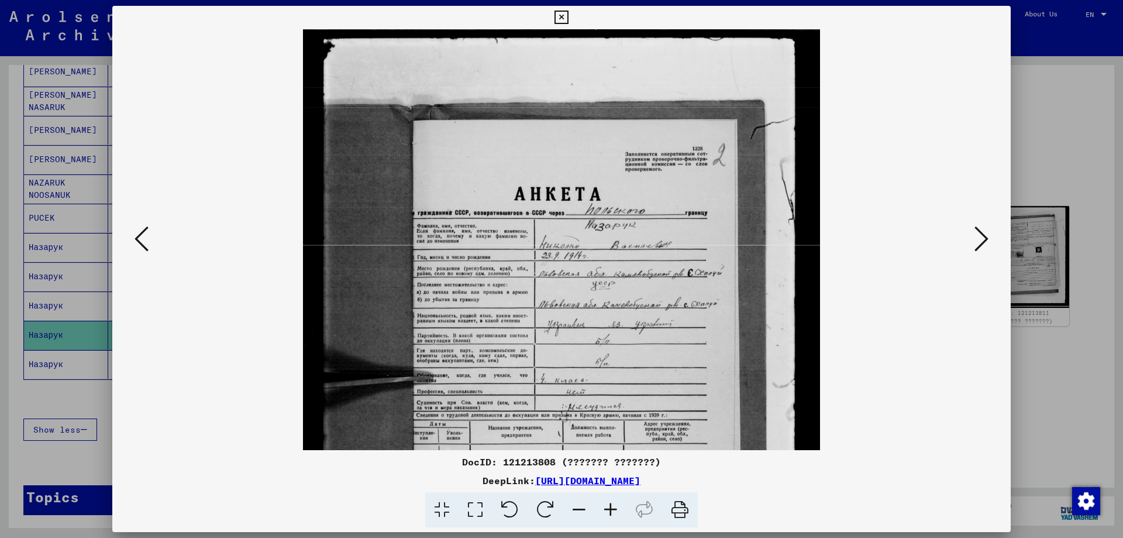
click at [605, 509] on icon at bounding box center [611, 510] width 32 height 36
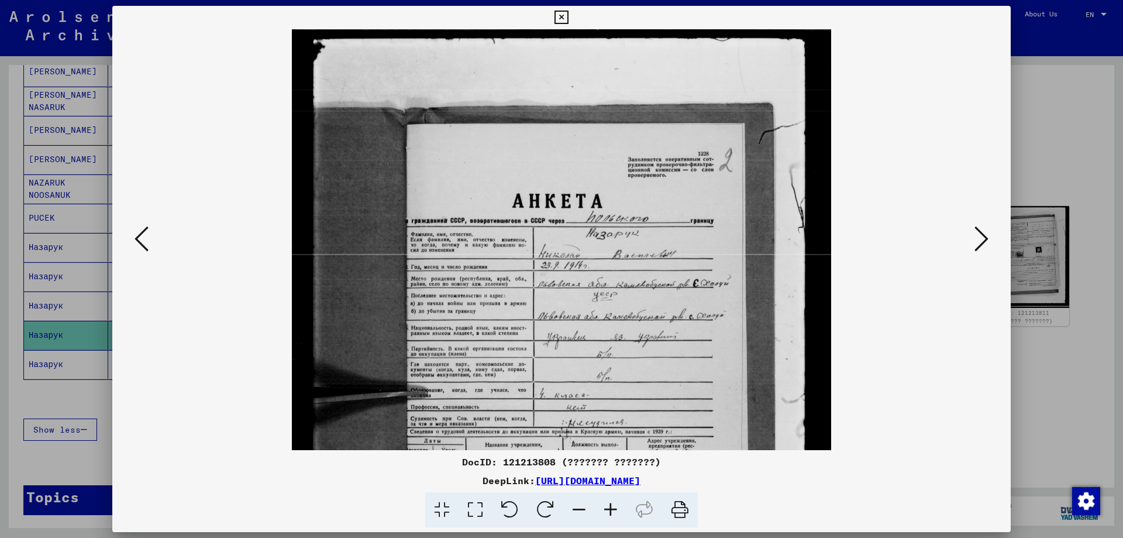
click at [605, 509] on icon at bounding box center [611, 510] width 32 height 36
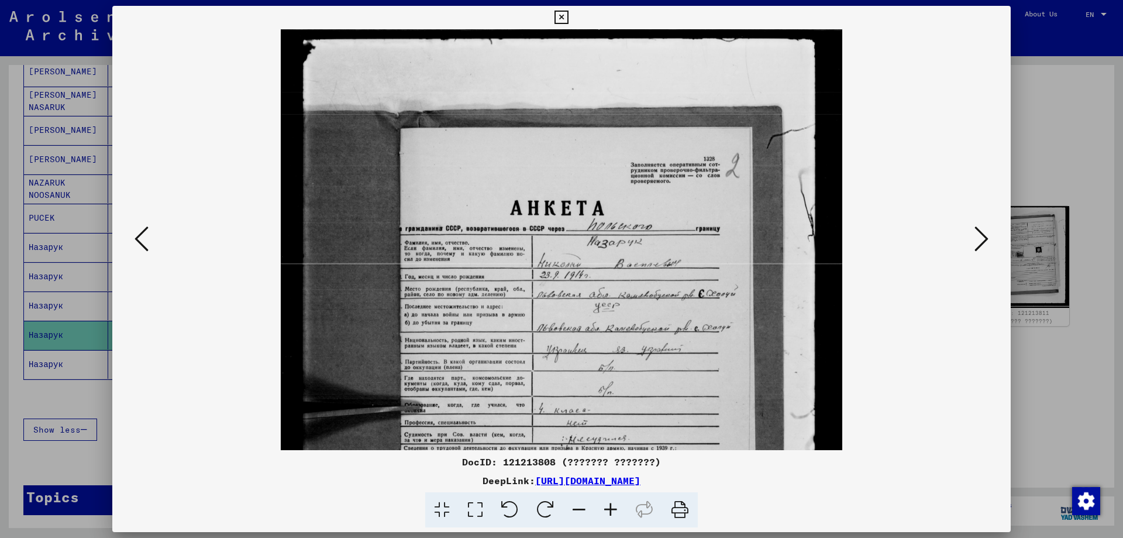
click at [605, 509] on icon at bounding box center [611, 510] width 32 height 36
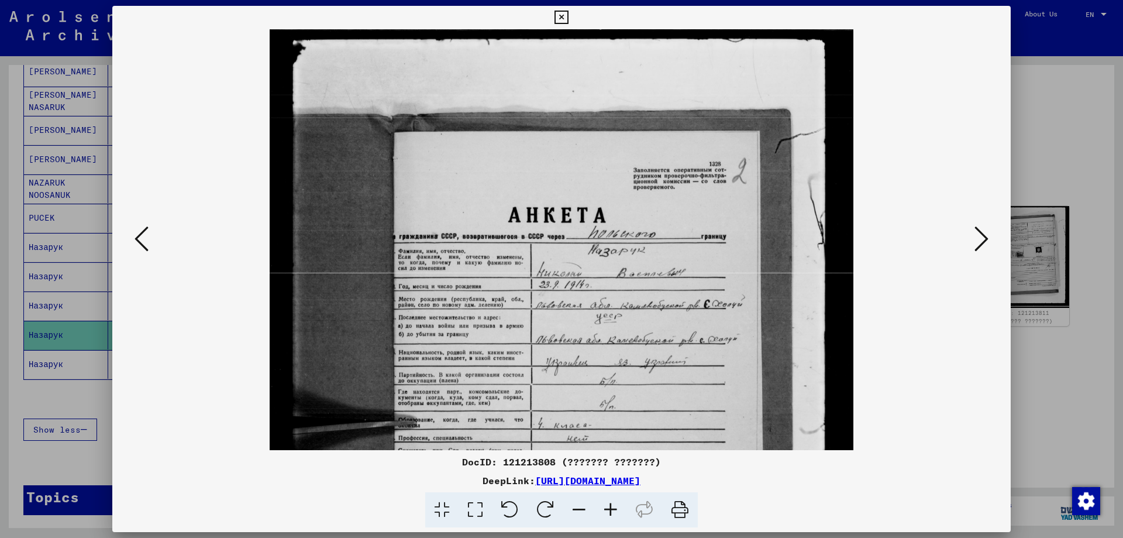
click at [605, 509] on icon at bounding box center [611, 510] width 32 height 36
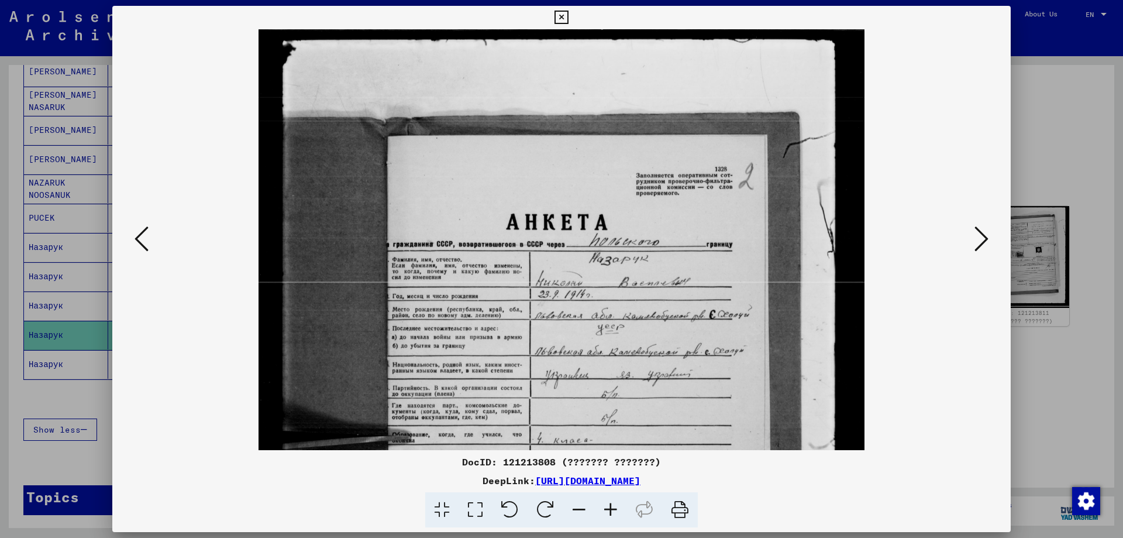
click at [605, 509] on icon at bounding box center [611, 510] width 32 height 36
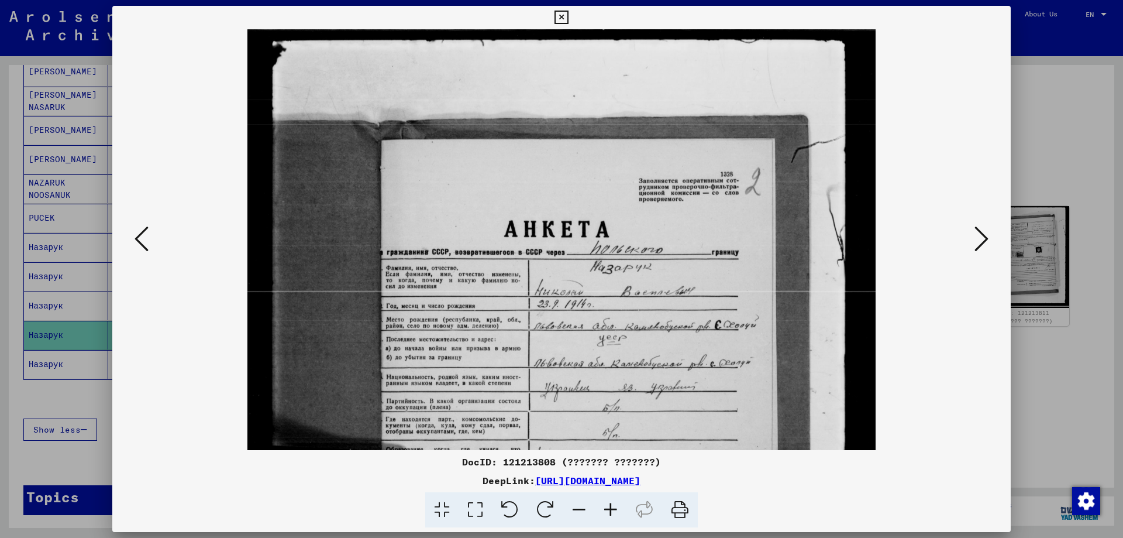
click at [605, 509] on icon at bounding box center [611, 510] width 32 height 36
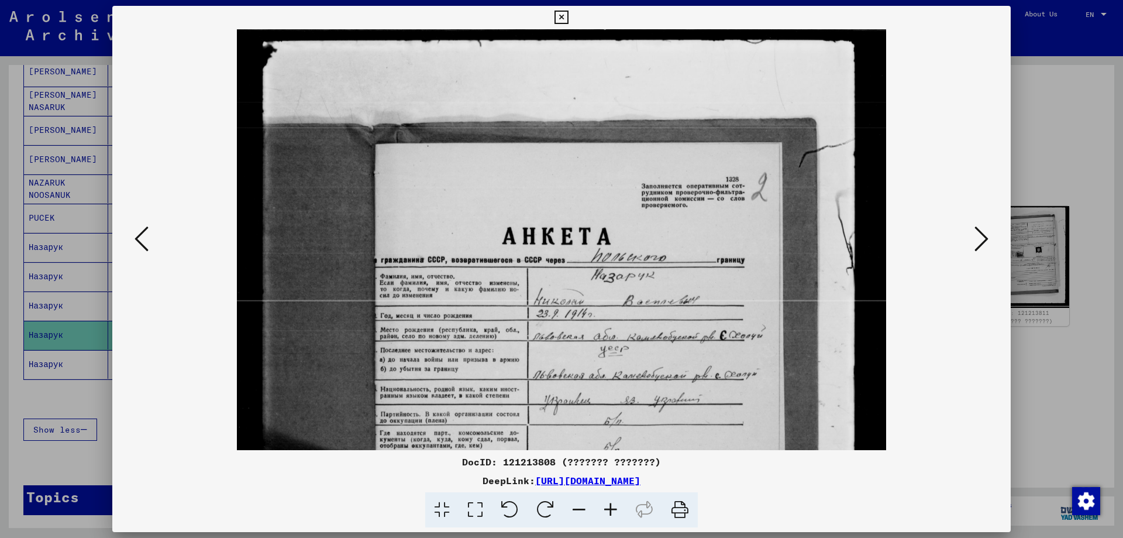
click at [605, 509] on icon at bounding box center [611, 510] width 32 height 36
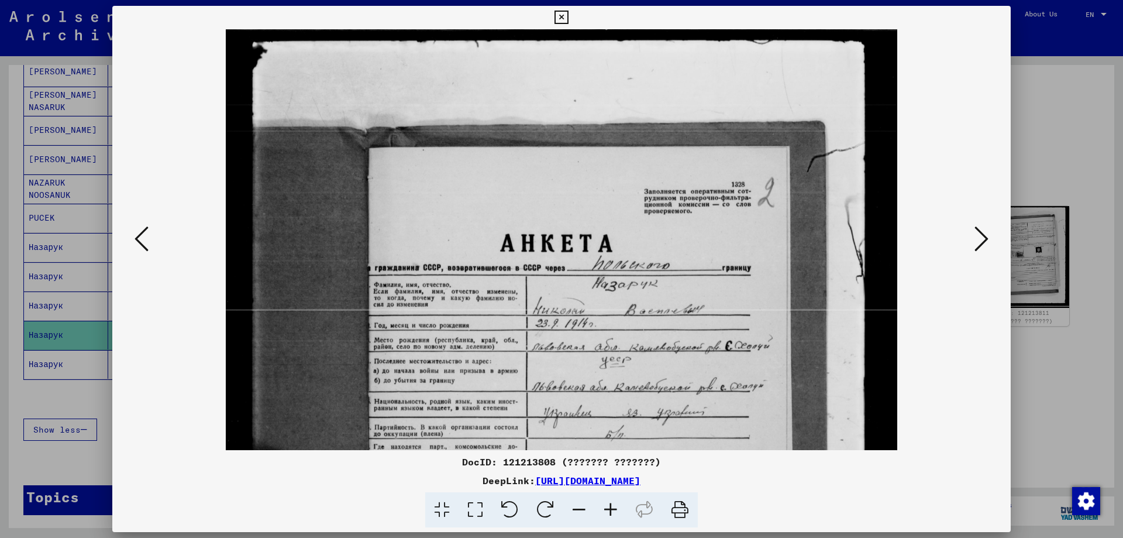
drag, startPoint x: 1045, startPoint y: 92, endPoint x: 1035, endPoint y: 97, distance: 11.5
click at [1046, 93] on div at bounding box center [561, 269] width 1123 height 538
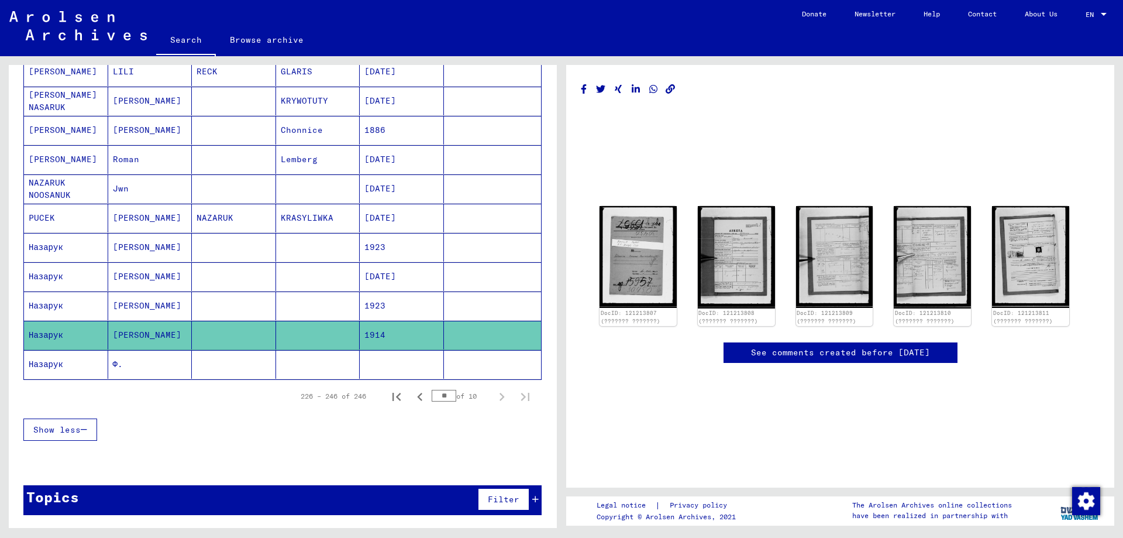
click at [192, 368] on mat-cell at bounding box center [234, 364] width 84 height 29
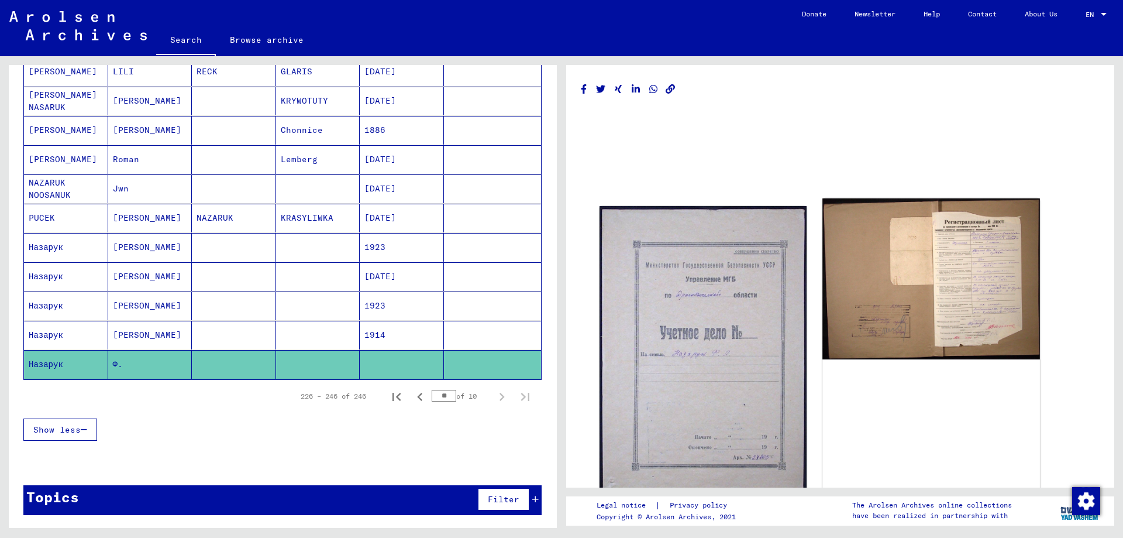
click at [952, 262] on img at bounding box center [930, 278] width 217 height 161
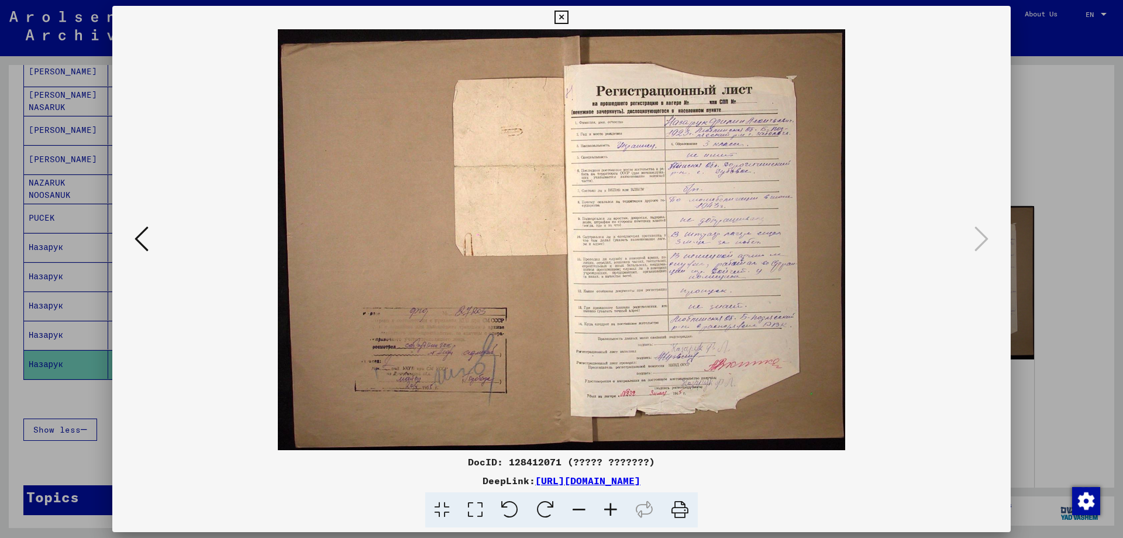
click at [960, 481] on div "DeepLink: [URL][DOMAIN_NAME]" at bounding box center [561, 480] width 898 height 14
click at [610, 508] on icon at bounding box center [611, 510] width 32 height 36
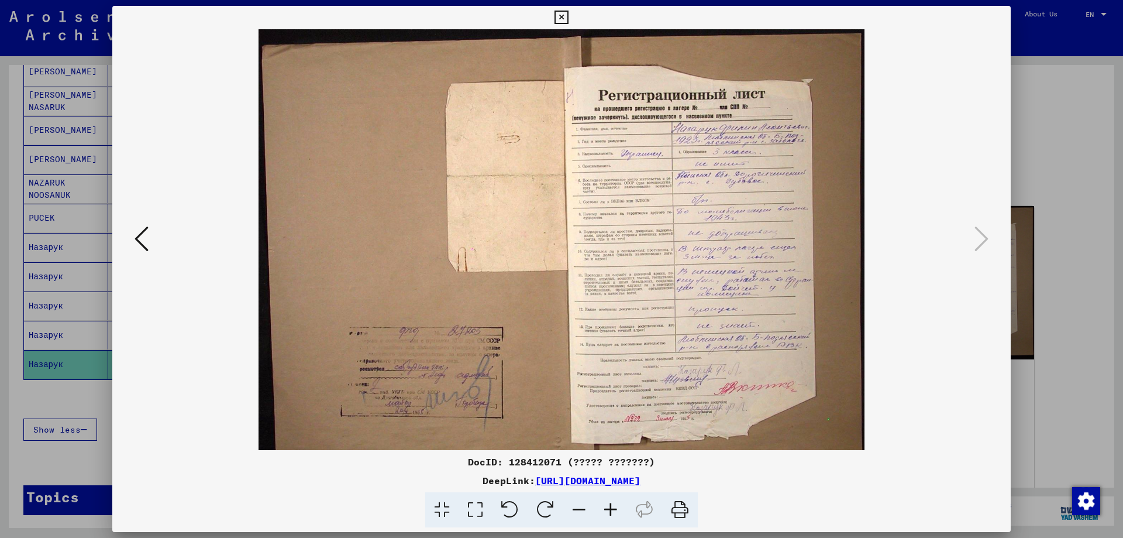
click at [610, 508] on icon at bounding box center [611, 510] width 32 height 36
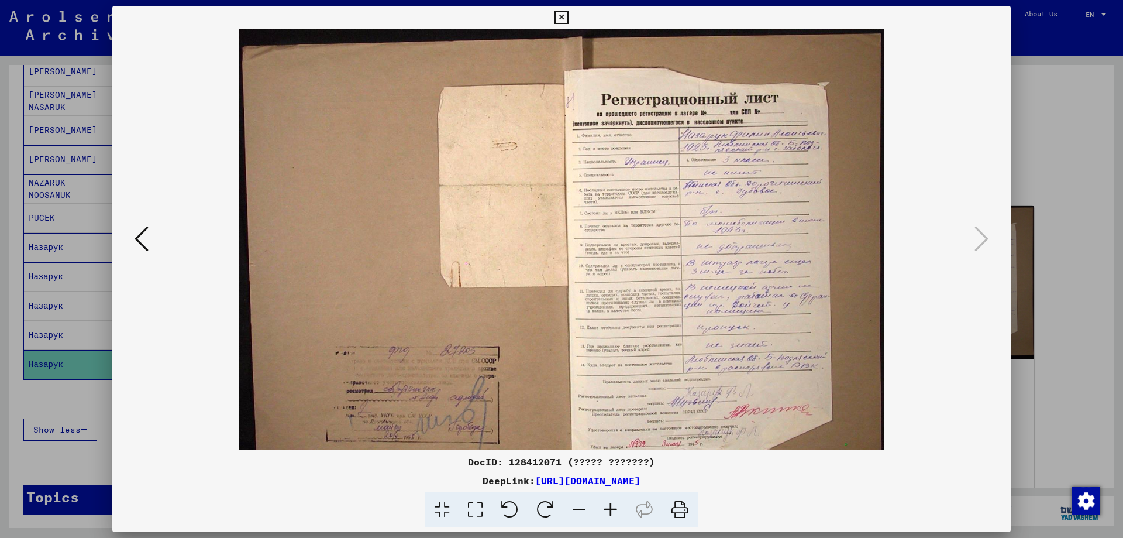
click at [608, 511] on icon at bounding box center [611, 510] width 32 height 36
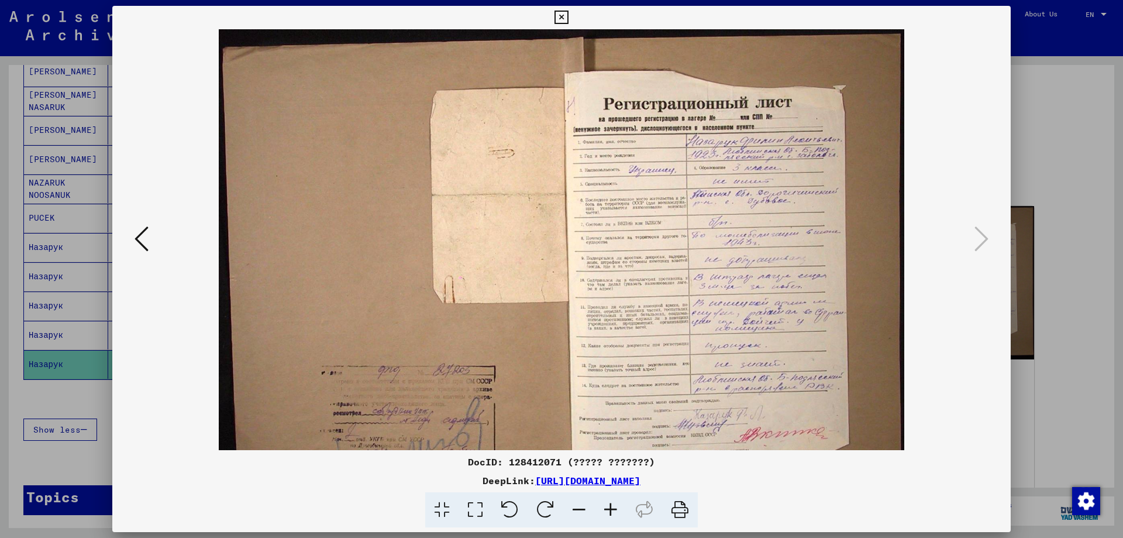
click at [608, 511] on icon at bounding box center [611, 510] width 32 height 36
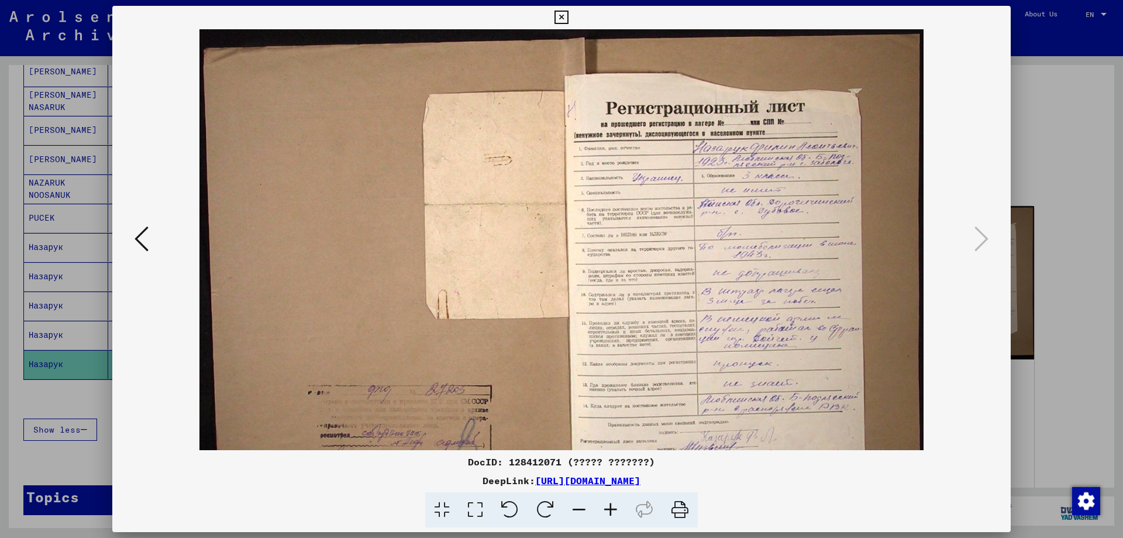
click at [608, 511] on icon at bounding box center [611, 510] width 32 height 36
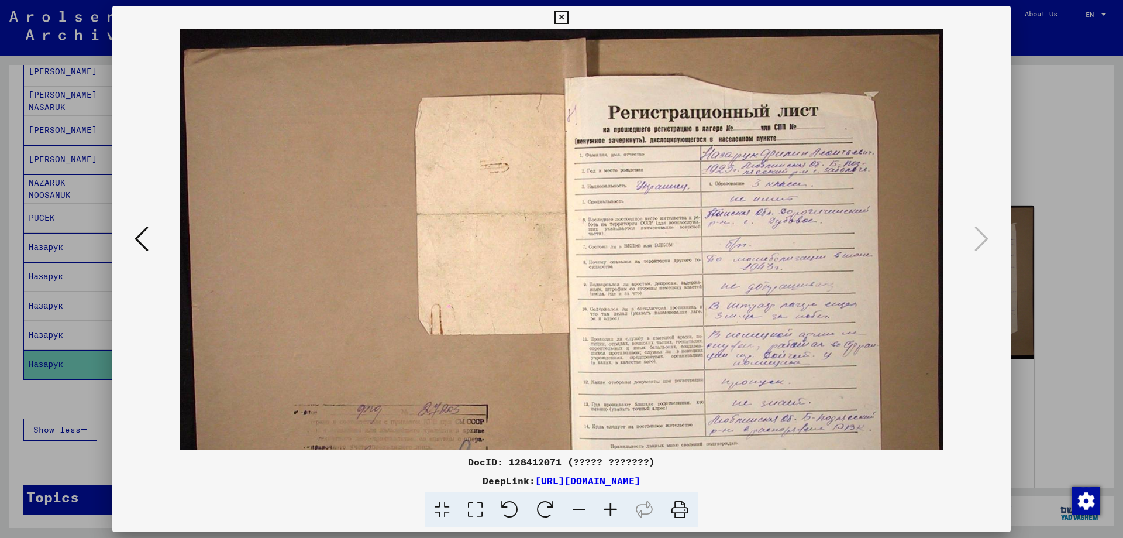
click at [608, 511] on icon at bounding box center [611, 510] width 32 height 36
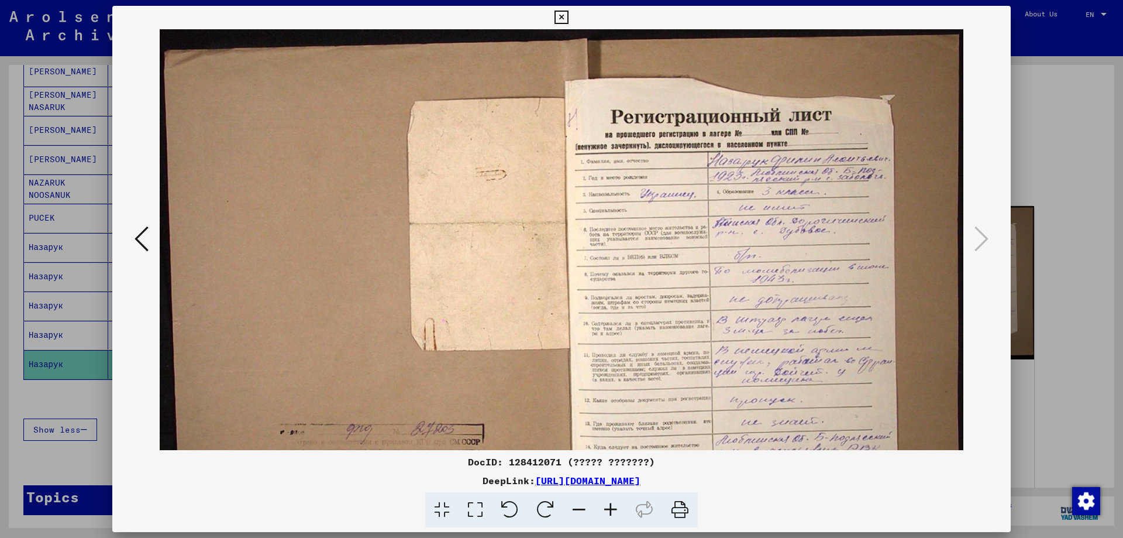
click at [608, 511] on icon at bounding box center [611, 510] width 32 height 36
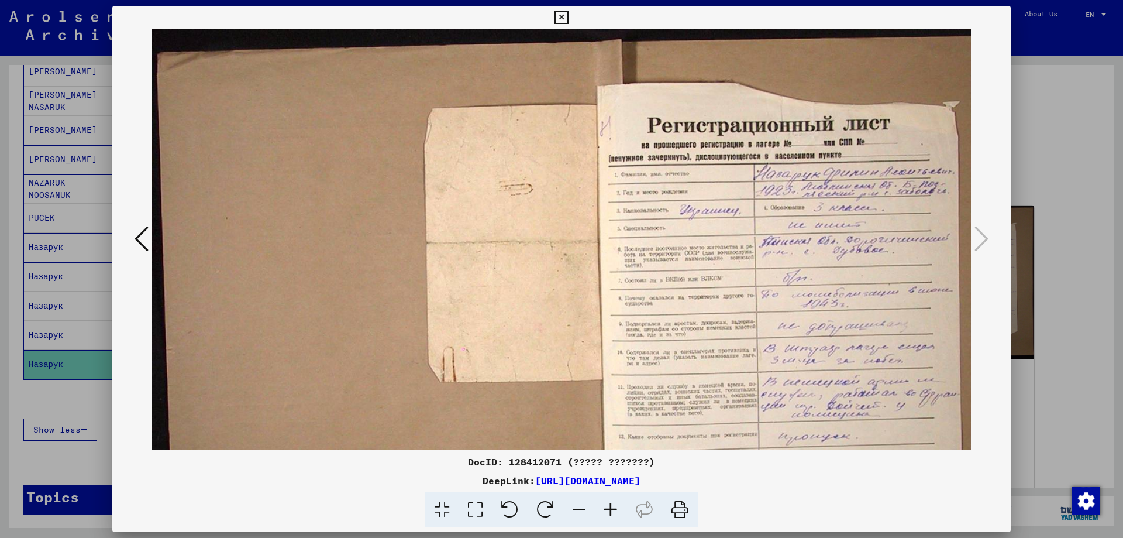
click at [608, 511] on icon at bounding box center [611, 510] width 32 height 36
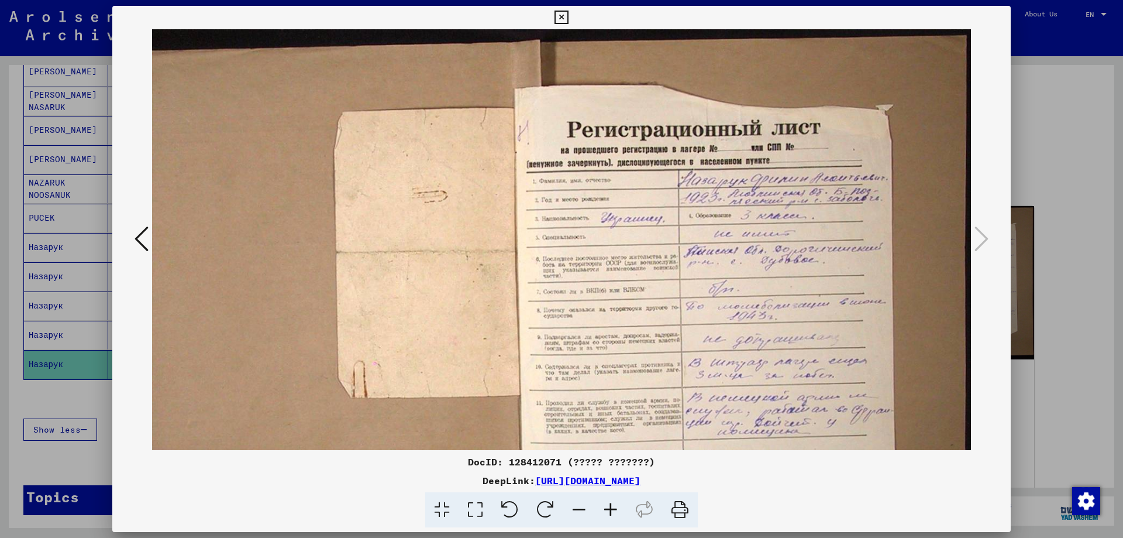
scroll to position [0, 103]
drag, startPoint x: 793, startPoint y: 268, endPoint x: 731, endPoint y: 281, distance: 63.2
click at [731, 281] on img at bounding box center [510, 371] width 922 height 684
click at [1062, 150] on div at bounding box center [561, 269] width 1123 height 538
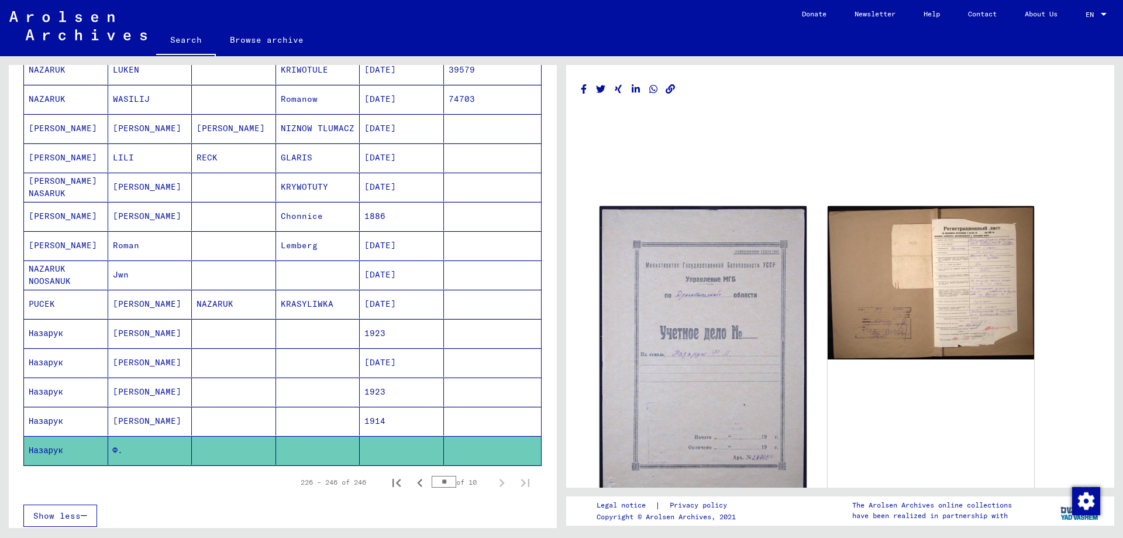
scroll to position [355, 0]
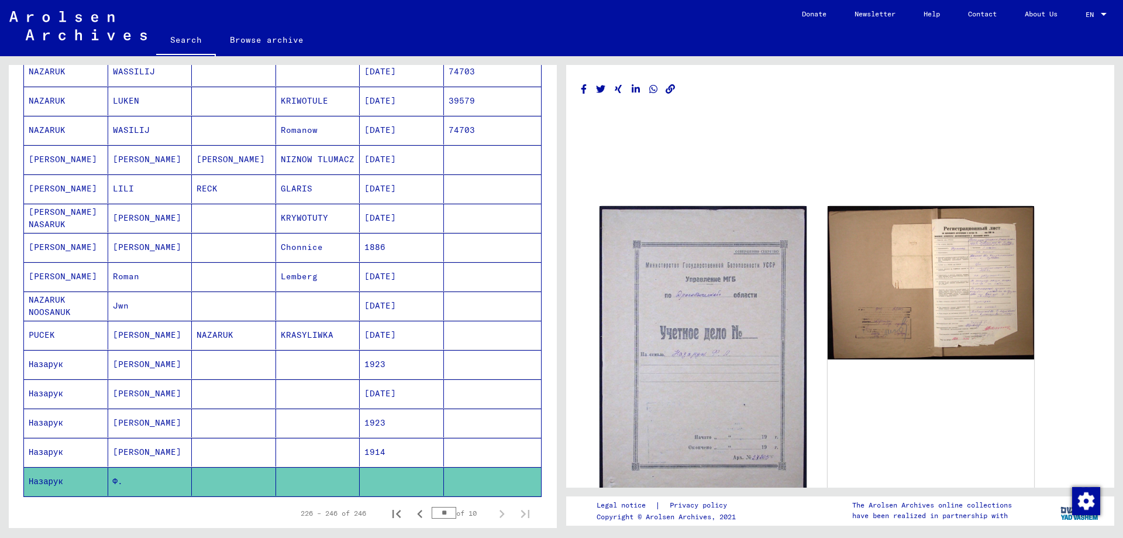
click at [82, 308] on mat-cell "NAZARUK NOOSANUK" at bounding box center [66, 305] width 84 height 29
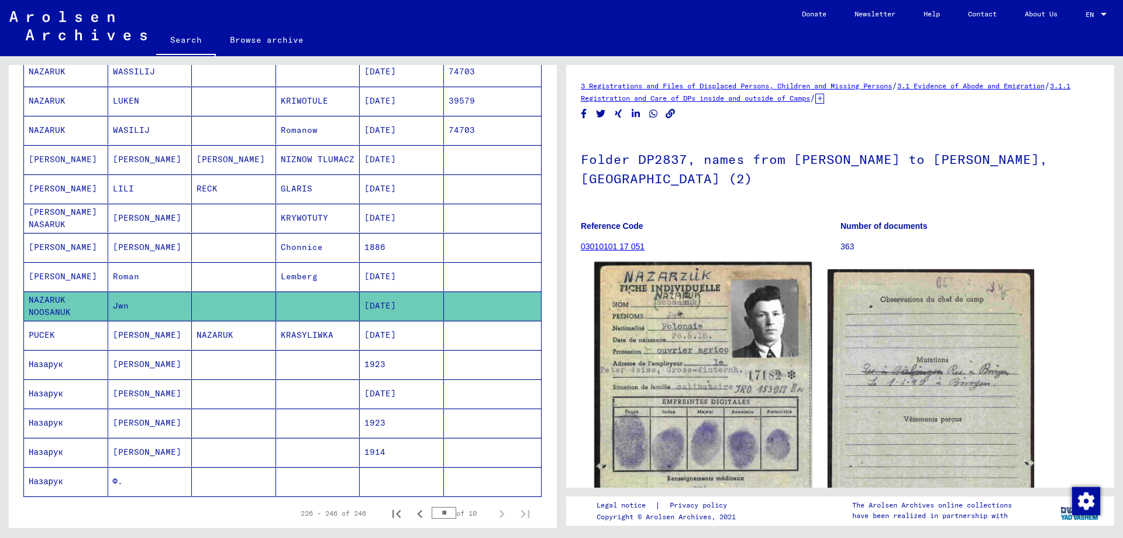
click at [705, 288] on img at bounding box center [702, 412] width 217 height 303
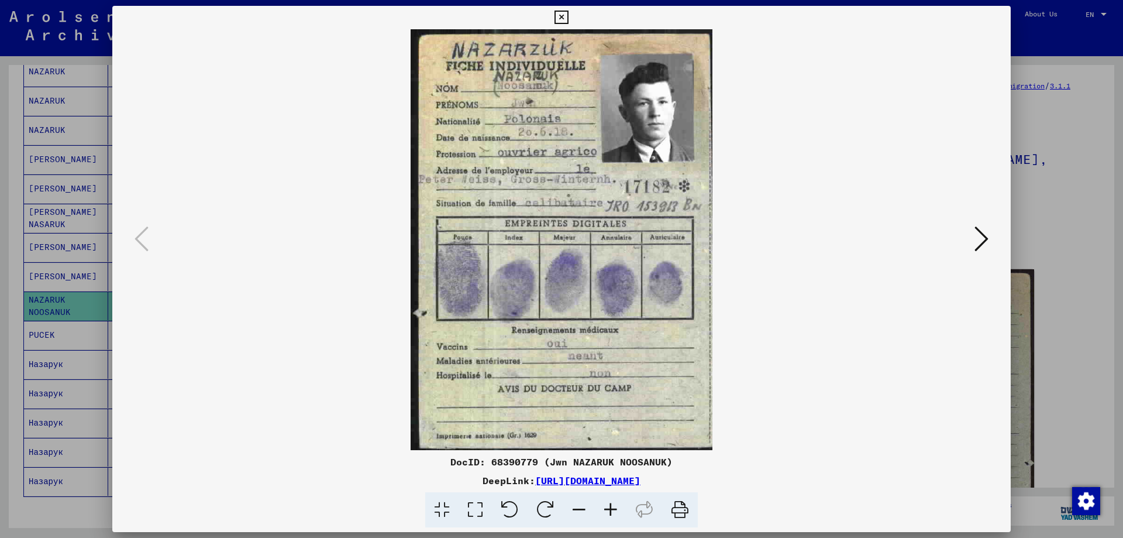
click at [705, 288] on img at bounding box center [561, 239] width 819 height 421
click at [979, 241] on icon at bounding box center [981, 239] width 14 height 28
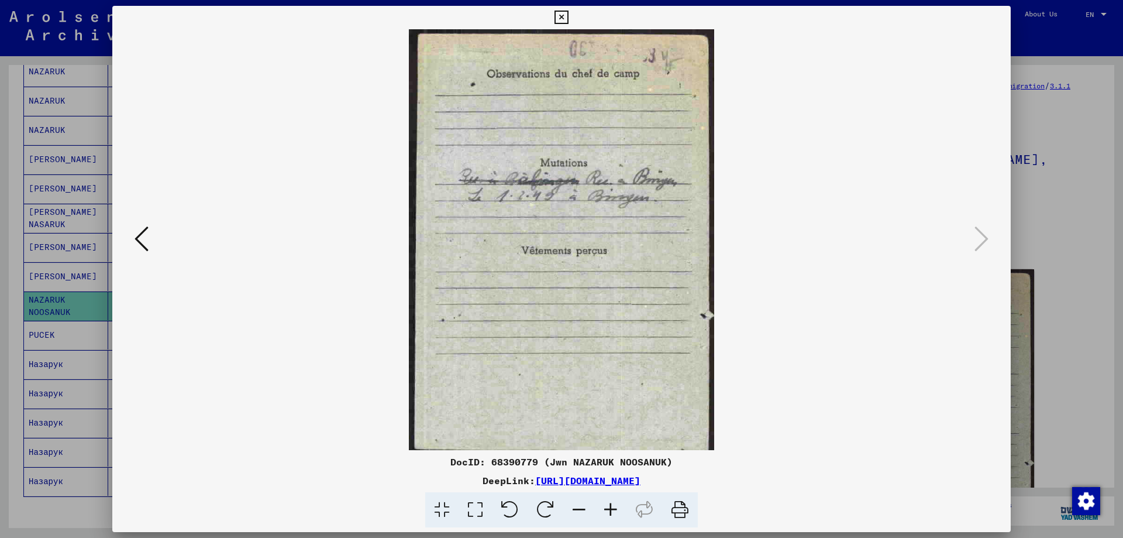
click at [1019, 212] on div at bounding box center [561, 269] width 1123 height 538
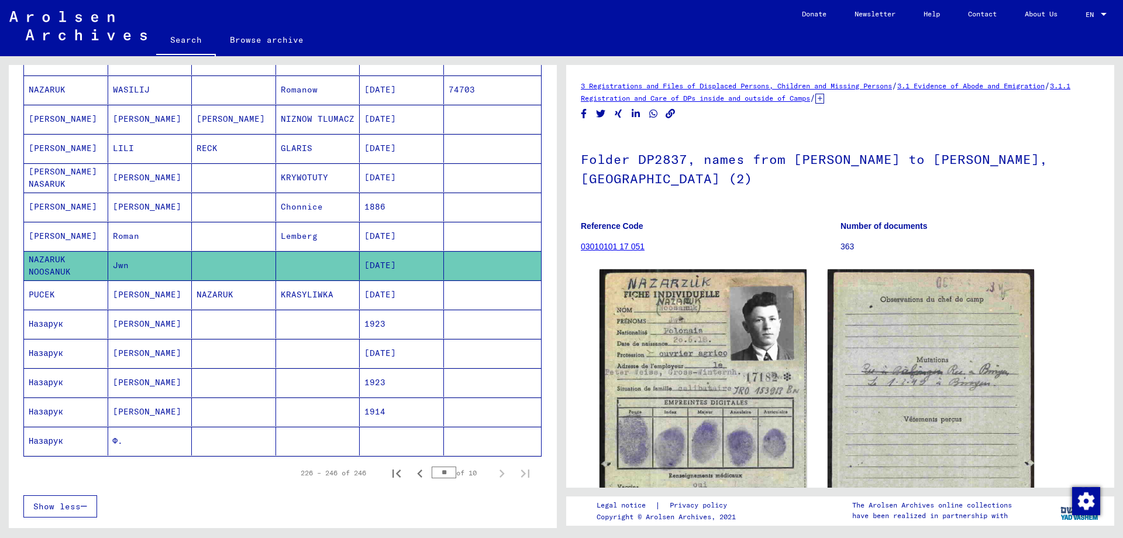
scroll to position [472, 0]
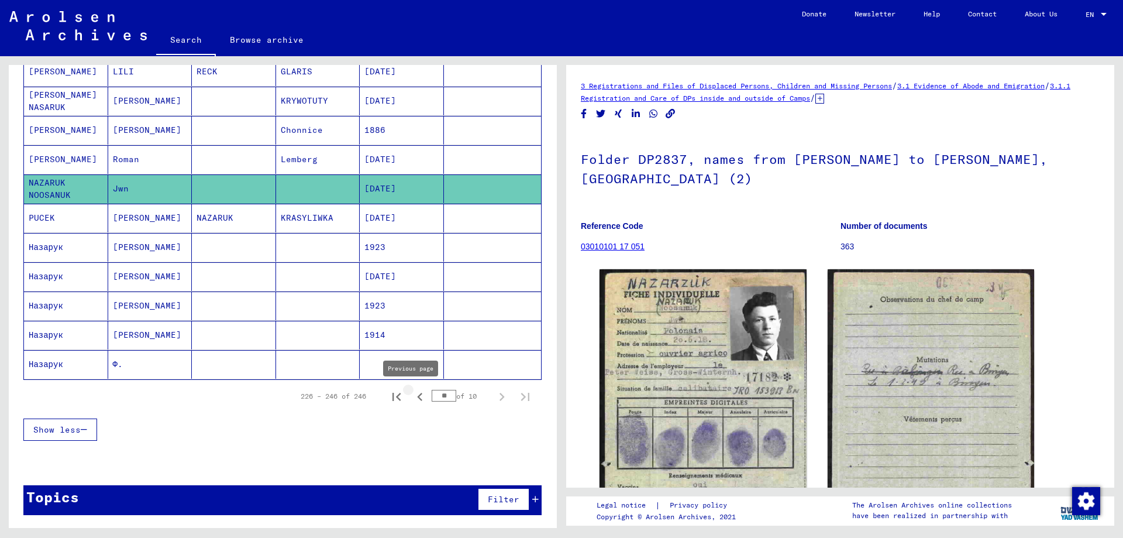
click at [413, 392] on icon "Previous page" at bounding box center [420, 396] width 16 height 16
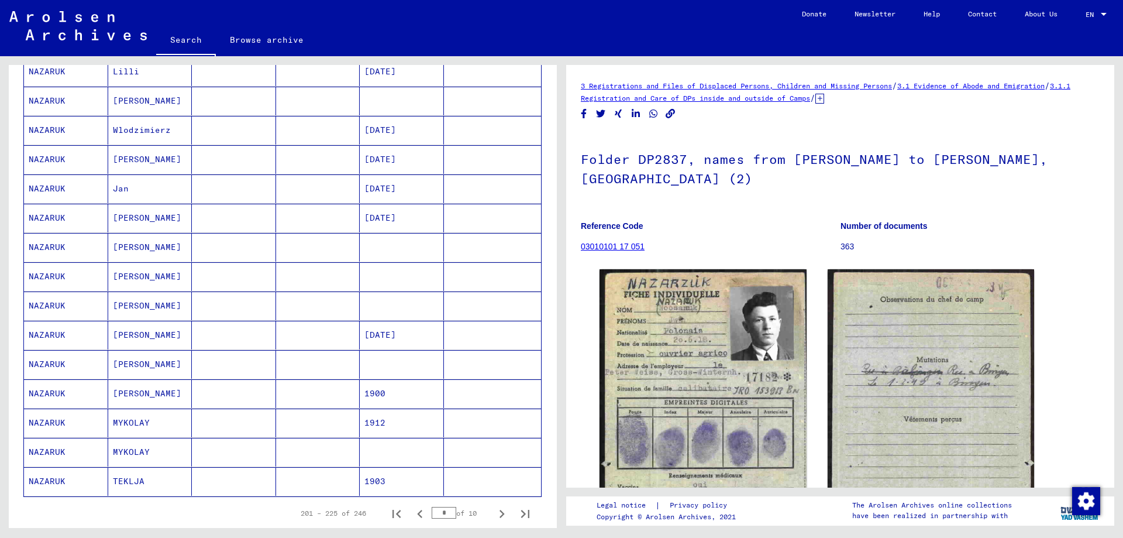
click at [126, 196] on mat-cell "Jan" at bounding box center [150, 188] width 84 height 29
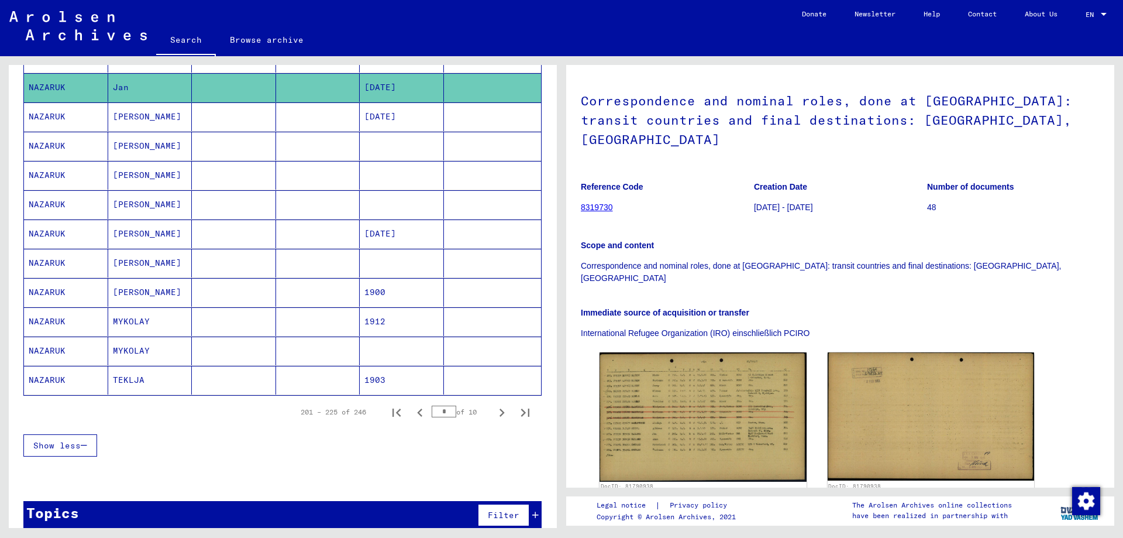
scroll to position [589, 0]
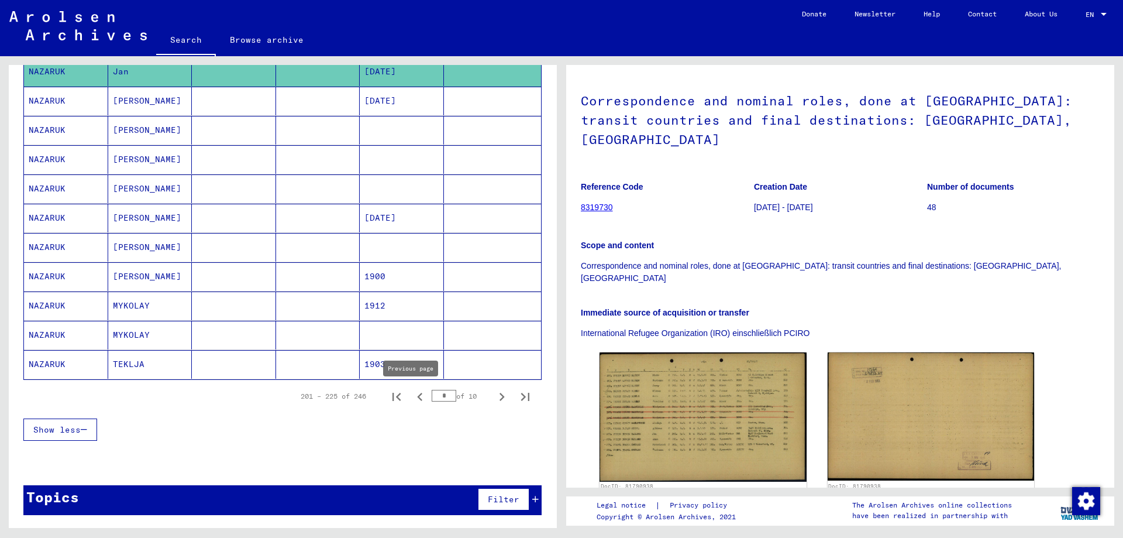
click at [414, 398] on icon "Previous page" at bounding box center [420, 396] width 16 height 16
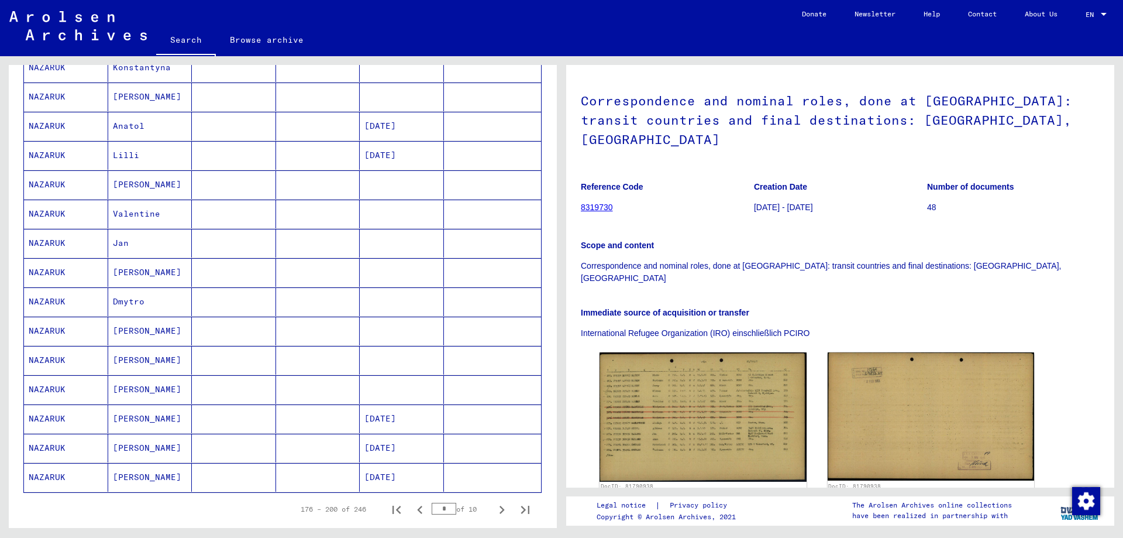
scroll to position [472, 0]
click at [138, 249] on mat-cell "Jan" at bounding box center [150, 247] width 84 height 29
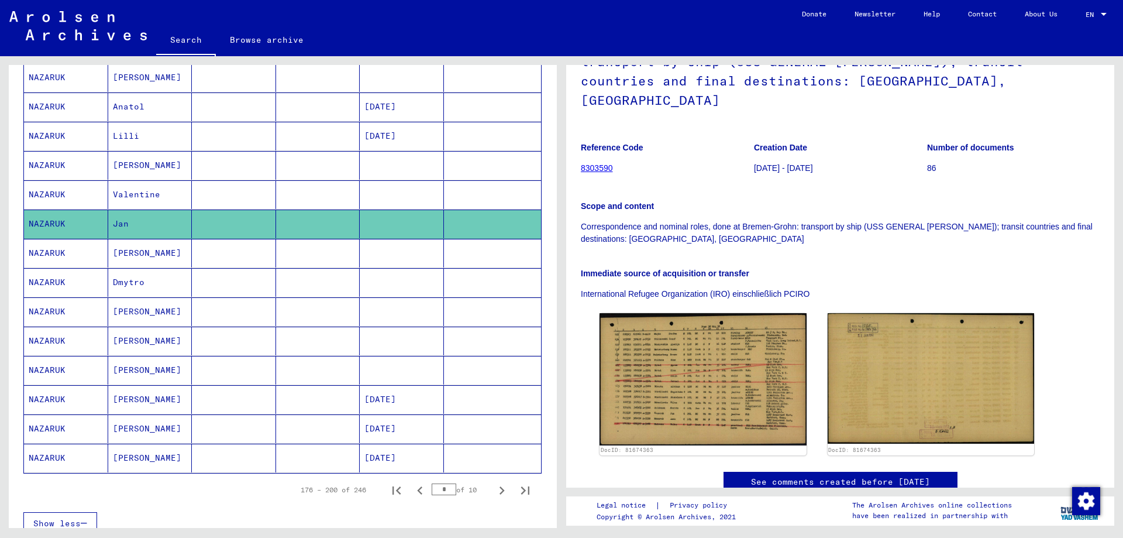
scroll to position [589, 0]
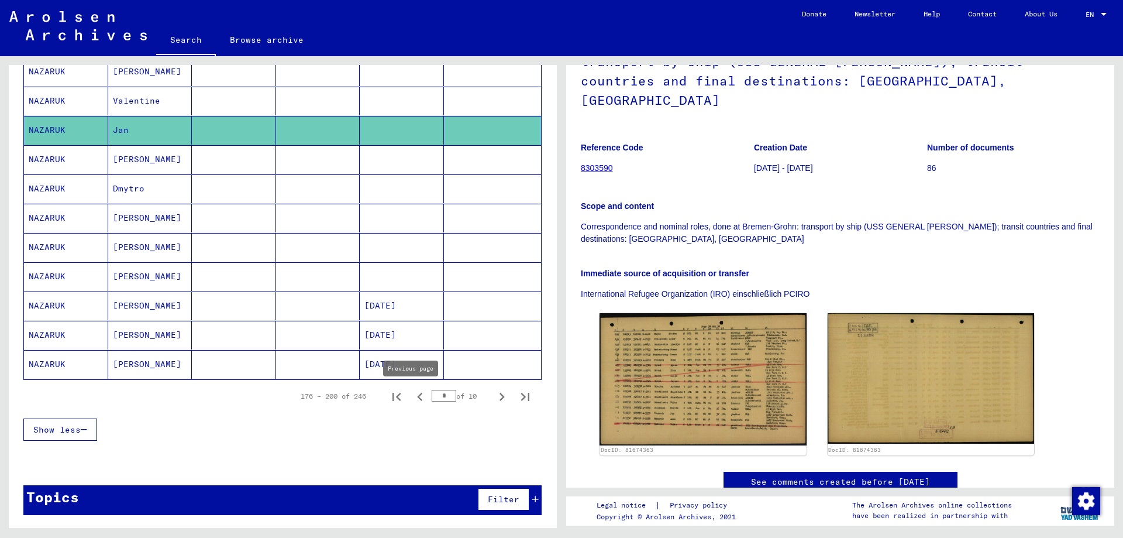
click at [417, 394] on icon "Previous page" at bounding box center [419, 396] width 5 height 8
type input "*"
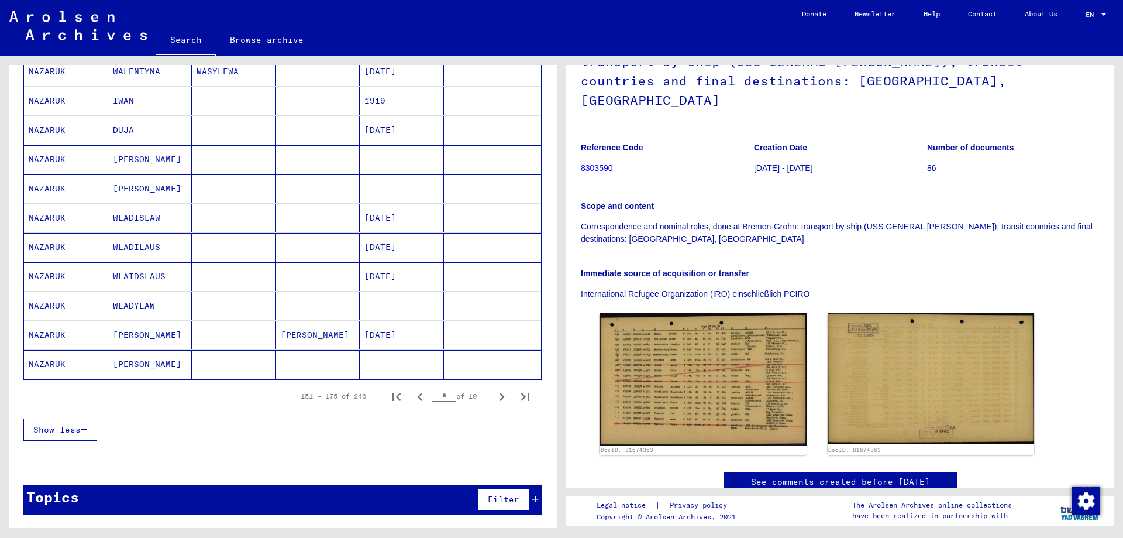
click at [153, 109] on mat-cell "IWAN" at bounding box center [150, 101] width 84 height 29
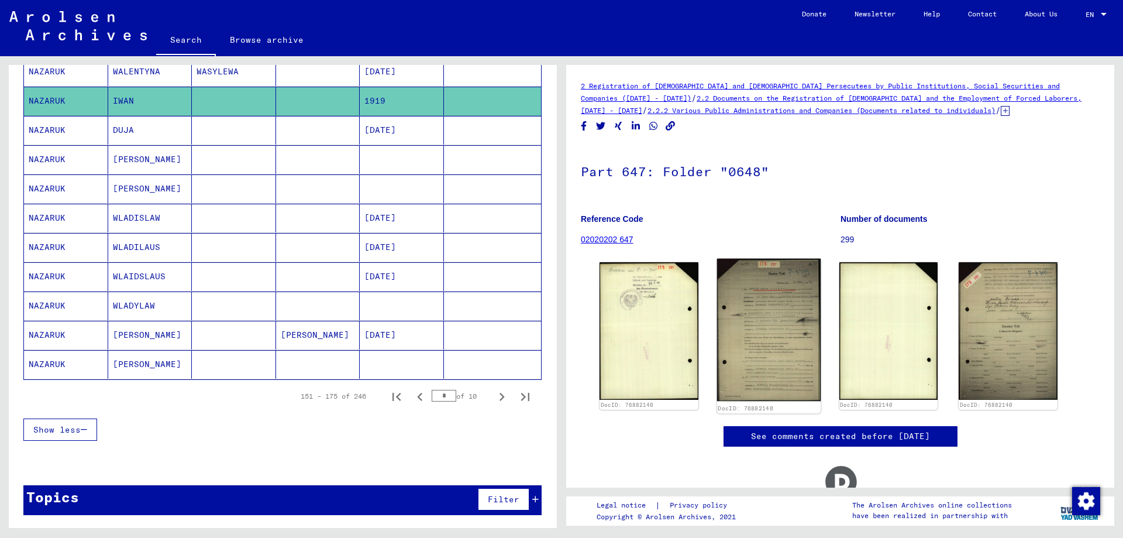
click at [760, 308] on img at bounding box center [769, 330] width 104 height 143
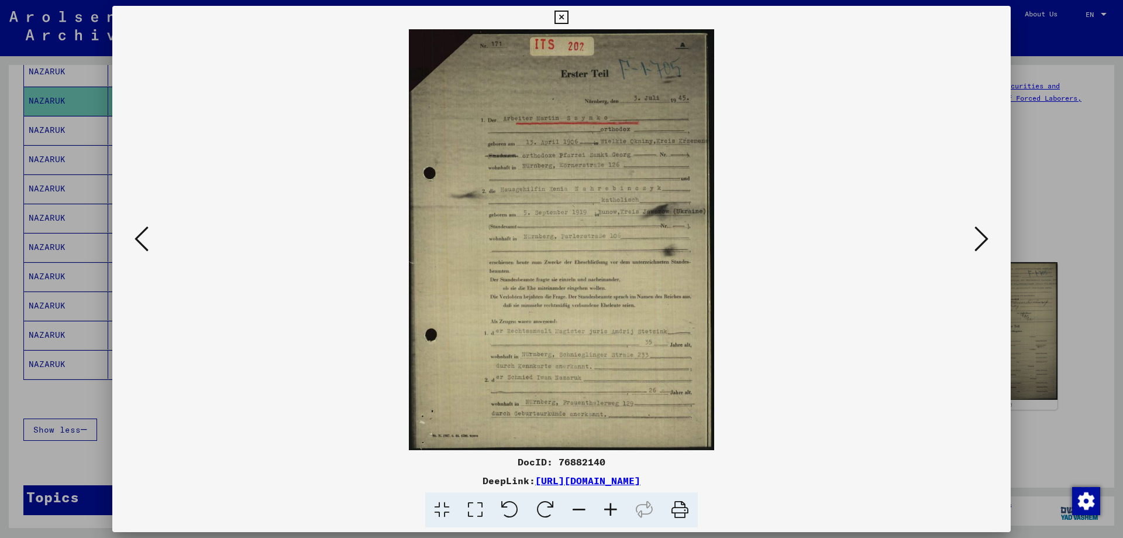
click at [760, 308] on img at bounding box center [561, 239] width 819 height 421
drag, startPoint x: 1060, startPoint y: 173, endPoint x: 1050, endPoint y: 172, distance: 10.0
click at [1060, 173] on div at bounding box center [561, 269] width 1123 height 538
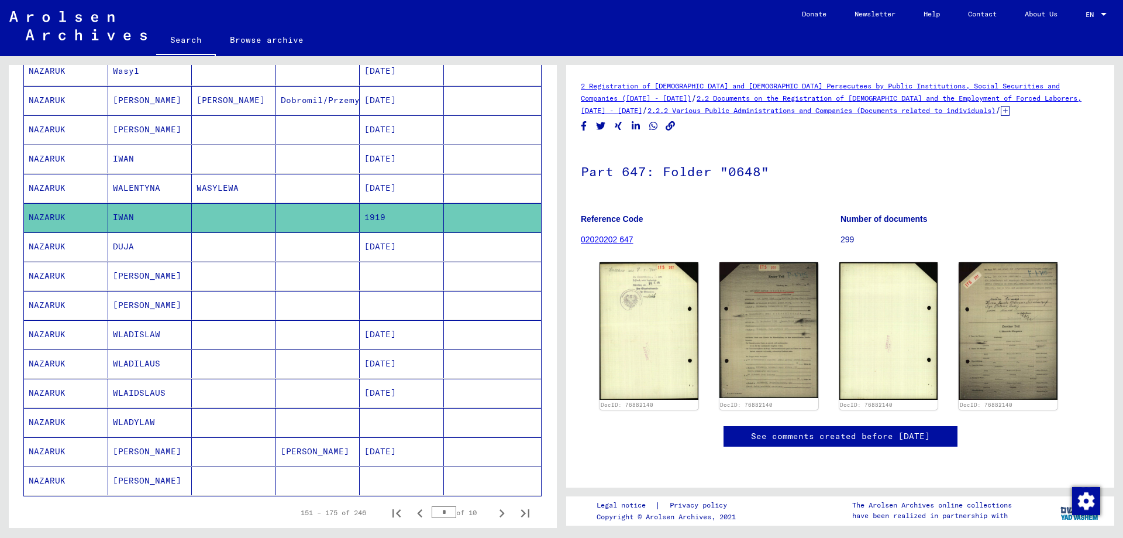
scroll to position [472, 0]
click at [154, 244] on mat-cell "DUJA" at bounding box center [150, 247] width 84 height 29
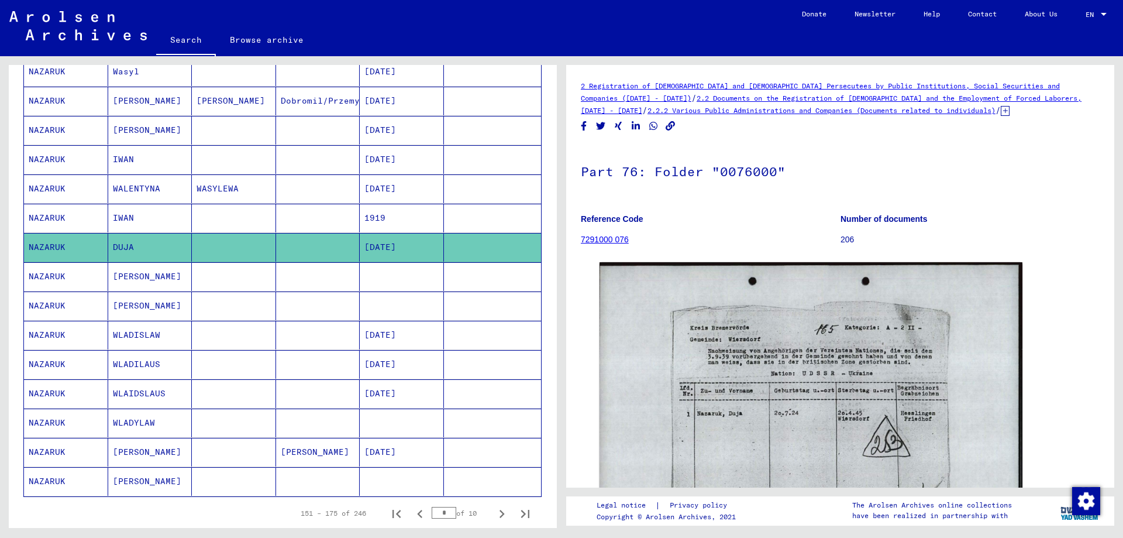
click at [145, 218] on mat-cell "IWAN" at bounding box center [150, 218] width 84 height 29
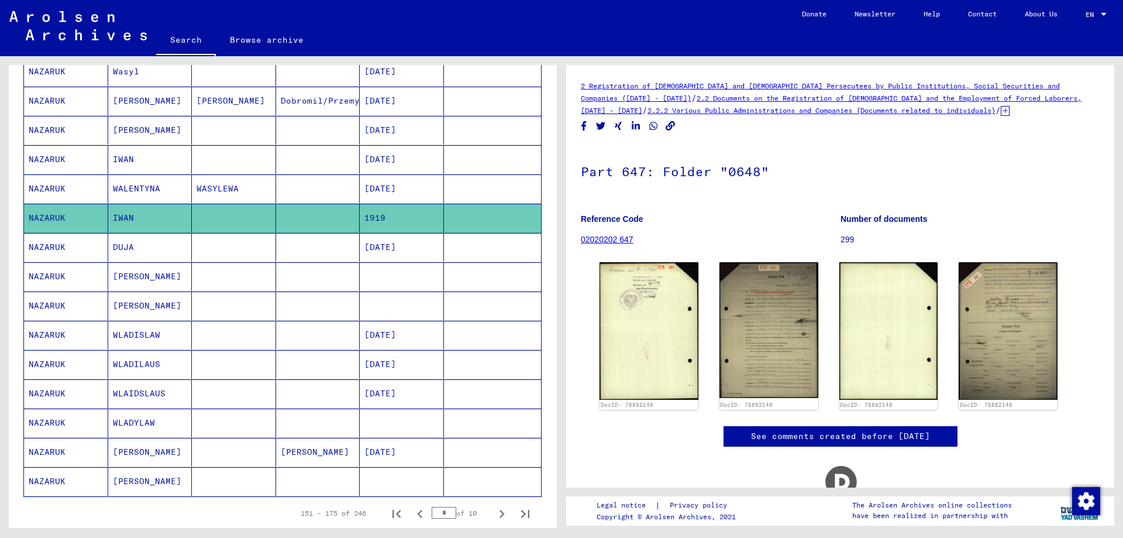
scroll to position [414, 0]
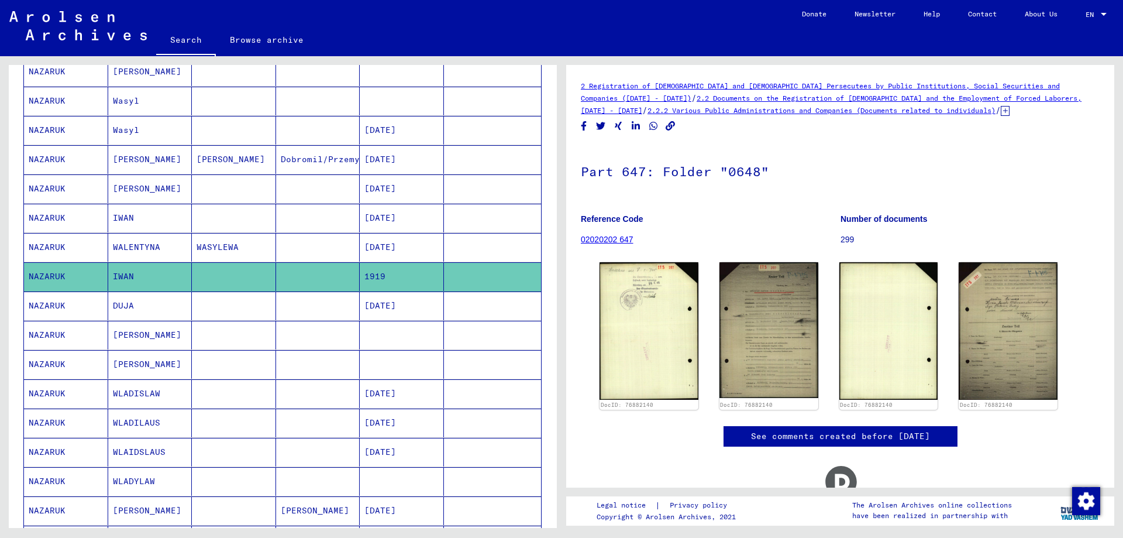
click at [136, 222] on mat-cell "IWAN" at bounding box center [150, 218] width 84 height 29
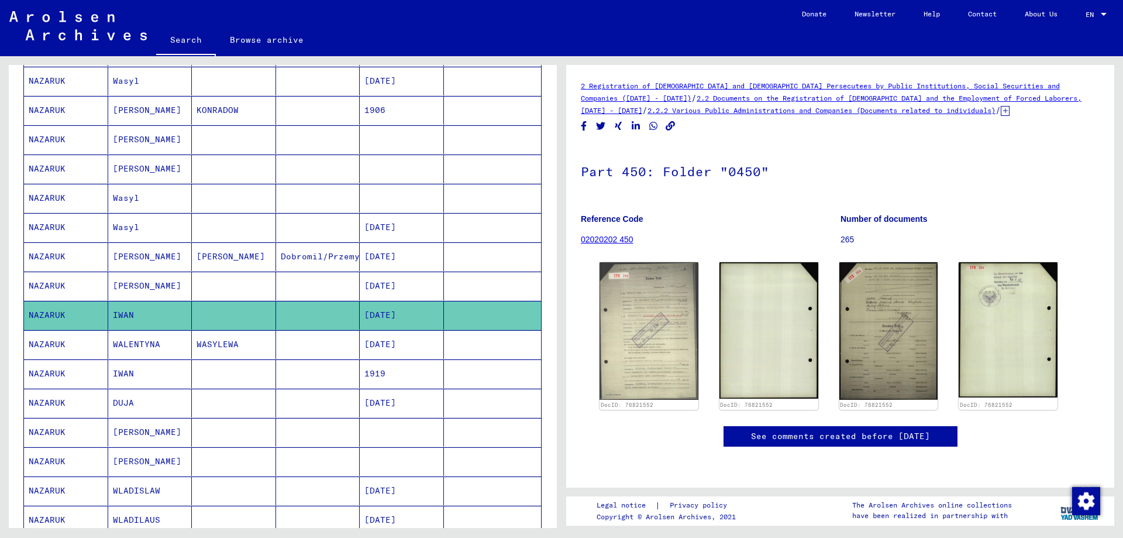
scroll to position [297, 0]
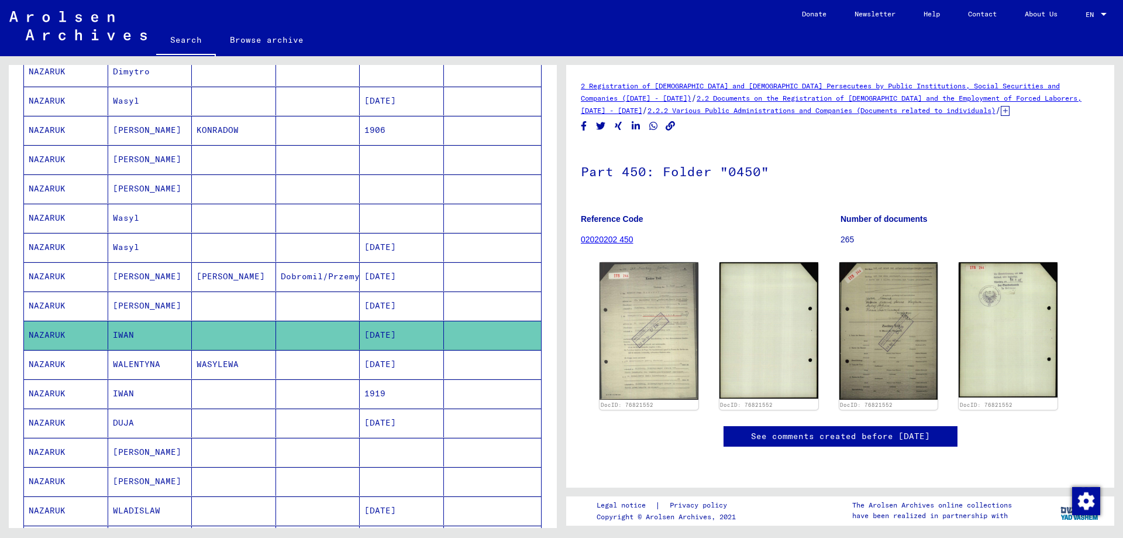
click at [133, 187] on mat-cell "[PERSON_NAME]" at bounding box center [150, 188] width 84 height 29
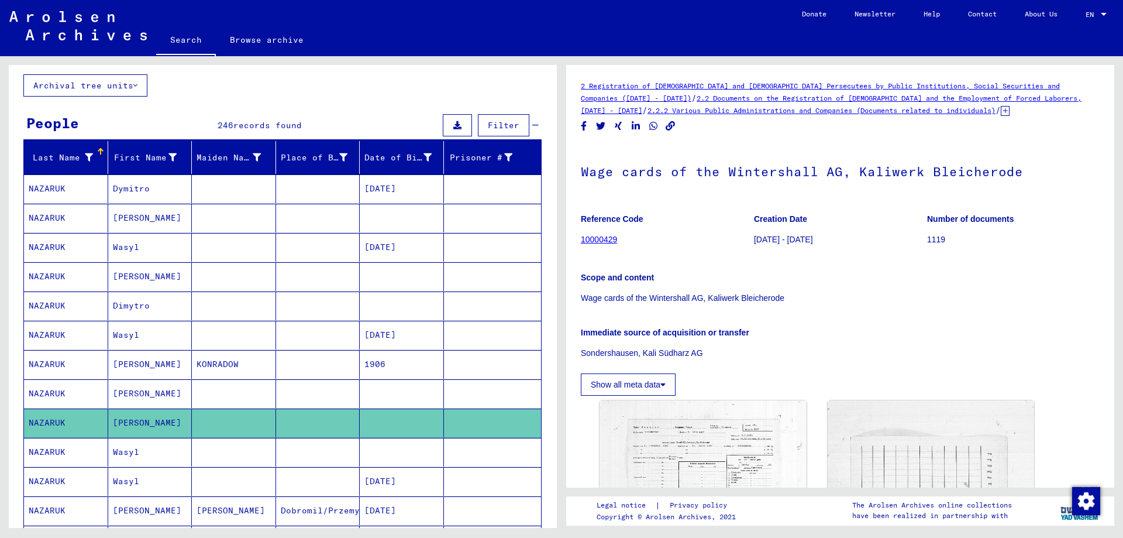
click at [157, 221] on mat-cell "[PERSON_NAME]" at bounding box center [150, 218] width 84 height 29
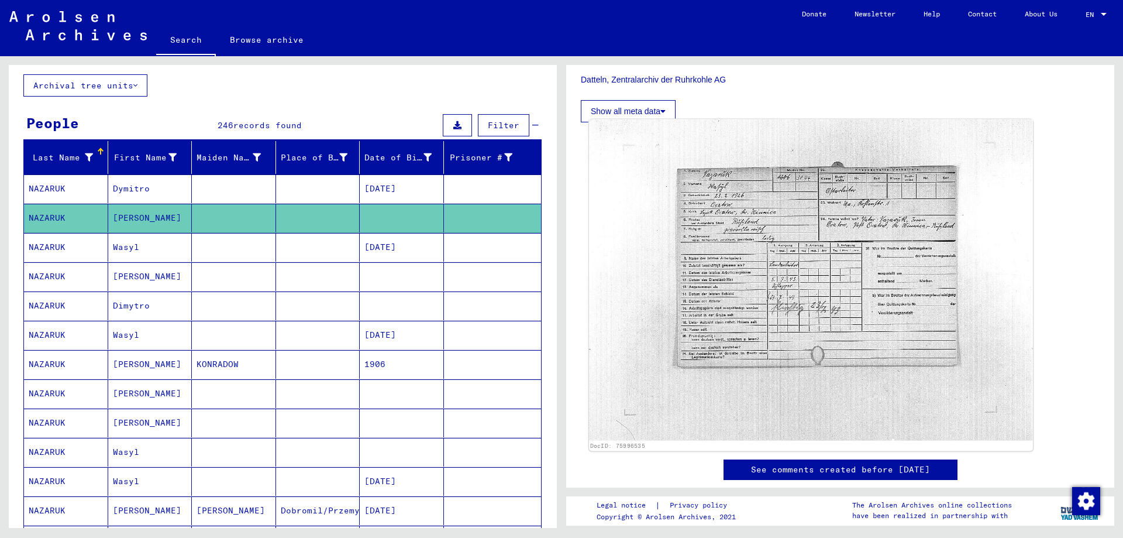
click at [878, 230] on img at bounding box center [811, 280] width 444 height 322
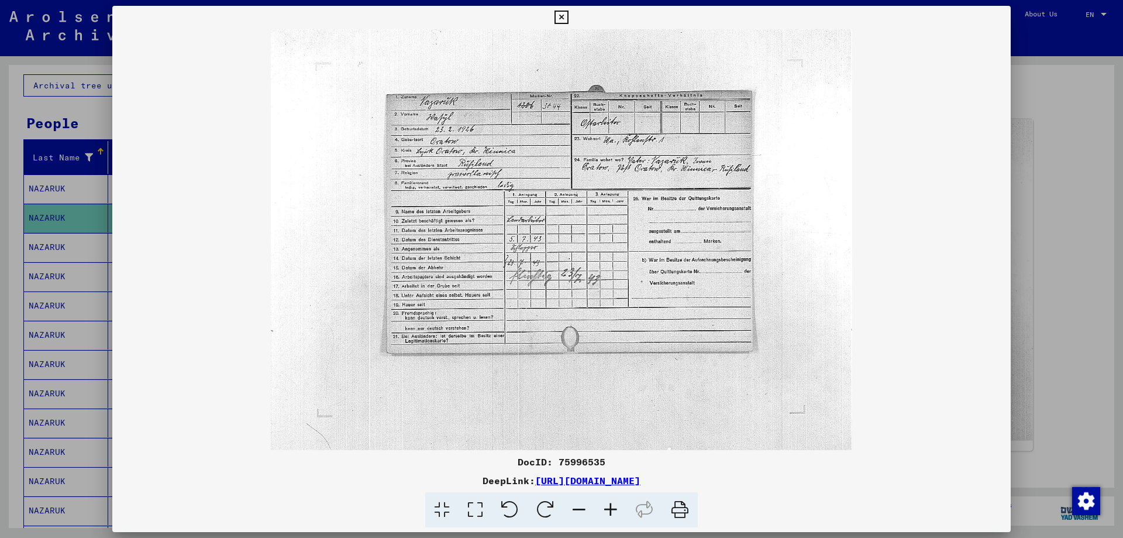
click at [878, 230] on div "DocID: 75996535 DeepLink: [URL][DOMAIN_NAME]" at bounding box center [561, 269] width 898 height 526
click at [957, 252] on img at bounding box center [561, 239] width 898 height 421
click at [784, 400] on img at bounding box center [561, 239] width 898 height 421
click at [766, 505] on div at bounding box center [561, 510] width 889 height 36
click at [614, 509] on icon at bounding box center [611, 510] width 32 height 36
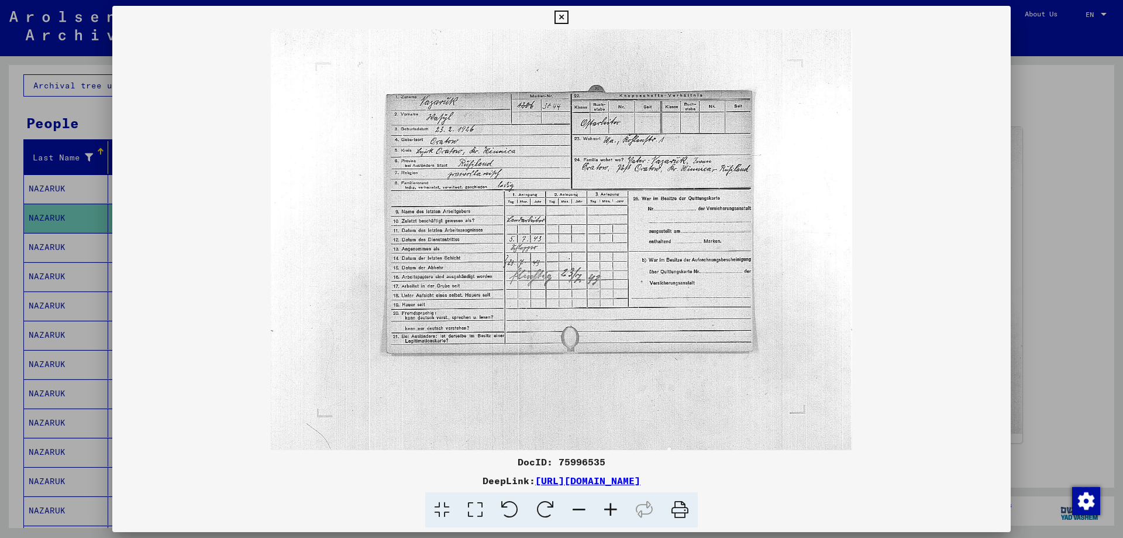
click at [614, 509] on icon at bounding box center [611, 510] width 32 height 36
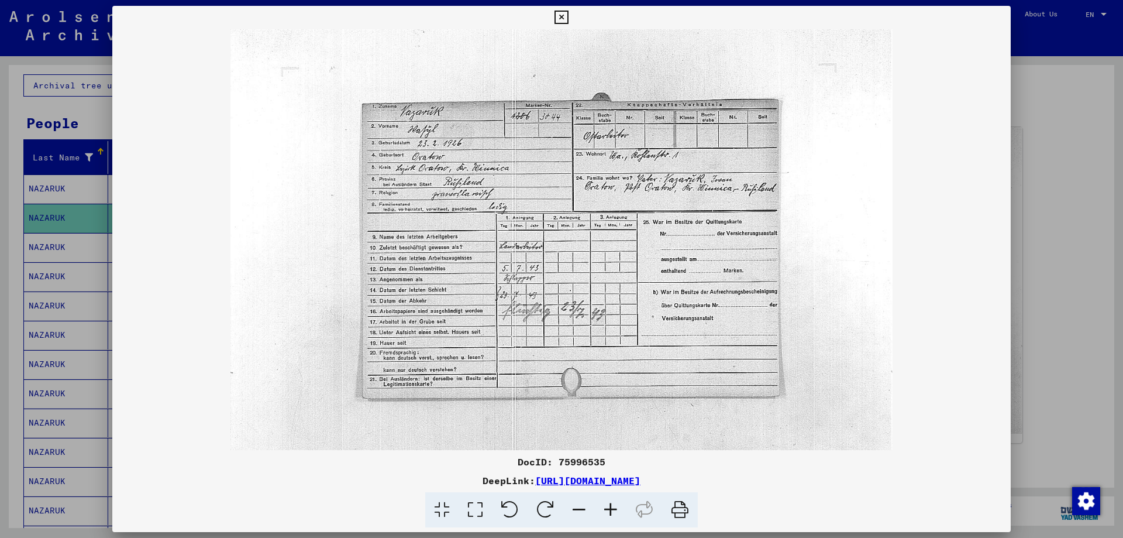
click at [614, 509] on icon at bounding box center [611, 510] width 32 height 36
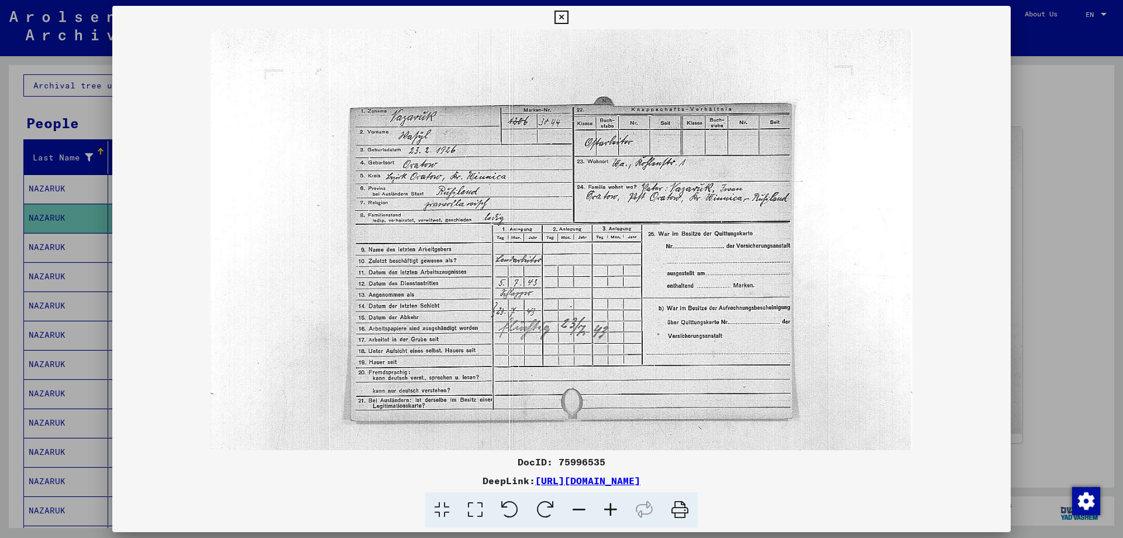
click at [614, 509] on icon at bounding box center [611, 510] width 32 height 36
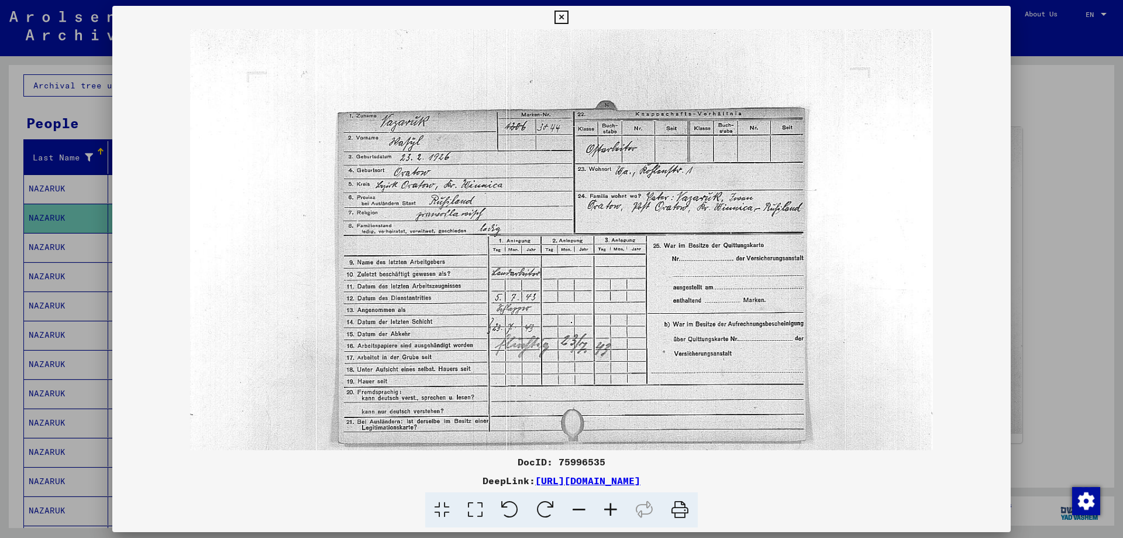
click at [614, 509] on icon at bounding box center [611, 510] width 32 height 36
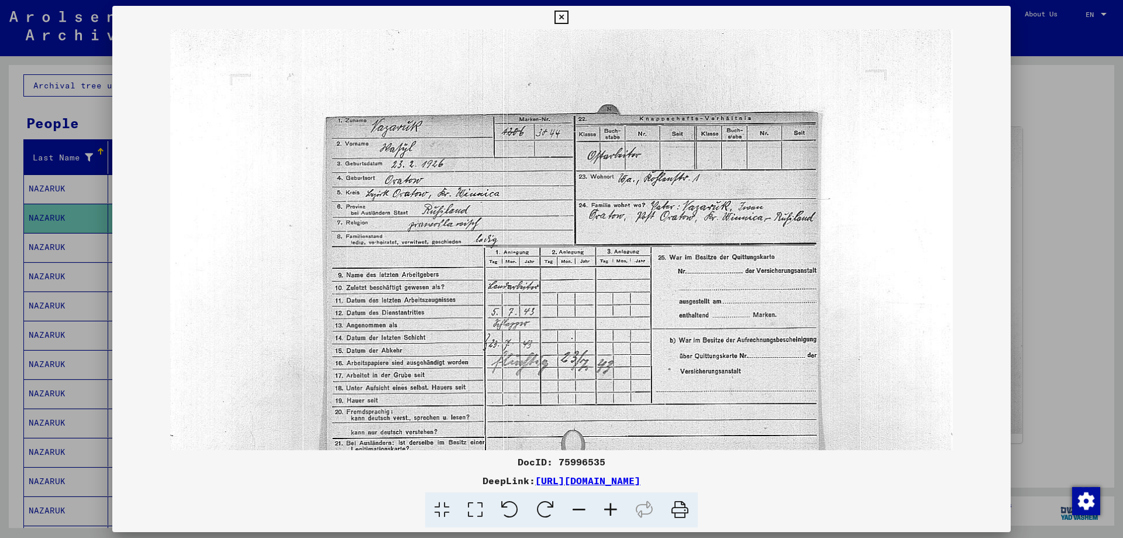
click at [614, 509] on icon at bounding box center [611, 510] width 32 height 36
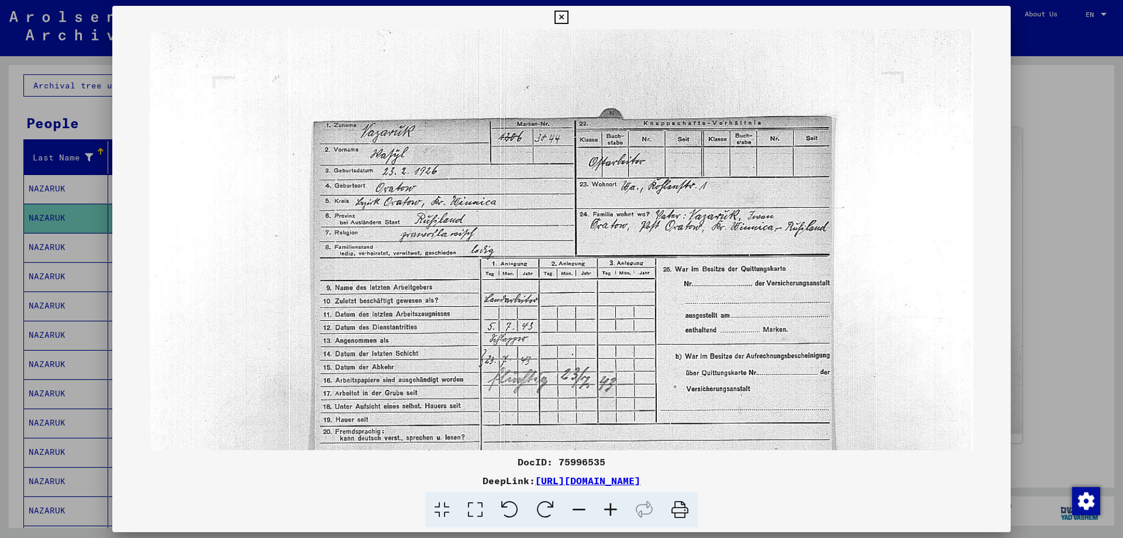
click at [614, 509] on icon at bounding box center [611, 510] width 32 height 36
click at [615, 509] on icon at bounding box center [611, 510] width 32 height 36
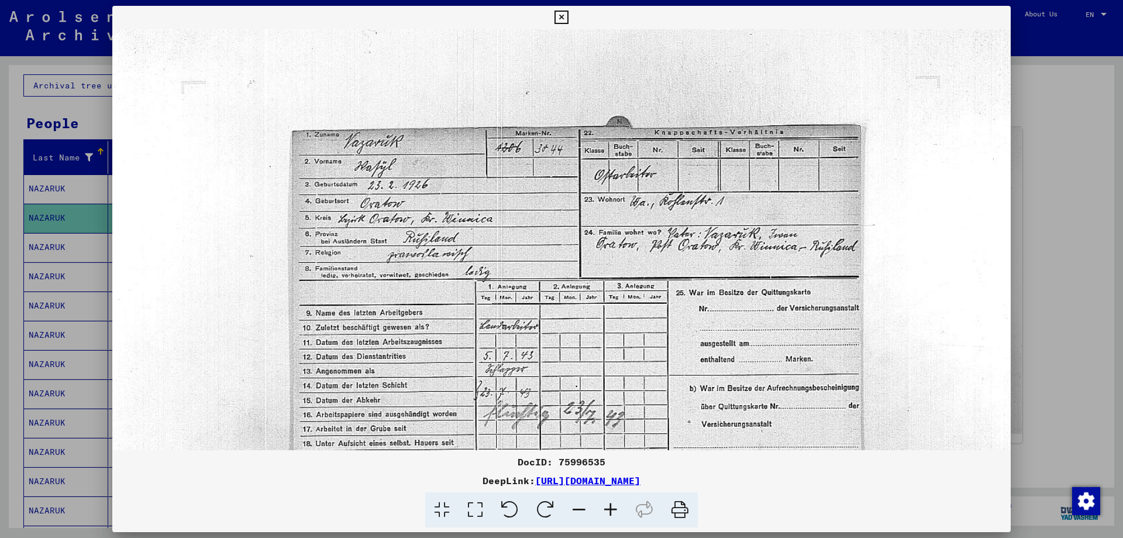
click at [615, 509] on icon at bounding box center [611, 510] width 32 height 36
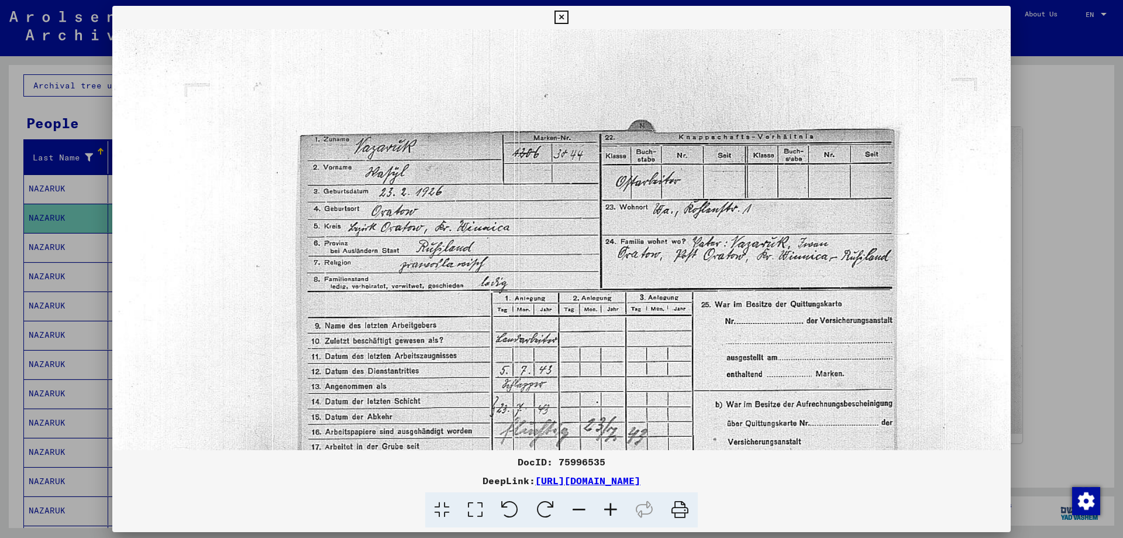
click at [615, 509] on icon at bounding box center [611, 510] width 32 height 36
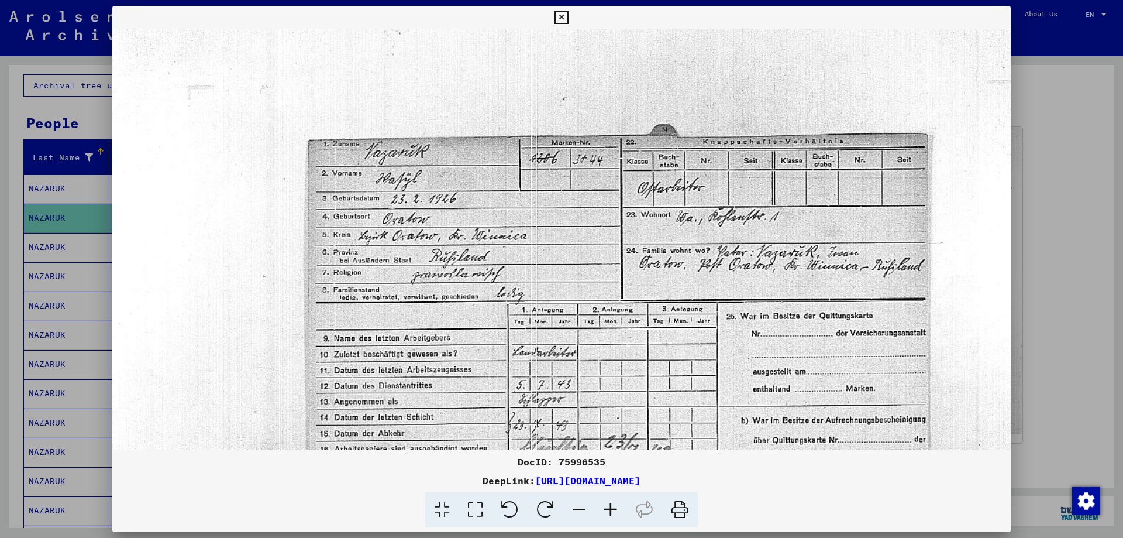
click at [615, 509] on icon at bounding box center [611, 510] width 32 height 36
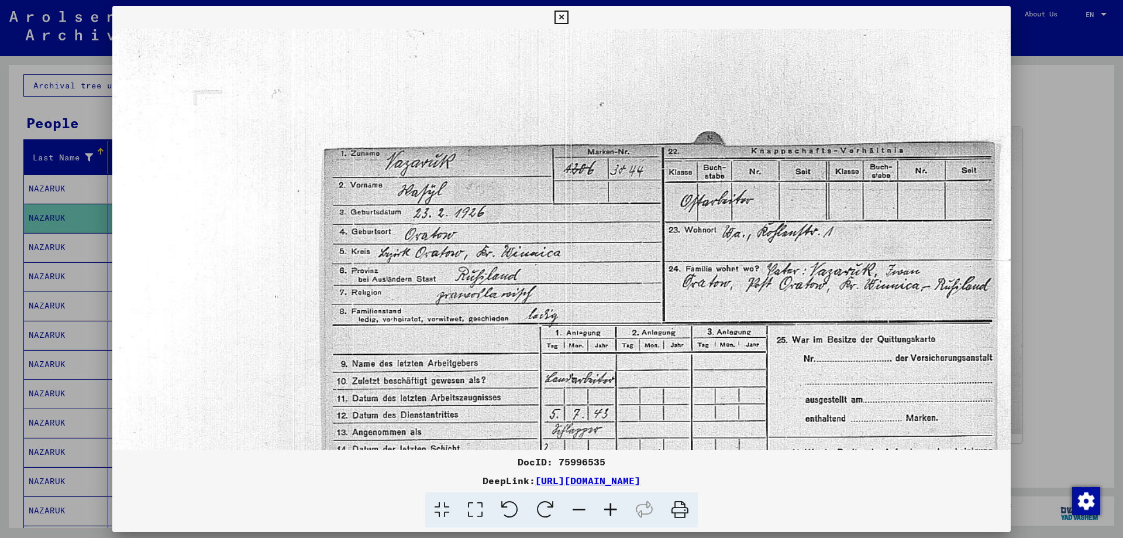
click at [615, 509] on icon at bounding box center [611, 510] width 32 height 36
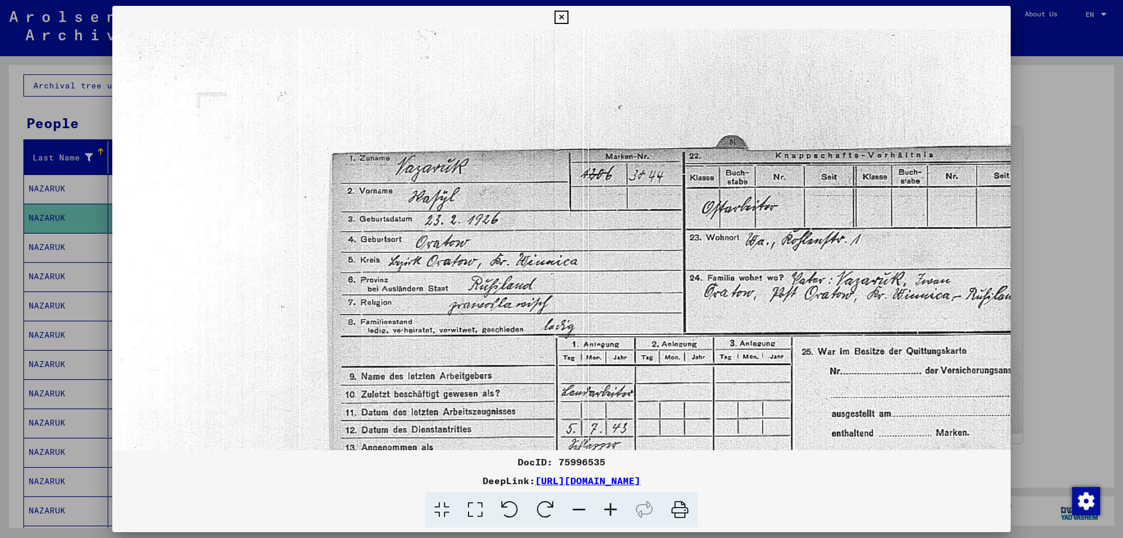
click at [1079, 177] on div at bounding box center [561, 269] width 1123 height 538
